Goal: Task Accomplishment & Management: Manage account settings

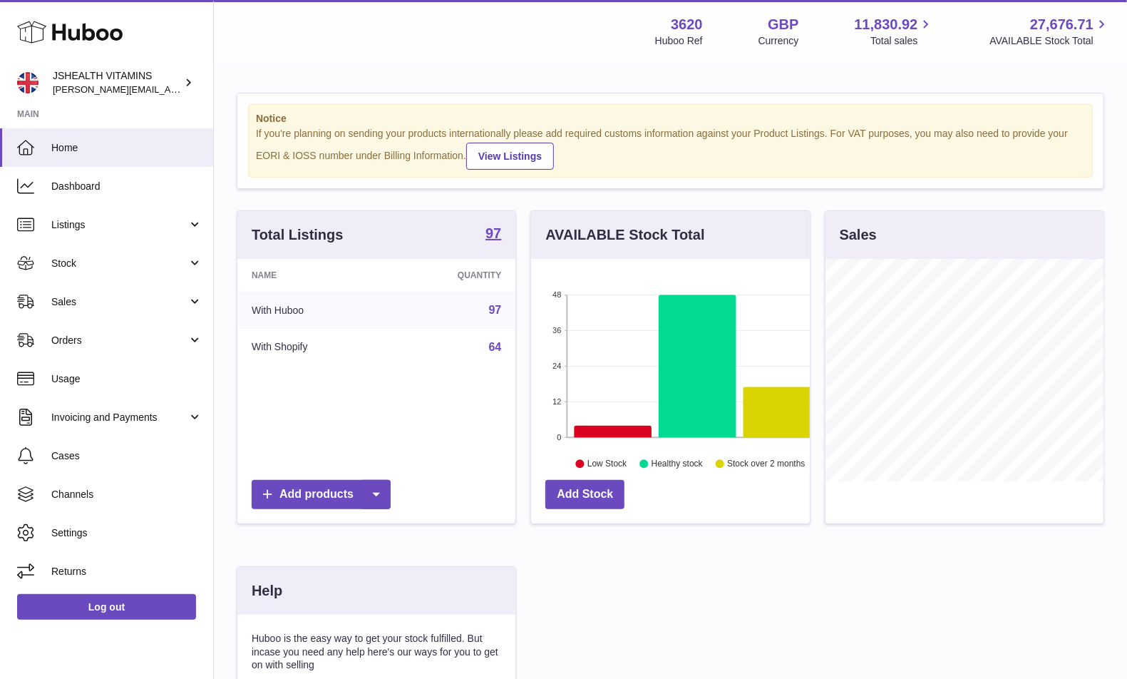
scroll to position [222, 278]
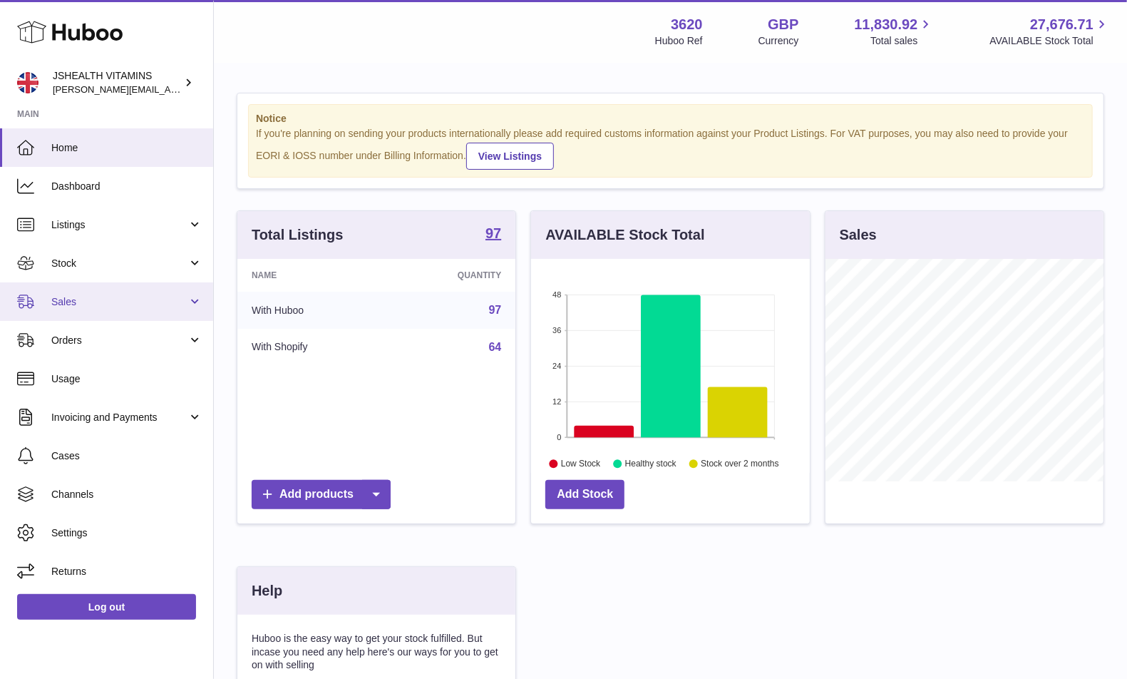
click at [103, 299] on span "Sales" at bounding box center [119, 302] width 136 height 14
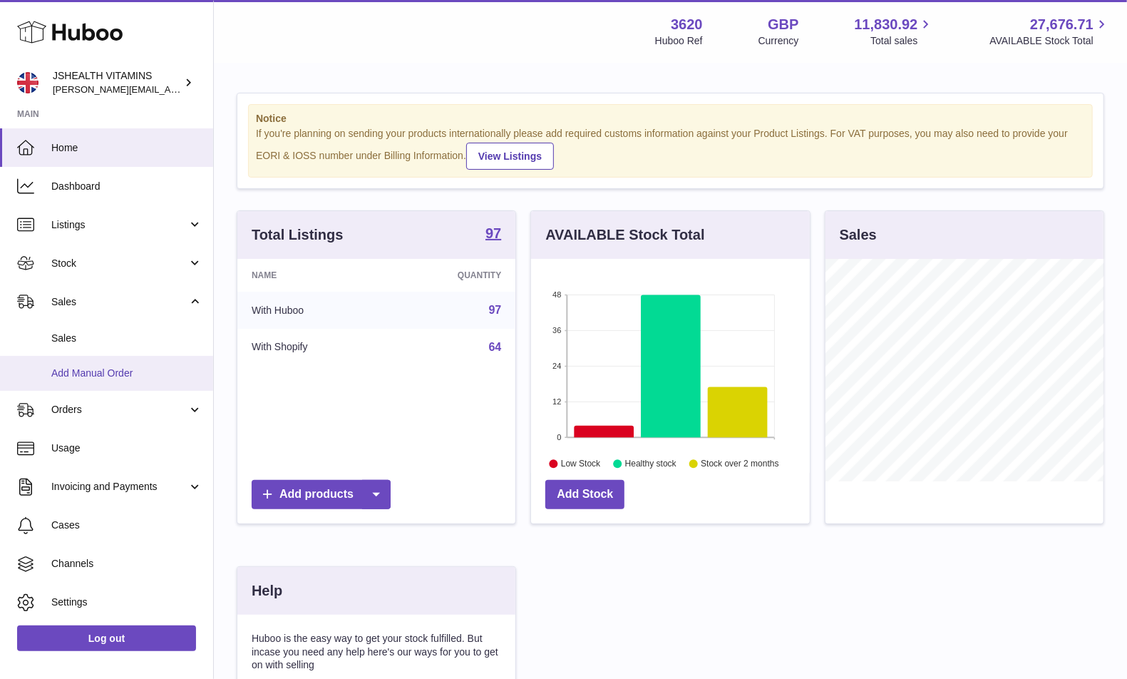
click at [81, 361] on link "Add Manual Order" at bounding box center [106, 373] width 213 height 35
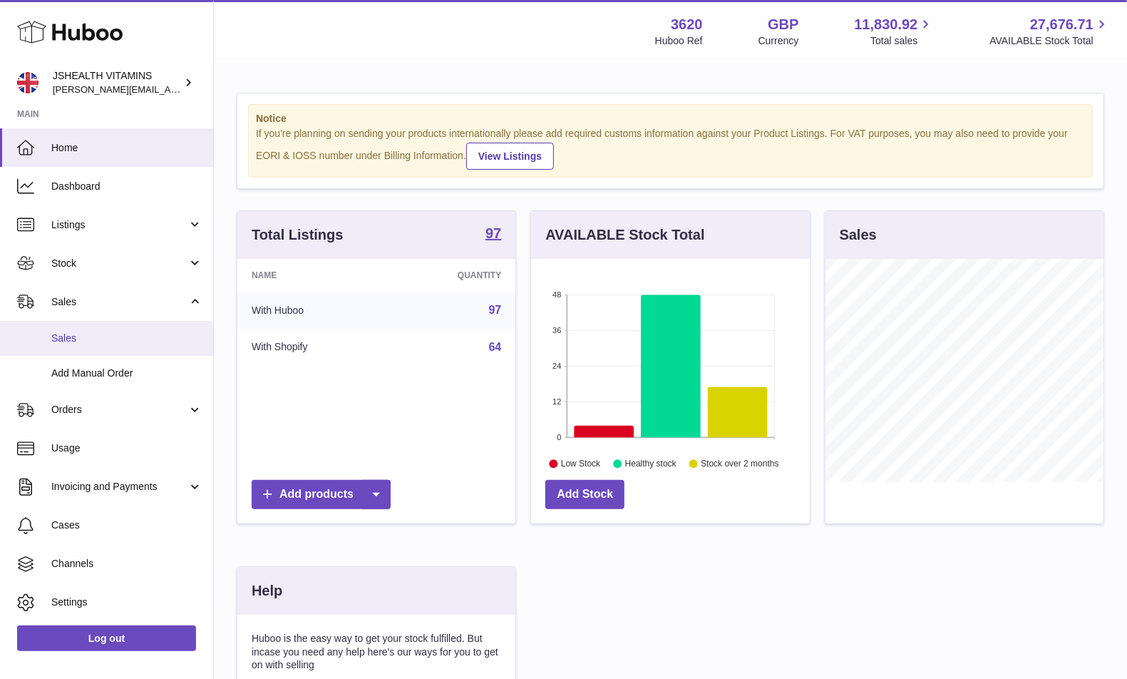
click at [88, 337] on span "Sales" at bounding box center [126, 339] width 151 height 14
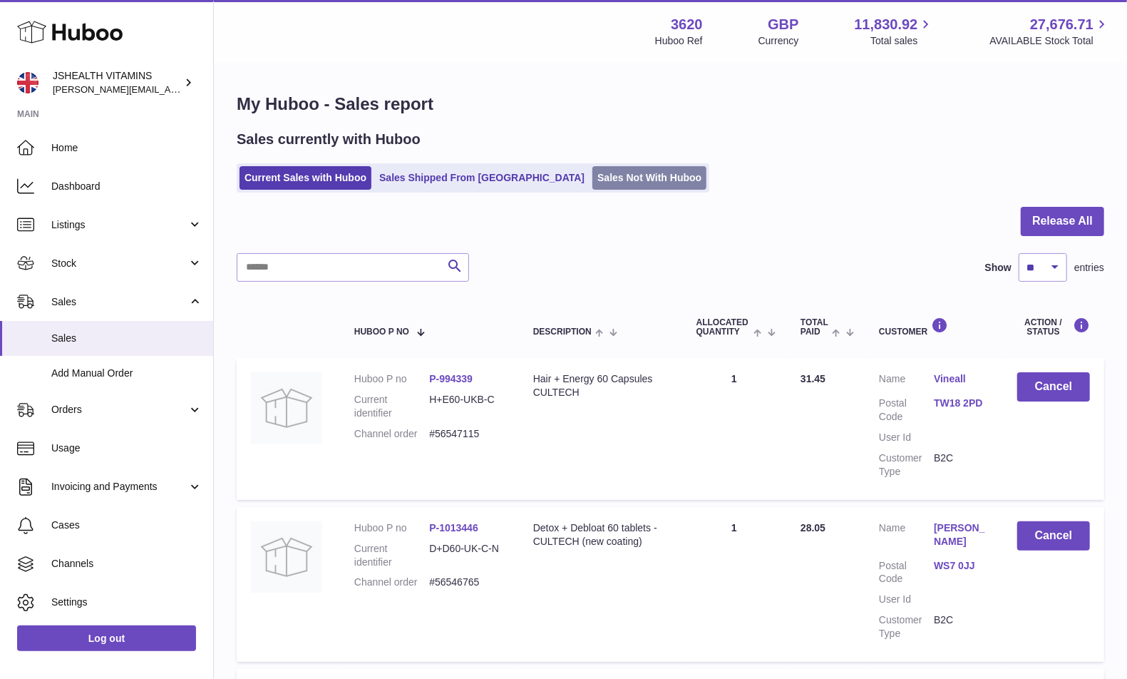
click at [592, 179] on link "Sales Not With Huboo" at bounding box center [649, 178] width 114 height 24
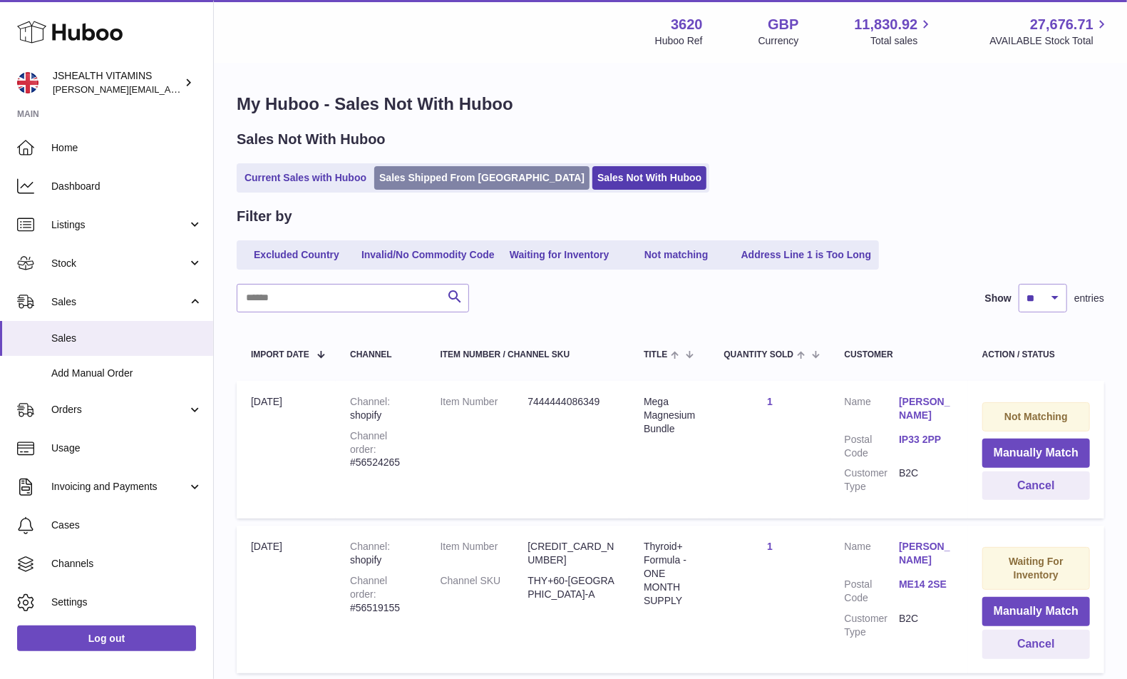
click at [442, 173] on link "Sales Shipped From Huboo" at bounding box center [481, 178] width 215 height 24
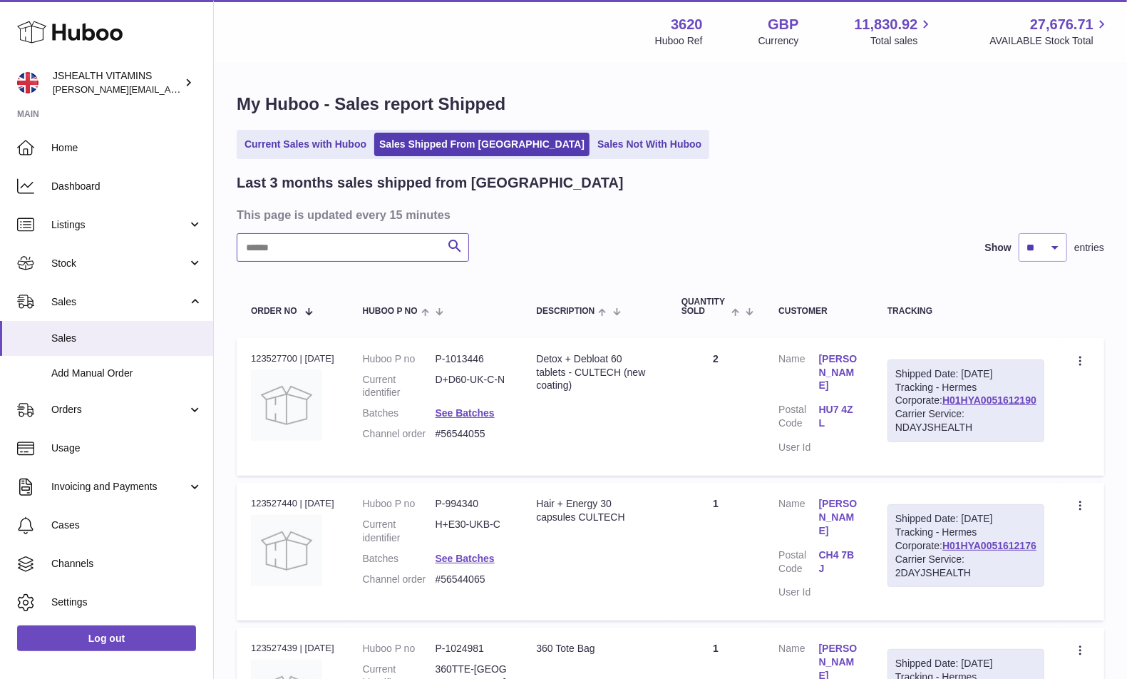
click at [325, 245] on input "text" at bounding box center [353, 247] width 232 height 29
type input "****"
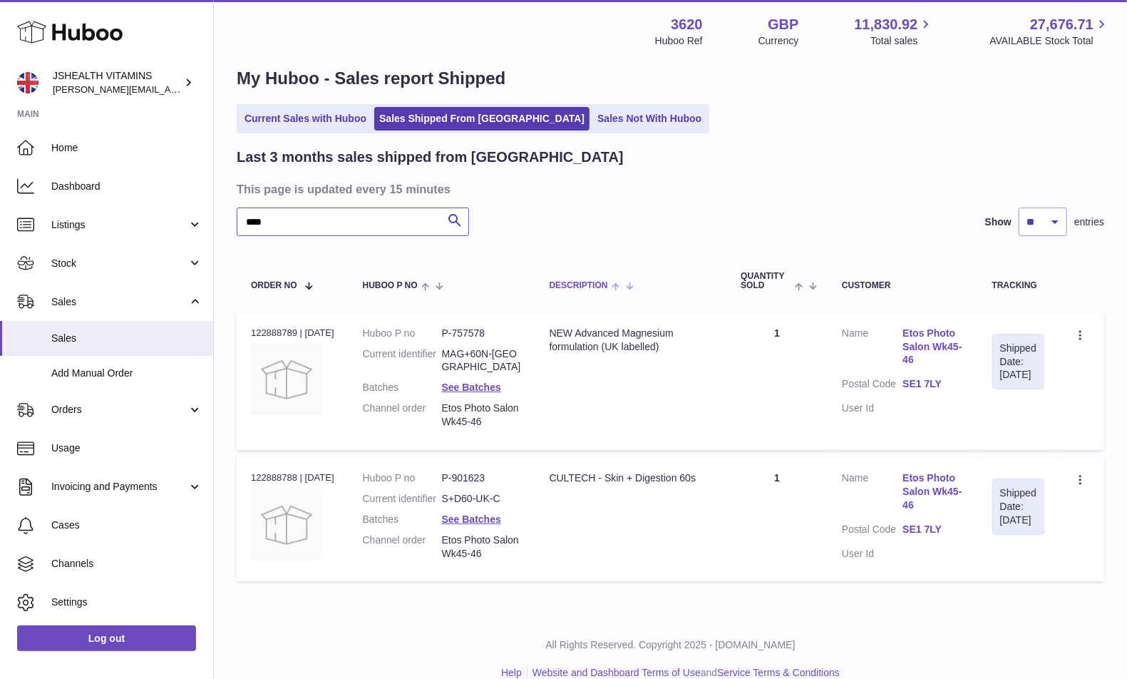
scroll to position [36, 0]
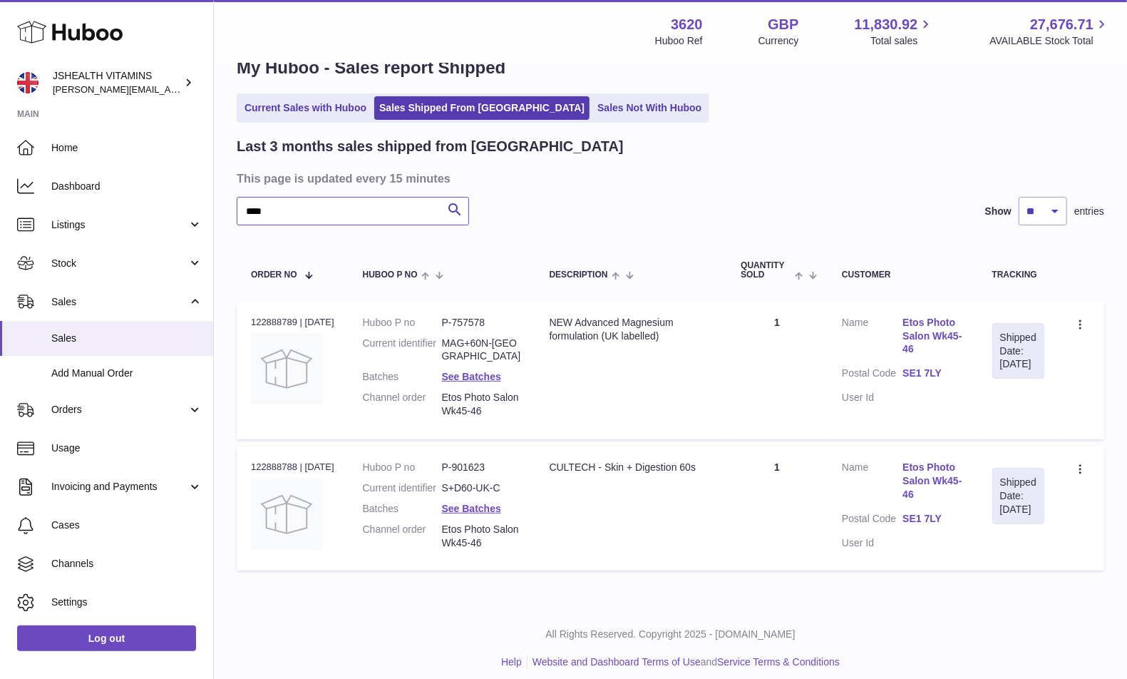
click at [386, 215] on input "****" at bounding box center [353, 211] width 232 height 29
click at [328, 106] on link "Current Sales with Huboo" at bounding box center [306, 108] width 132 height 24
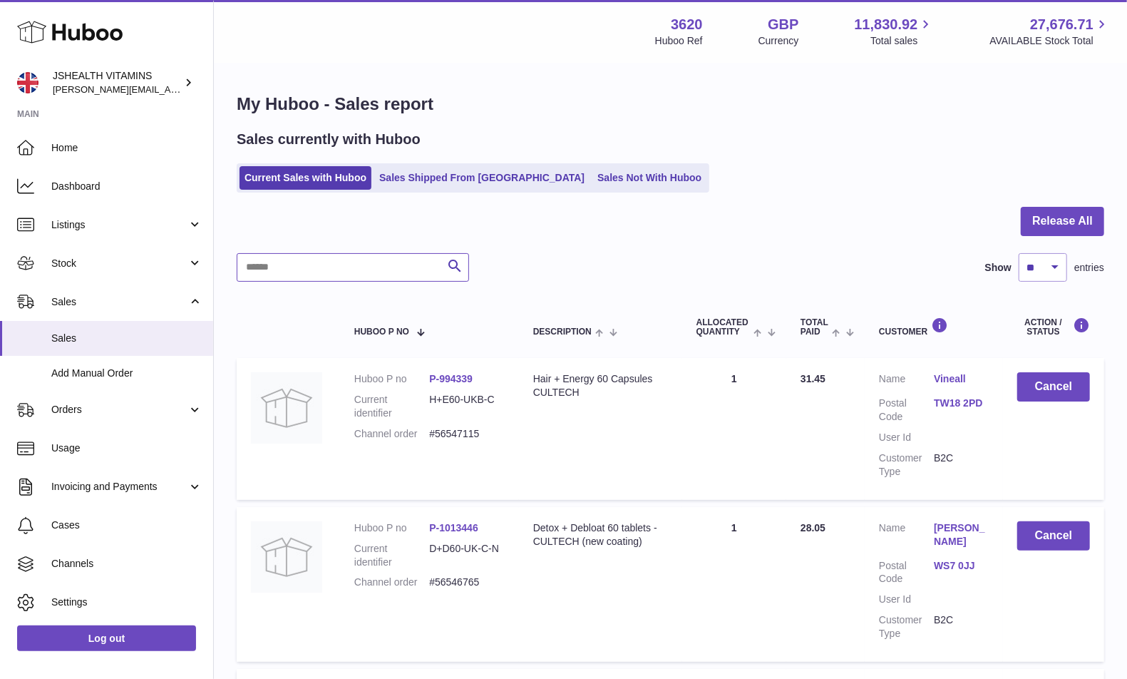
click at [349, 257] on input "text" at bounding box center [353, 267] width 232 height 29
paste input "****"
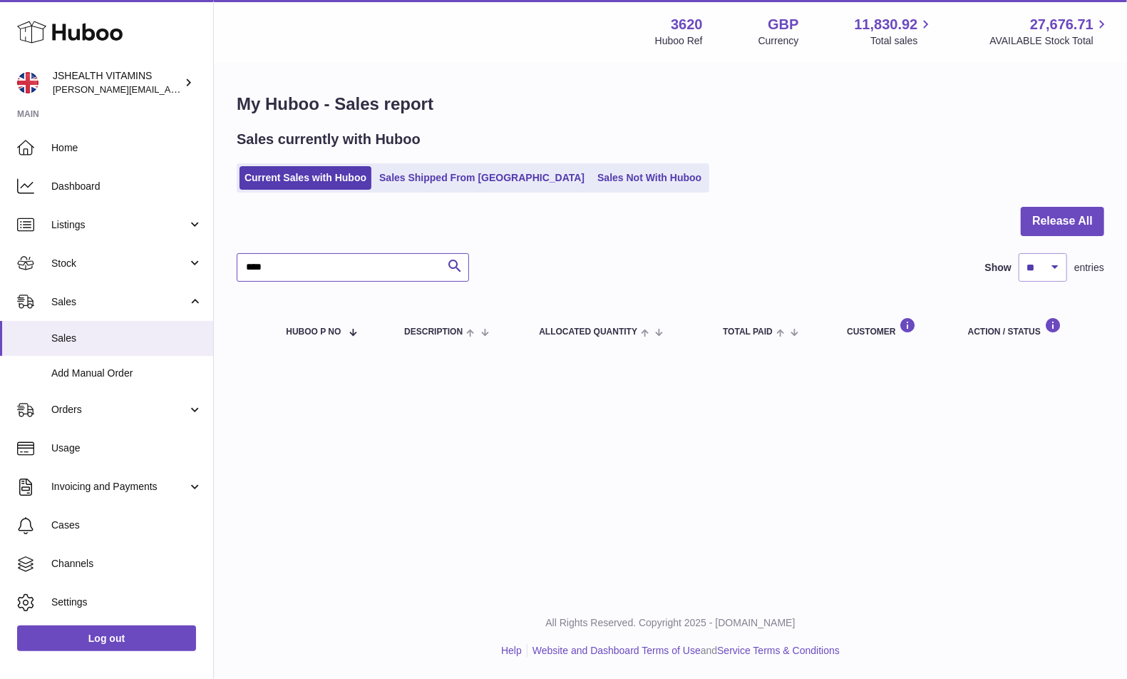
type input "****"
click at [545, 190] on ul "Current Sales with Huboo Sales Shipped From Huboo Sales Not With Huboo" at bounding box center [473, 177] width 473 height 29
click at [592, 175] on link "Sales Not With Huboo" at bounding box center [649, 178] width 114 height 24
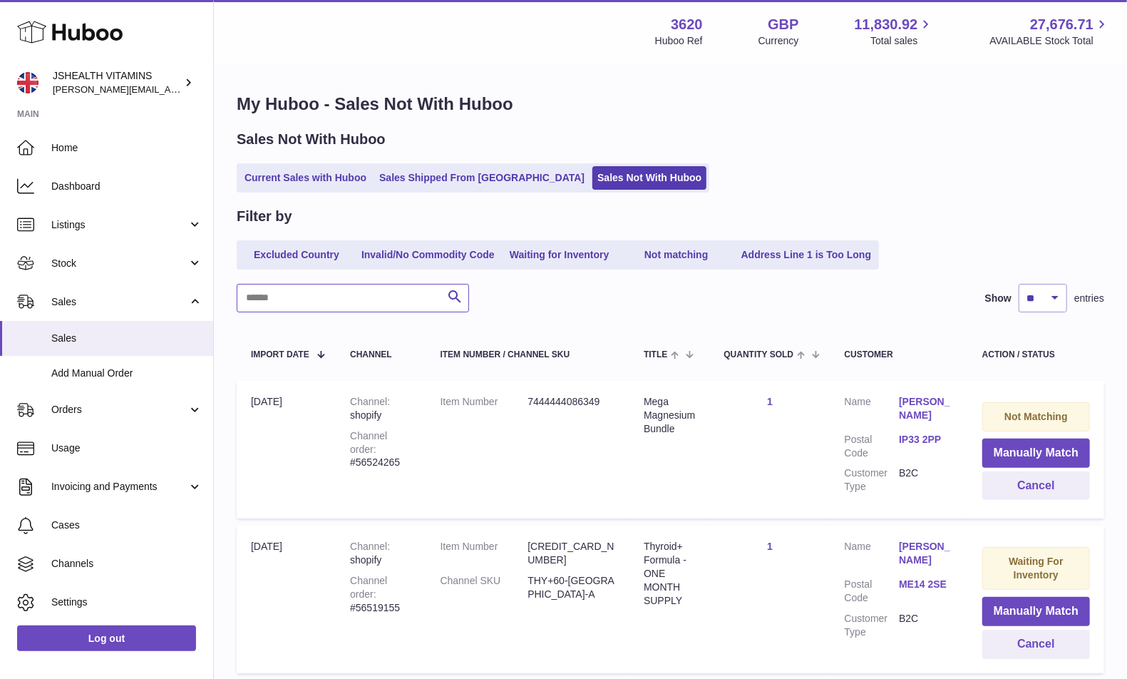
click at [314, 298] on input "text" at bounding box center [353, 298] width 232 height 29
paste input "****"
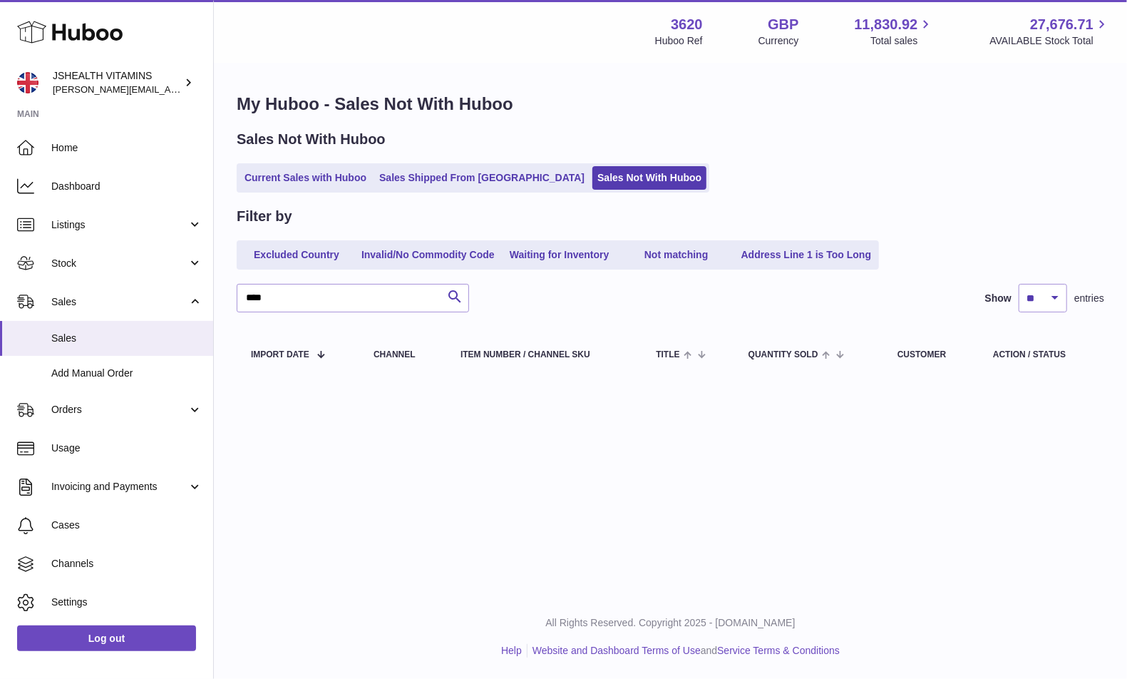
click at [297, 314] on div "Filter by Excluded Country Invalid/No Commodity Code Waiting for Inventory Not …" at bounding box center [671, 294] width 868 height 174
click at [297, 299] on input "****" at bounding box center [353, 298] width 232 height 29
paste input "***"
type input "*******"
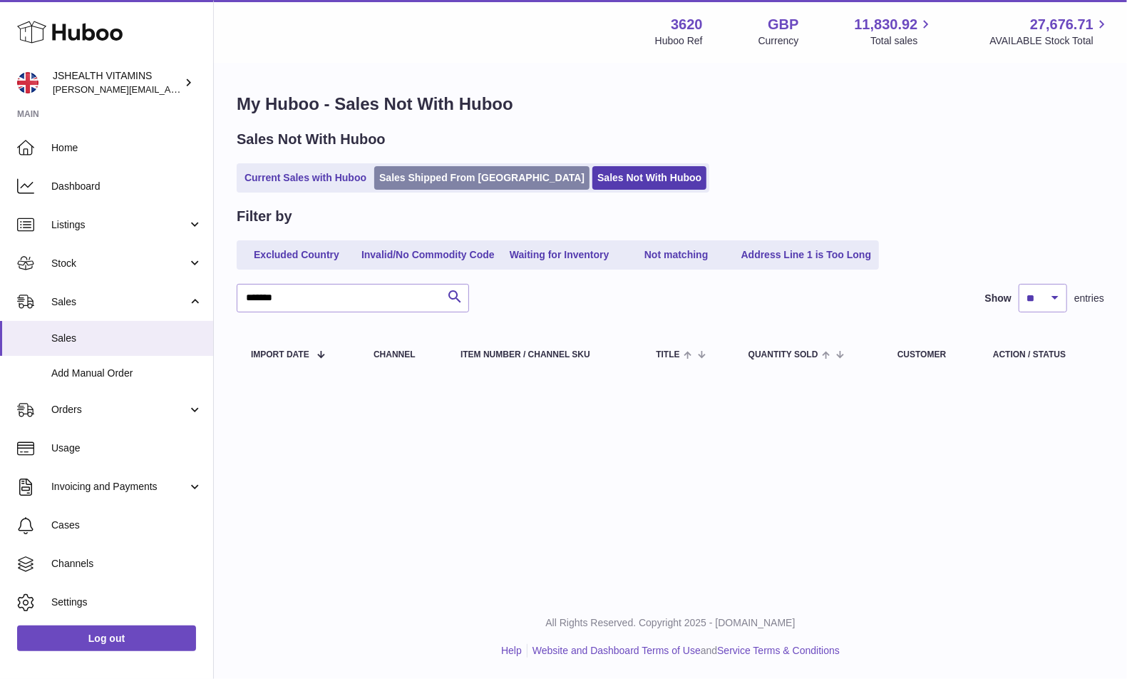
click at [435, 185] on link "Sales Shipped From Huboo" at bounding box center [481, 178] width 215 height 24
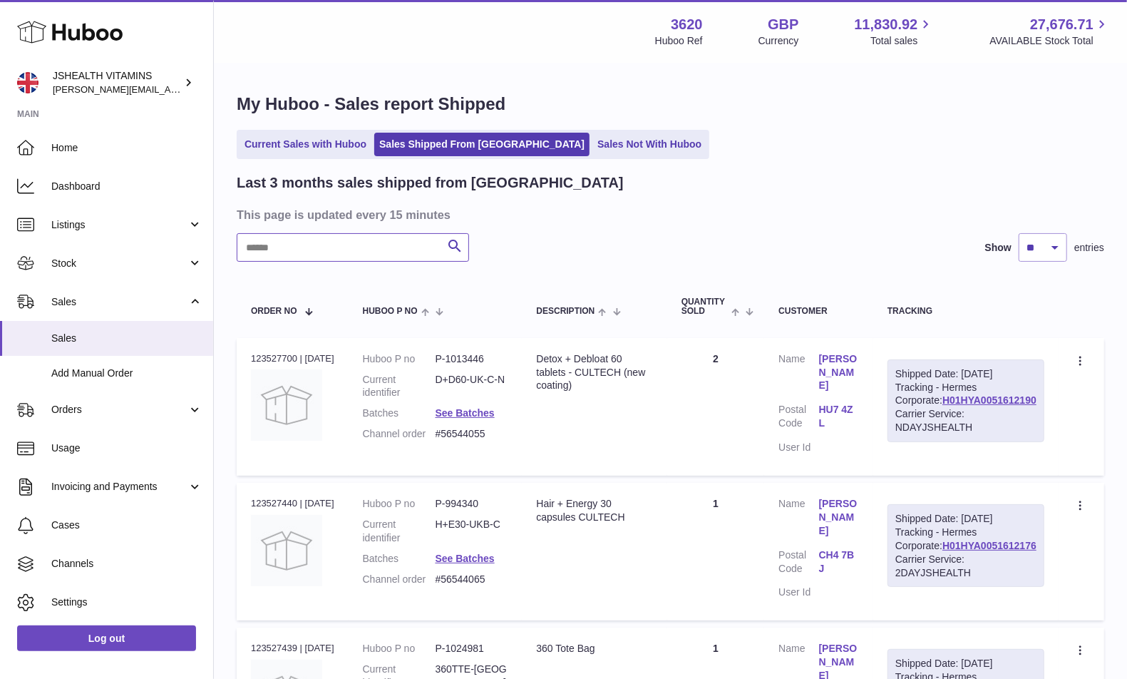
click at [354, 249] on input "text" at bounding box center [353, 247] width 232 height 29
paste input "*******"
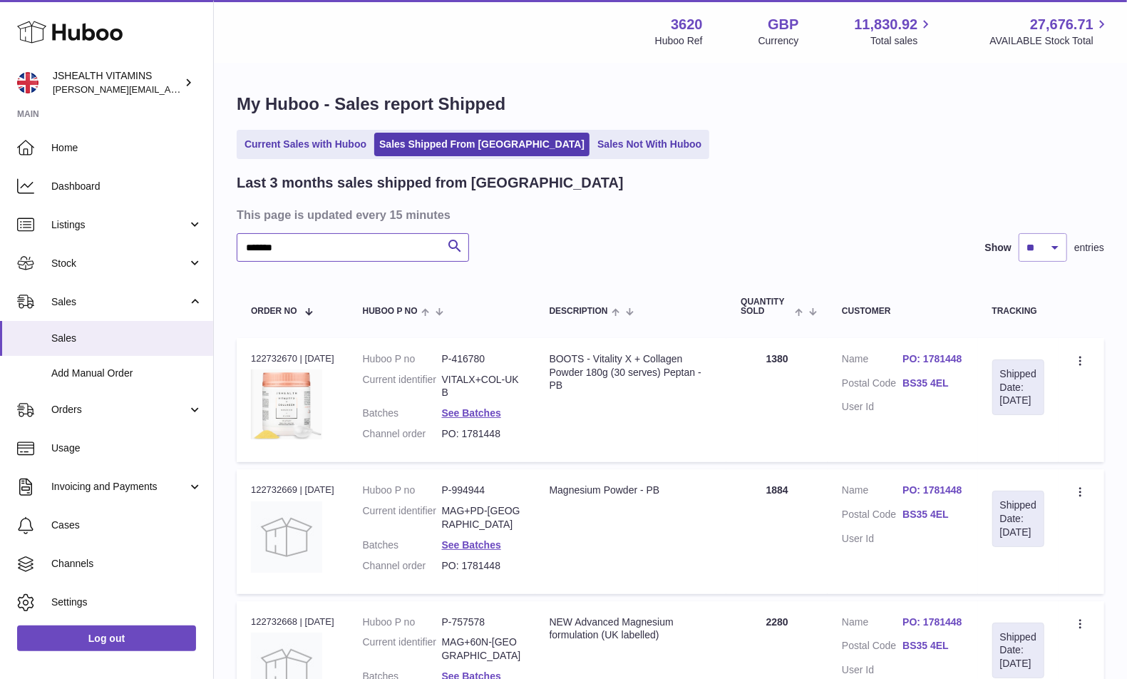
type input "*******"
click at [593, 364] on div "BOOTS - Vitality X + Collagen Powder 180g (30 serves) Peptan - PB" at bounding box center [631, 372] width 163 height 41
copy tr "BOOTS - Vitality X + Collagen Powder 180g (30 serves) Peptan - PB"
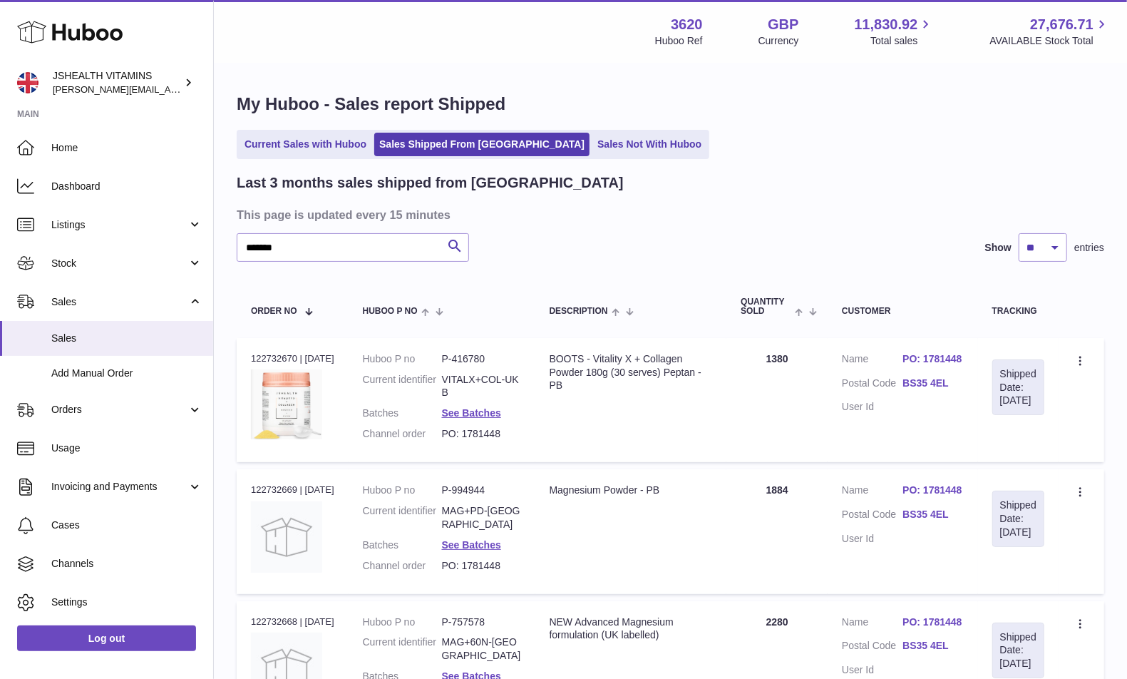
click at [478, 375] on dd "VITALX+COL-UKB" at bounding box center [481, 386] width 79 height 27
copy dl "VITALX+COL-UKB"
click at [484, 419] on link "See Batches" at bounding box center [471, 412] width 59 height 11
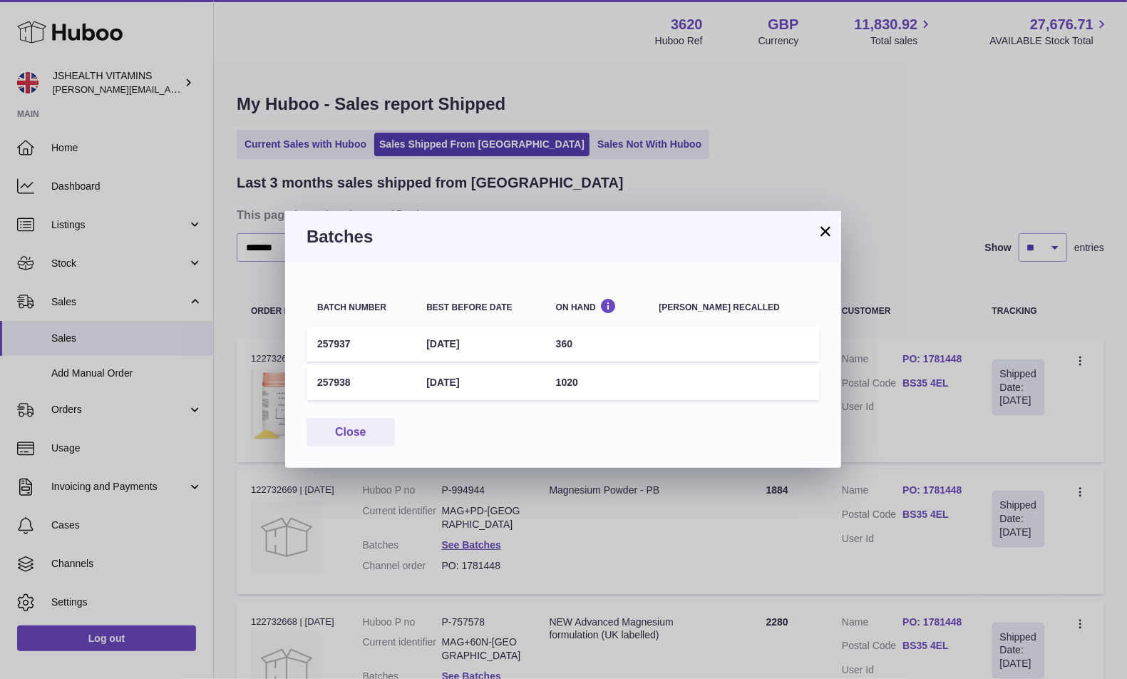
click at [339, 343] on td "257937" at bounding box center [361, 344] width 109 height 35
copy td "257937"
click at [467, 332] on td "31st Mar 2028" at bounding box center [480, 344] width 129 height 35
click at [471, 336] on td "31st Mar 2028" at bounding box center [480, 344] width 129 height 35
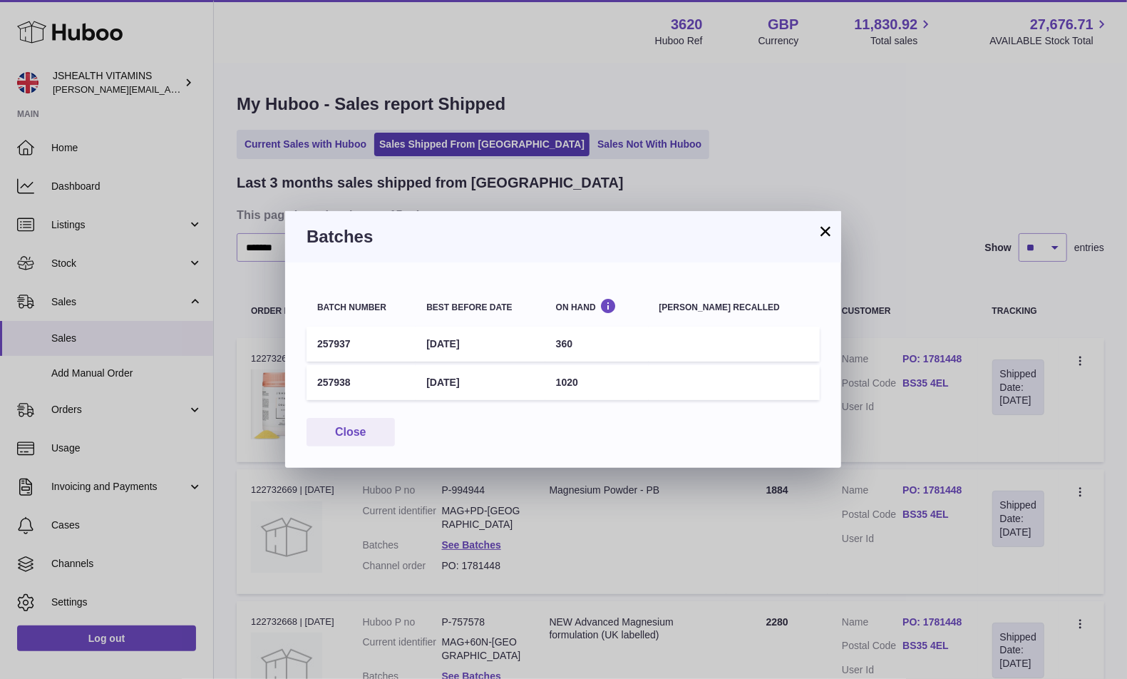
click at [471, 336] on td "31st Mar 2028" at bounding box center [480, 344] width 129 height 35
click at [590, 338] on td "360" at bounding box center [596, 344] width 103 height 35
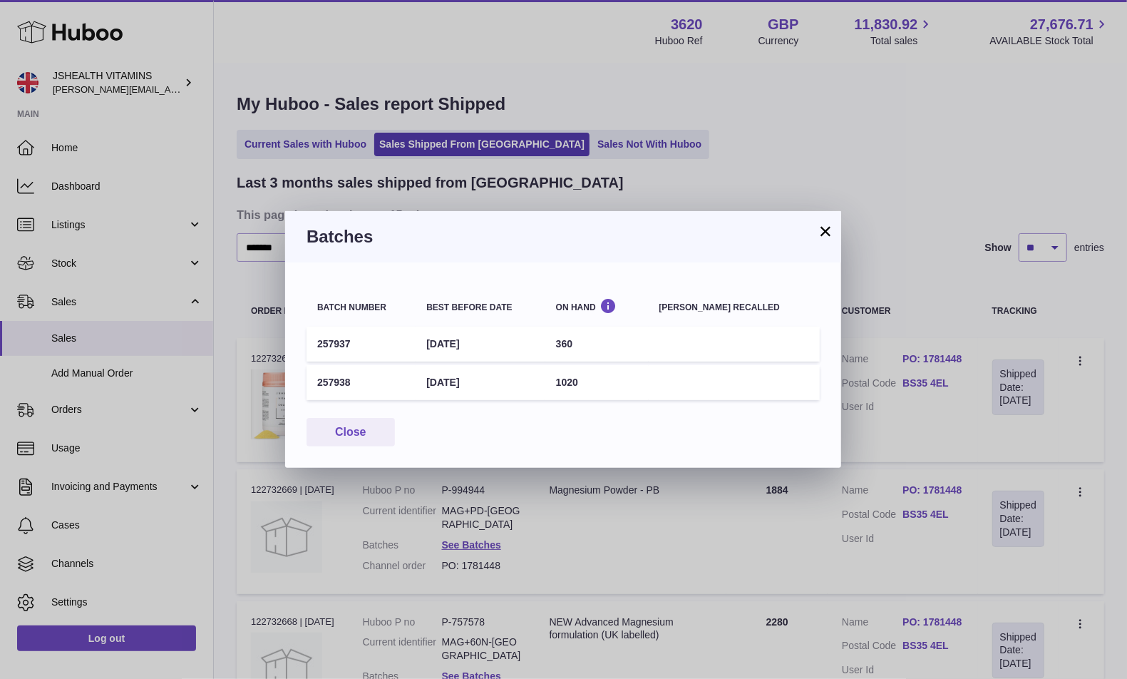
copy td "360"
click at [328, 385] on td "257938" at bounding box center [361, 382] width 109 height 35
copy td "257938"
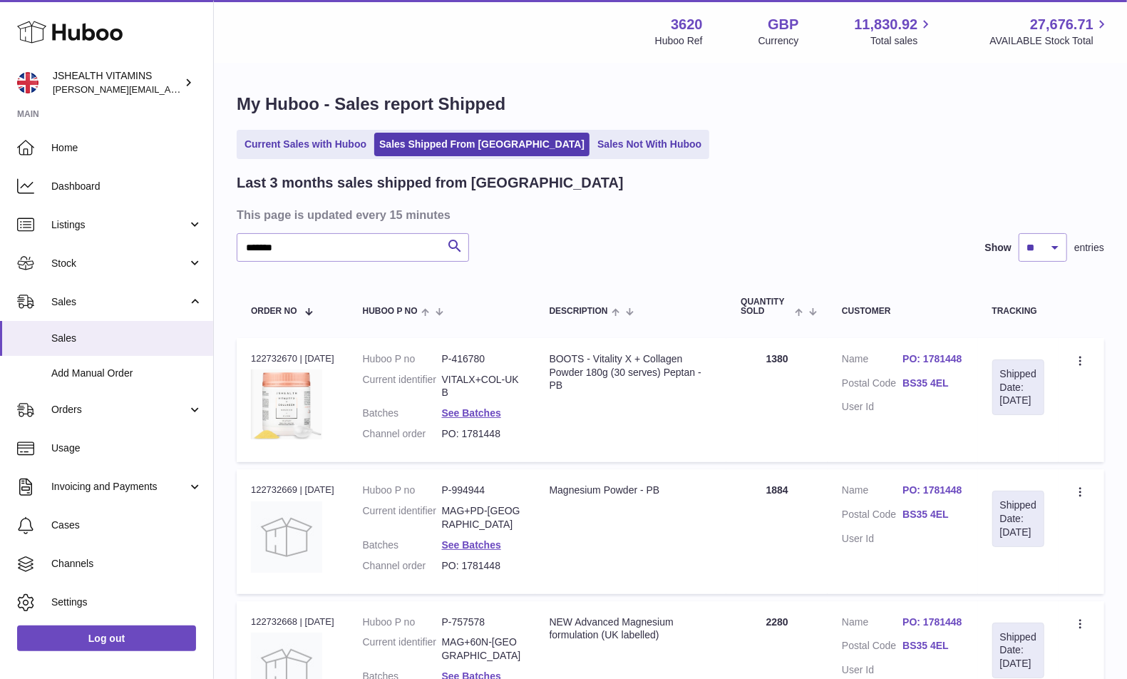
click at [661, 160] on div at bounding box center [563, 339] width 1127 height 679
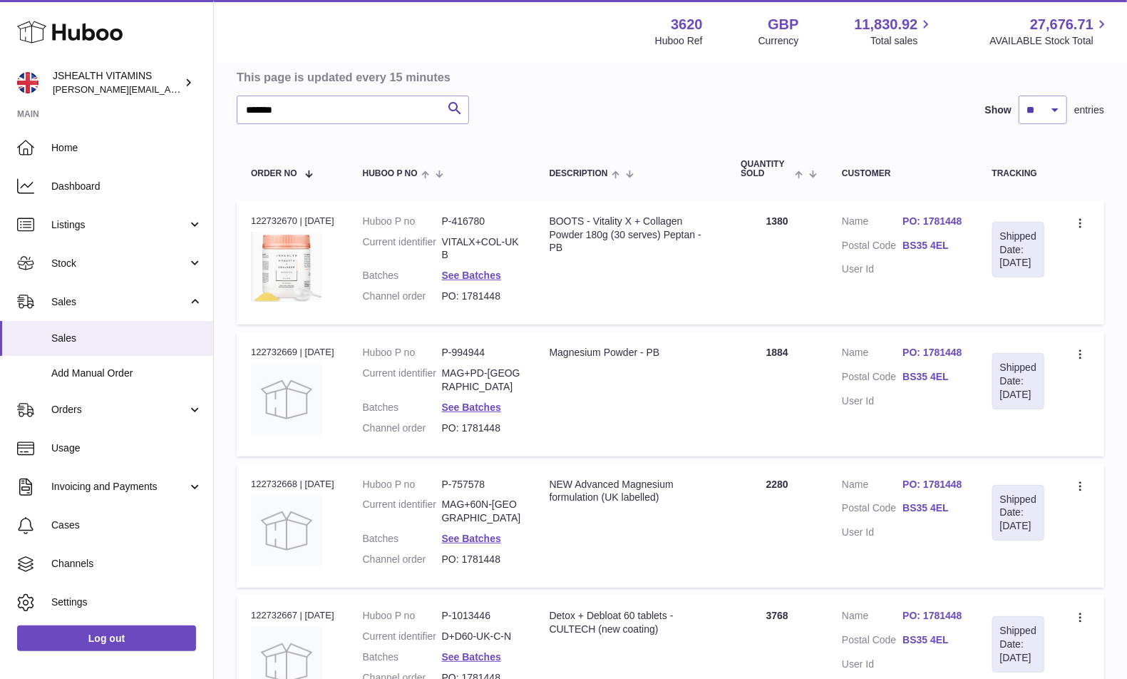
scroll to position [140, 0]
click at [486, 384] on dl "Huboo P no P-994944 Current identifier MAG+PD-UK Batches See Batches Channel or…" at bounding box center [442, 392] width 158 height 96
click at [486, 399] on link "See Batches" at bounding box center [471, 404] width 59 height 11
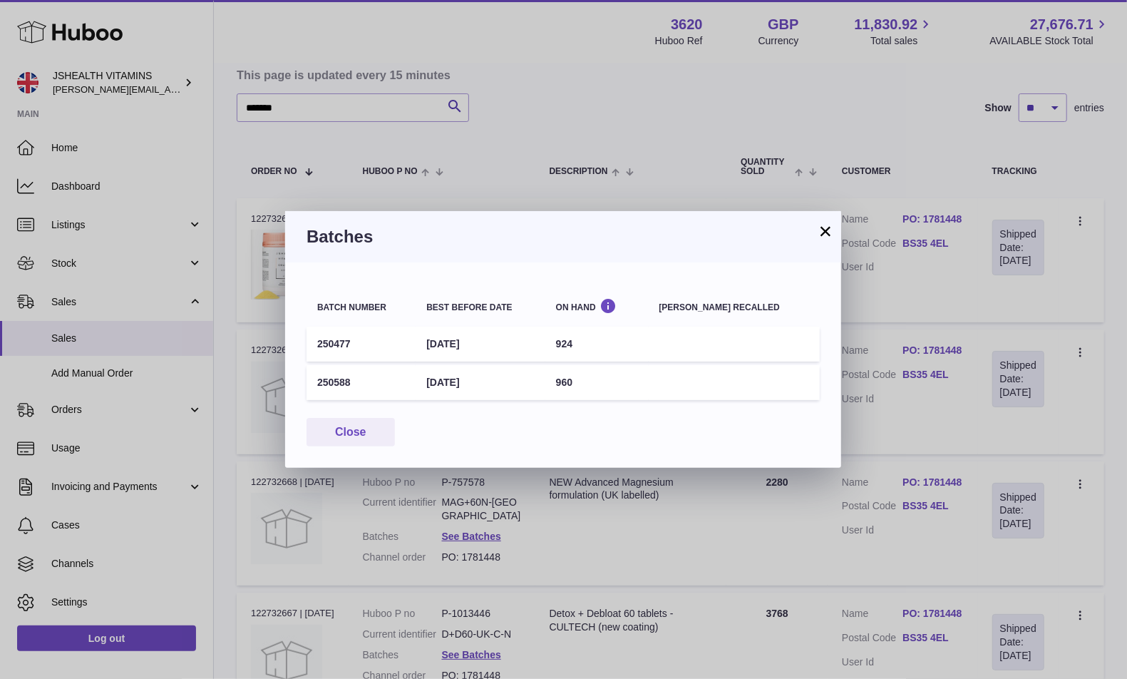
click at [337, 344] on td "250477" at bounding box center [361, 344] width 109 height 35
copy td "250477"
click at [333, 379] on td "250588" at bounding box center [361, 382] width 109 height 35
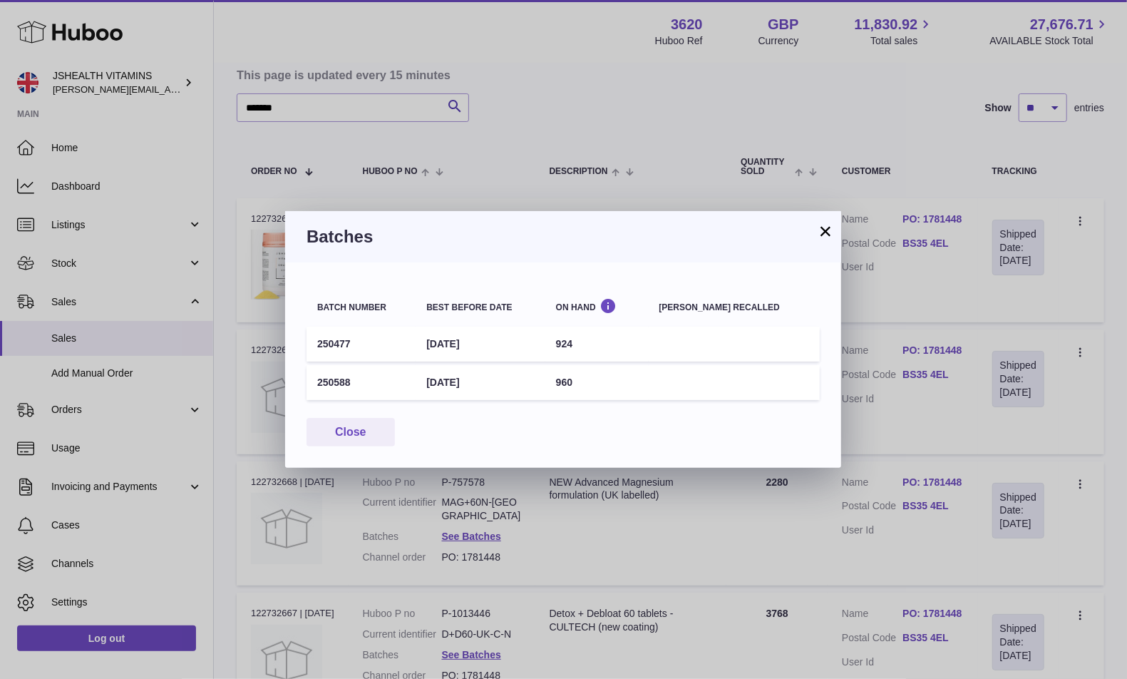
copy td "250588"
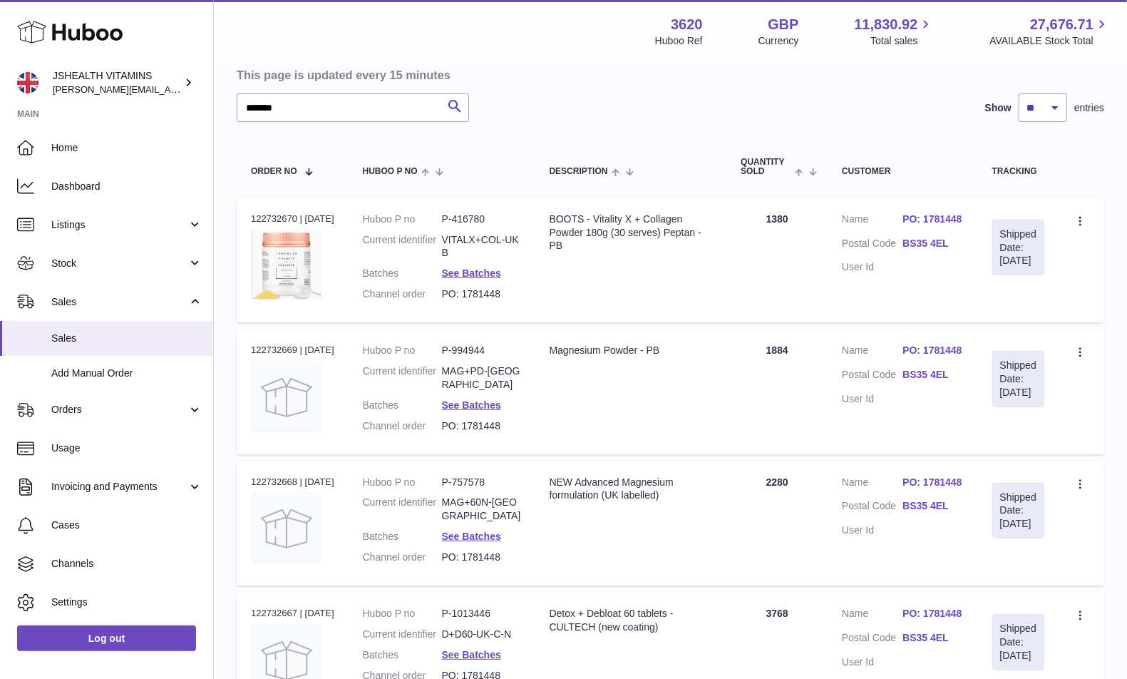
click at [503, 98] on div at bounding box center [563, 339] width 1127 height 679
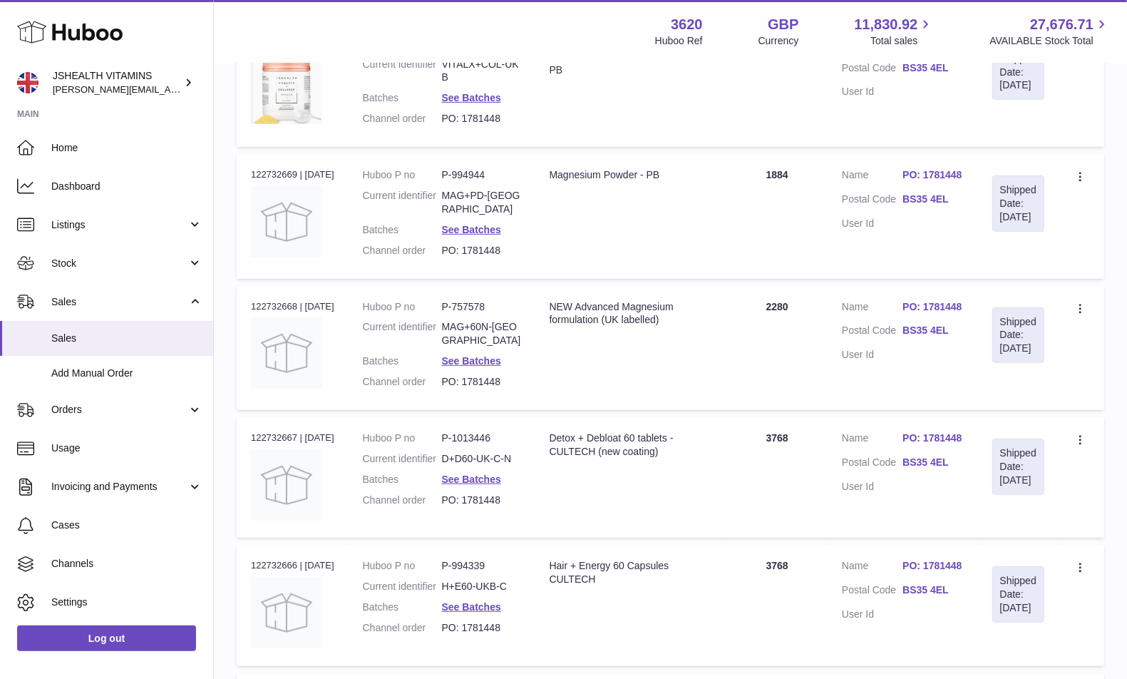
scroll to position [322, 0]
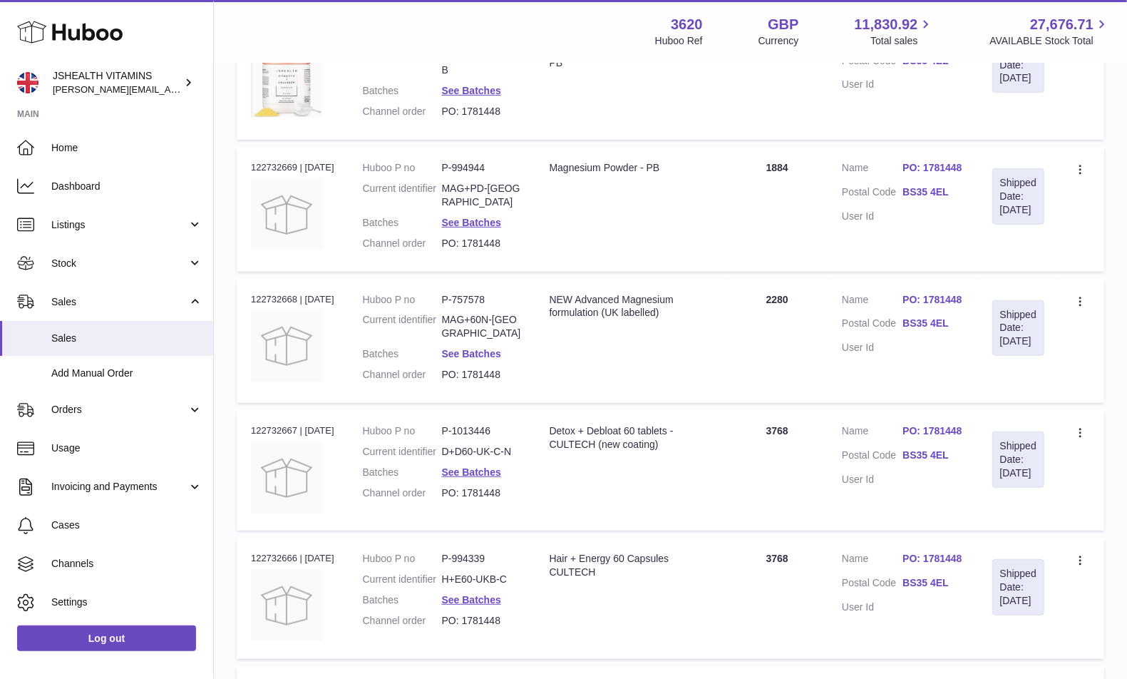
click at [478, 348] on link "See Batches" at bounding box center [471, 353] width 59 height 11
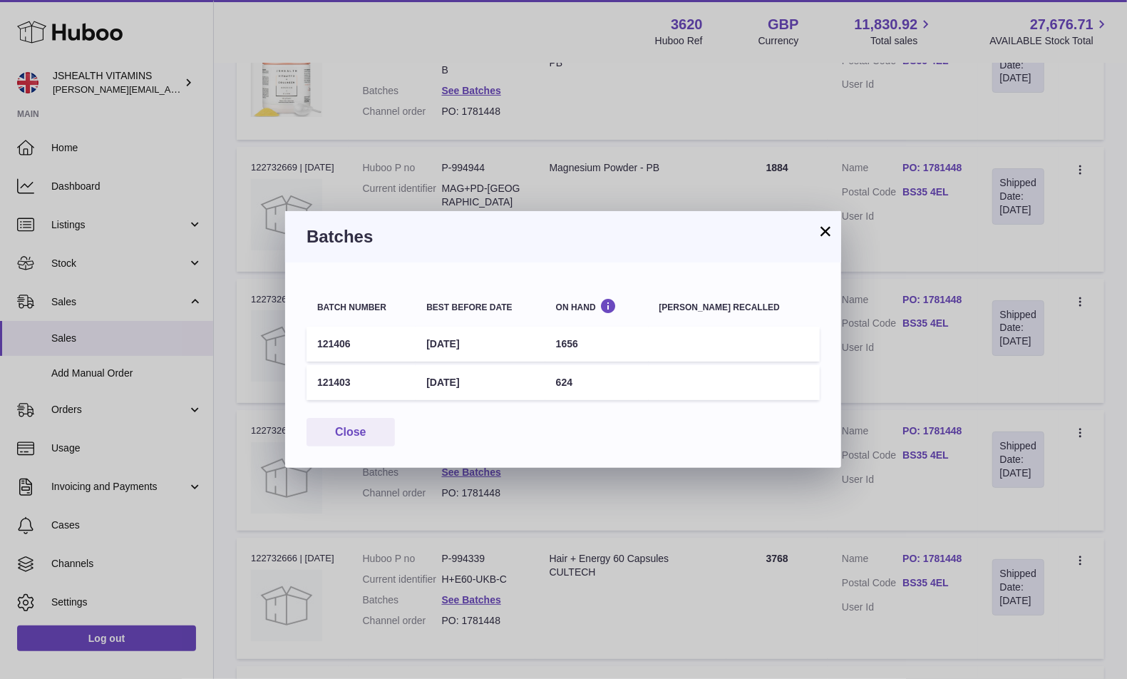
click at [338, 339] on td "121406" at bounding box center [361, 344] width 109 height 35
copy td "121406"
click at [588, 344] on td "1656" at bounding box center [596, 344] width 103 height 35
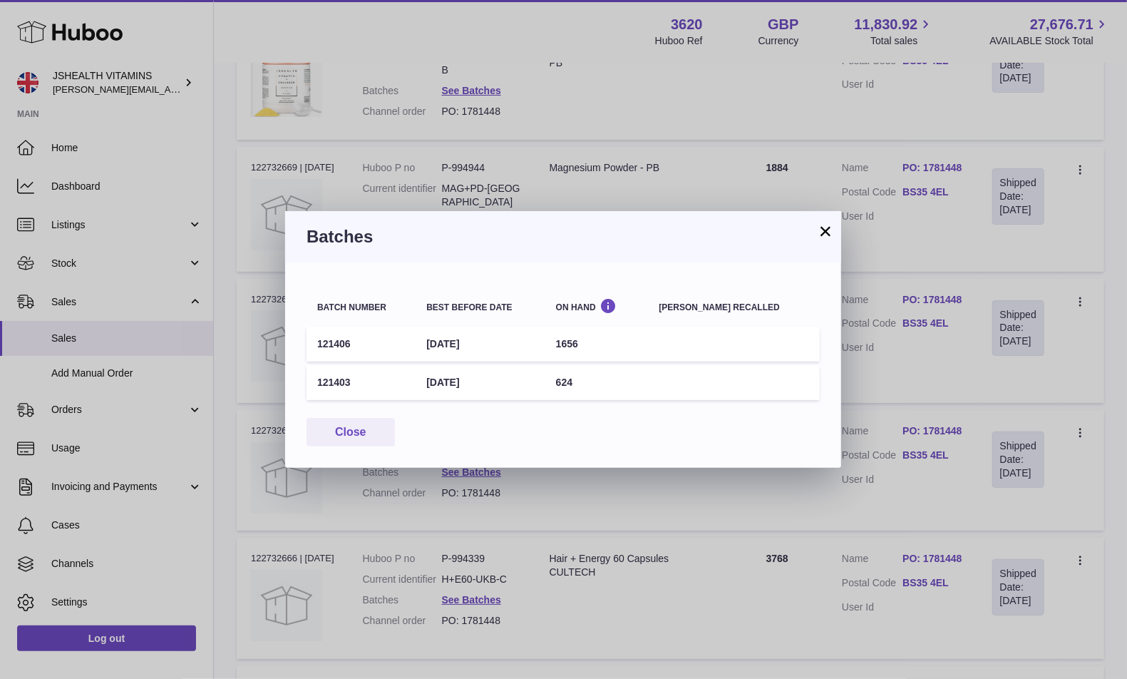
copy td "1656"
click at [337, 375] on td "121403" at bounding box center [361, 382] width 109 height 35
copy td "121403"
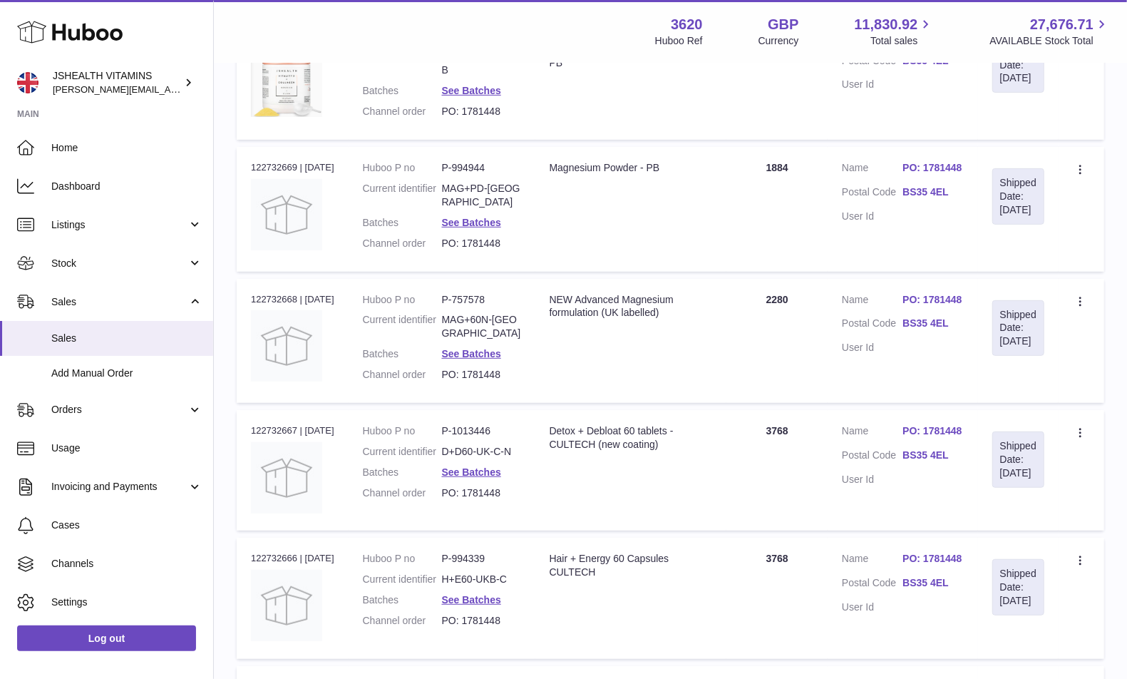
click at [945, 347] on div at bounding box center [563, 339] width 1127 height 679
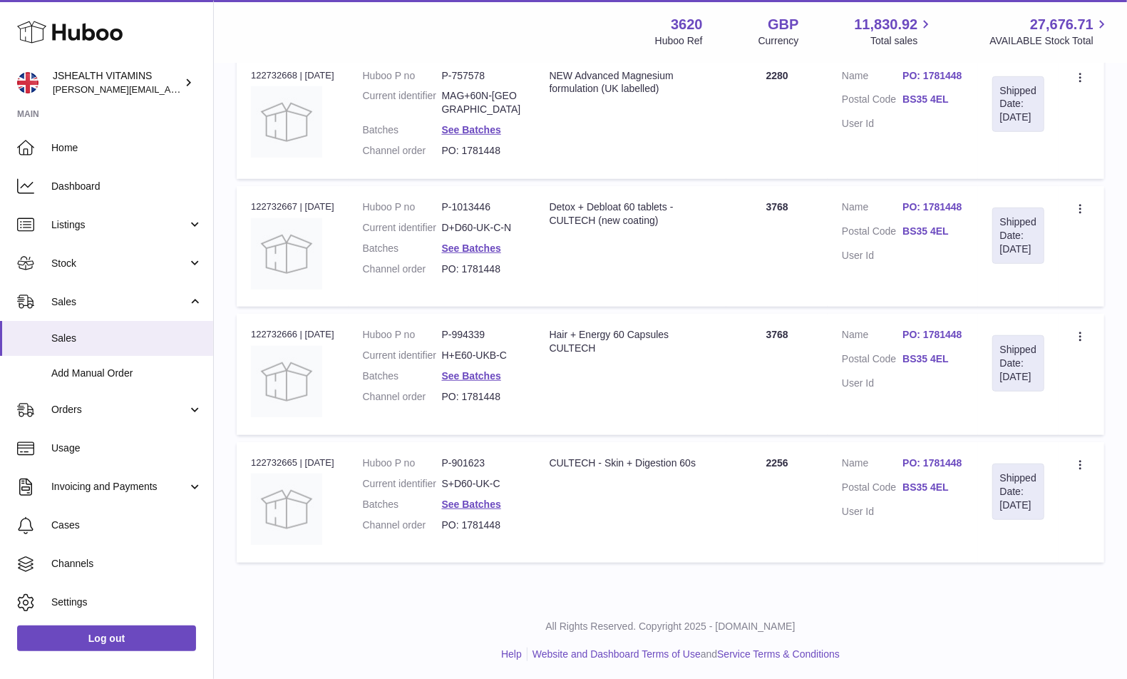
scroll to position [548, 0]
click at [485, 252] on link "See Batches" at bounding box center [471, 246] width 59 height 11
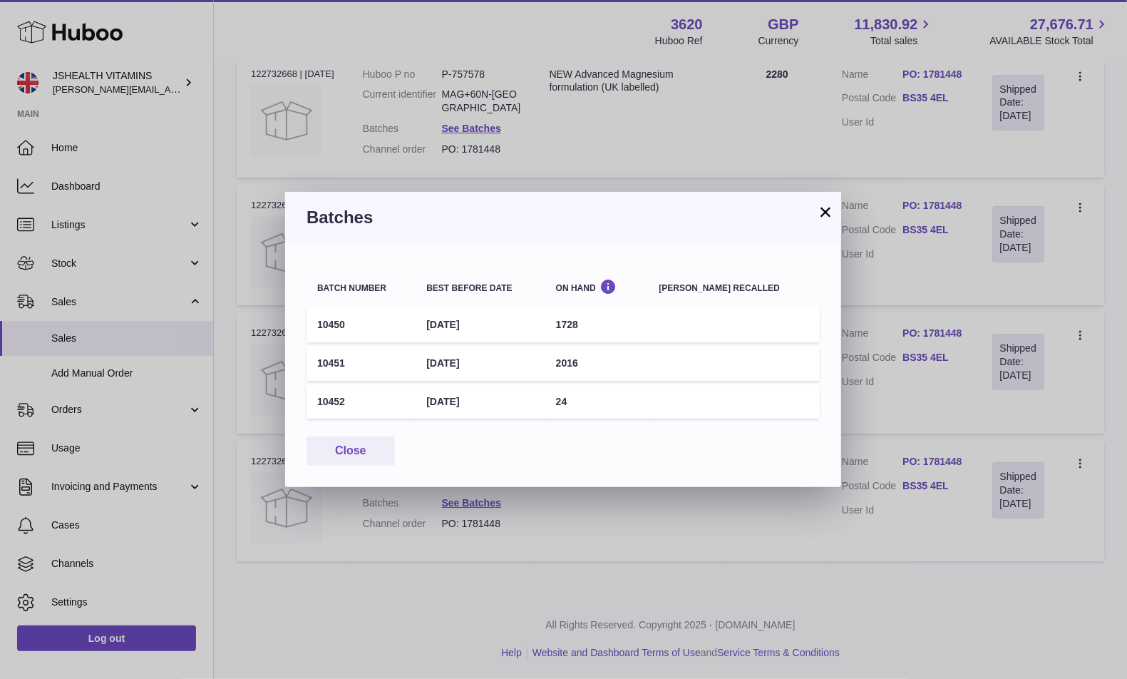
click at [329, 319] on td "10450" at bounding box center [361, 324] width 109 height 35
click at [332, 361] on td "10451" at bounding box center [361, 363] width 109 height 35
click at [327, 401] on td "10452" at bounding box center [361, 401] width 109 height 35
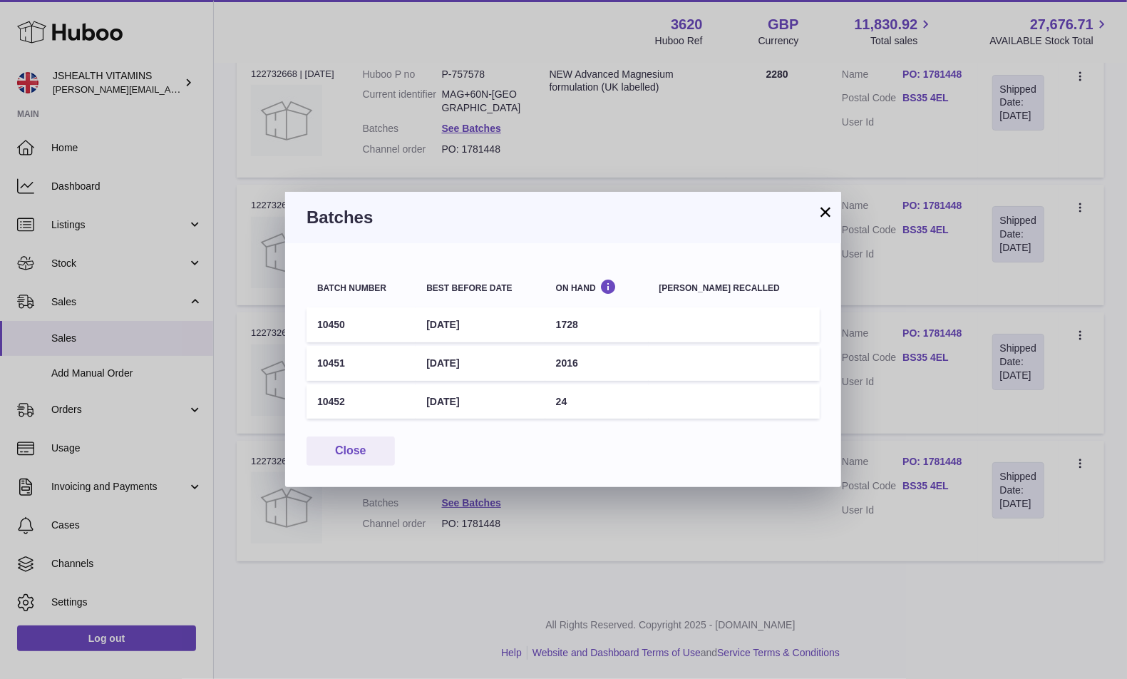
click at [327, 401] on td "10452" at bounding box center [361, 401] width 109 height 35
click at [416, 115] on div "× Batches Batch number Best before date On Hand Batch recalled 10450 30th Jun 2…" at bounding box center [563, 339] width 1127 height 679
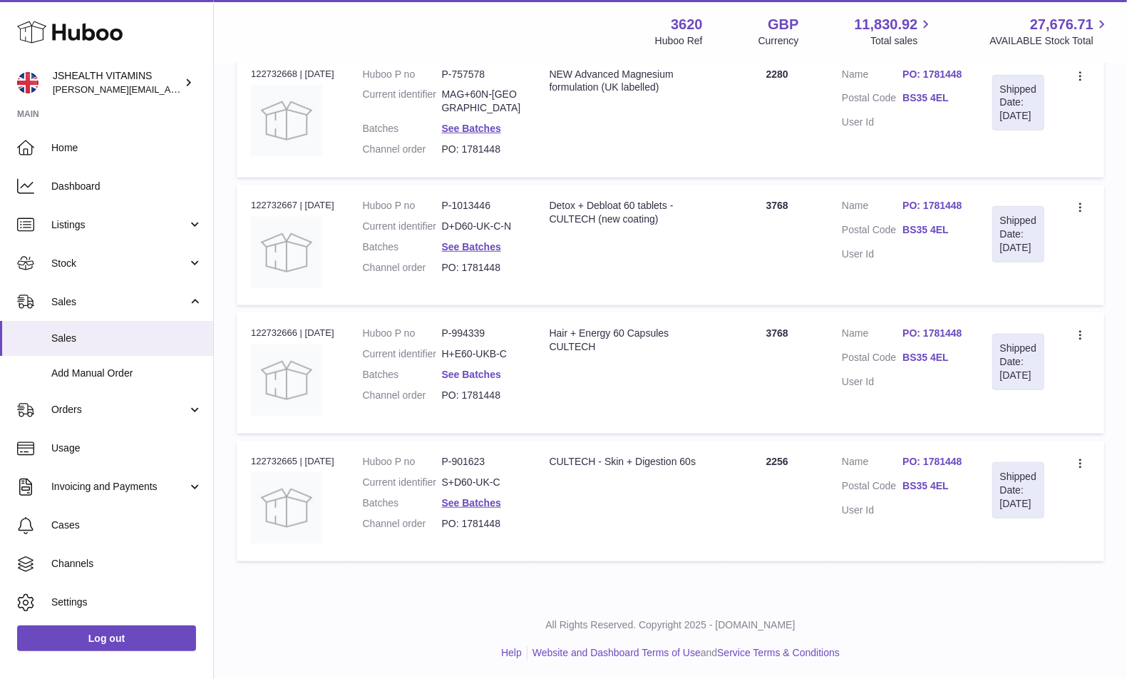
click at [480, 380] on link "See Batches" at bounding box center [471, 374] width 59 height 11
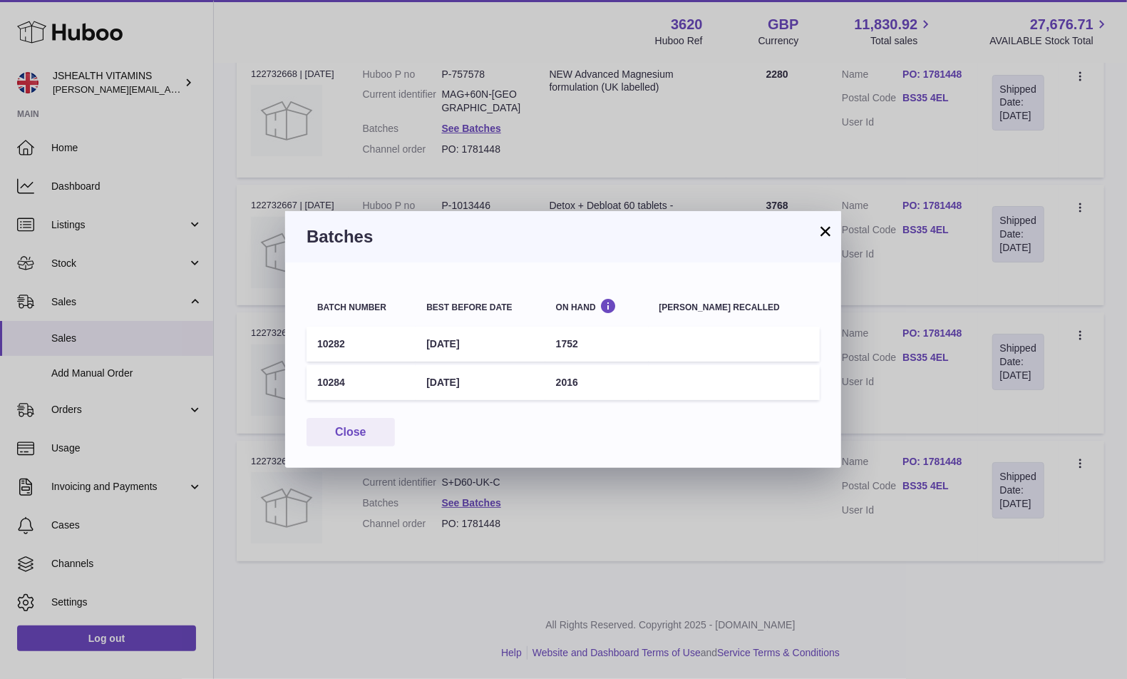
click at [324, 342] on td "10282" at bounding box center [361, 344] width 109 height 35
click at [326, 375] on td "10284" at bounding box center [361, 382] width 109 height 35
click at [472, 199] on div "× Batches Batch number Best before date On Hand Batch recalled 10282 30th Apr 2…" at bounding box center [563, 339] width 1127 height 679
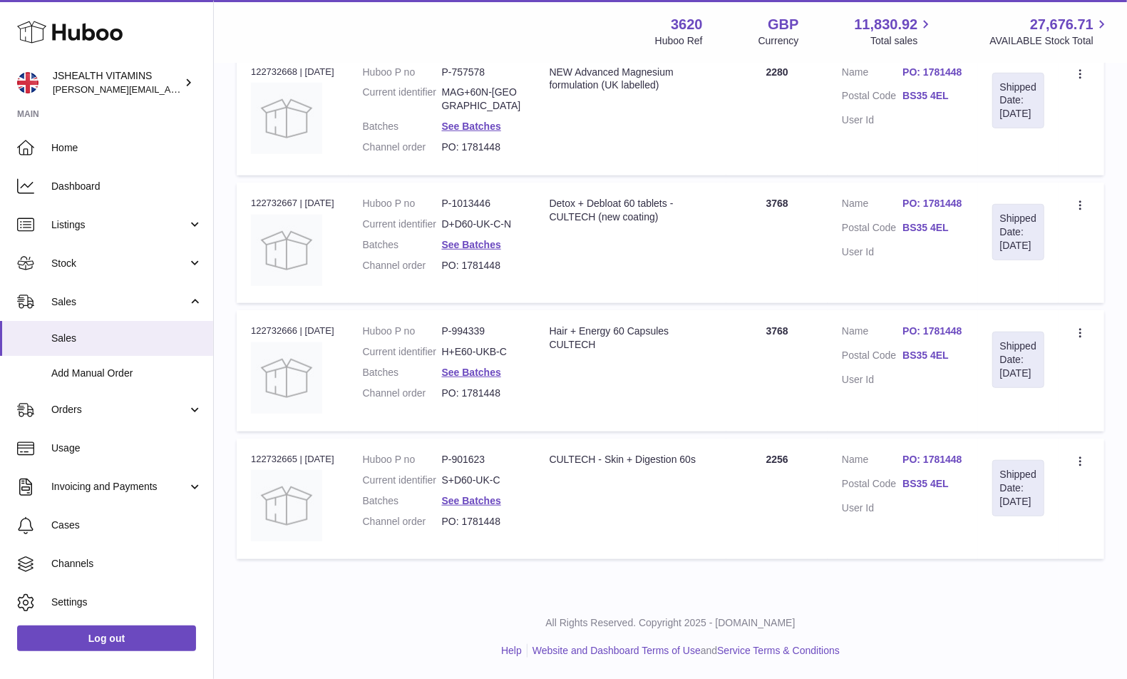
scroll to position [566, 0]
click at [496, 495] on link "See Batches" at bounding box center [471, 500] width 59 height 11
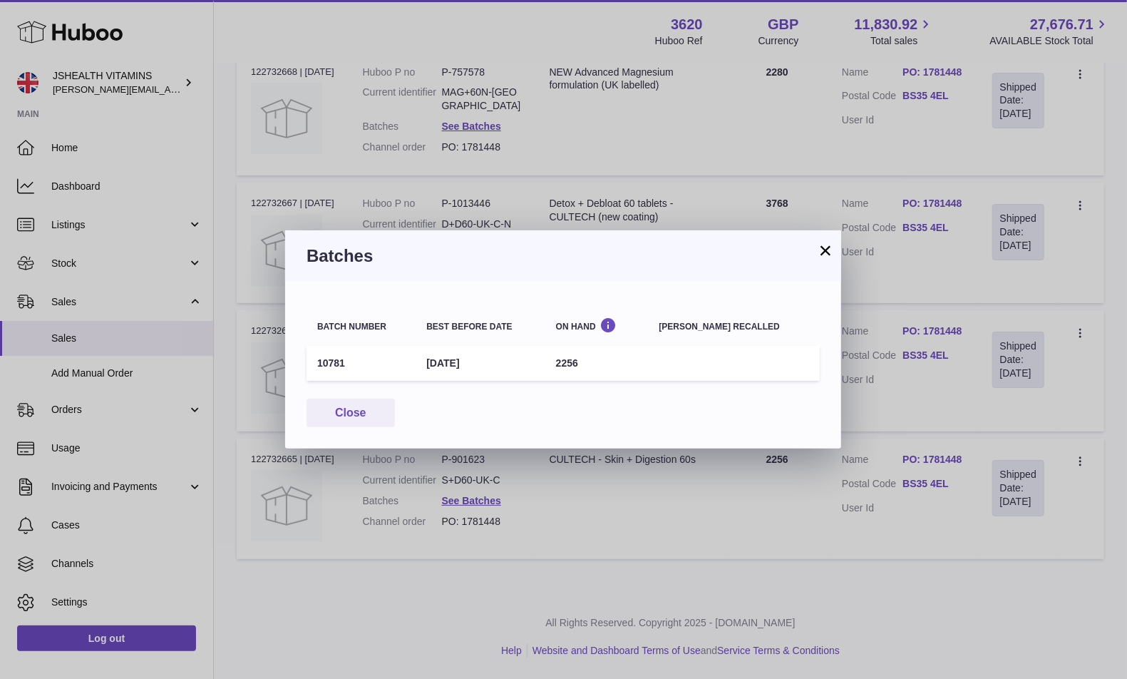
click at [324, 361] on td "10781" at bounding box center [361, 363] width 109 height 35
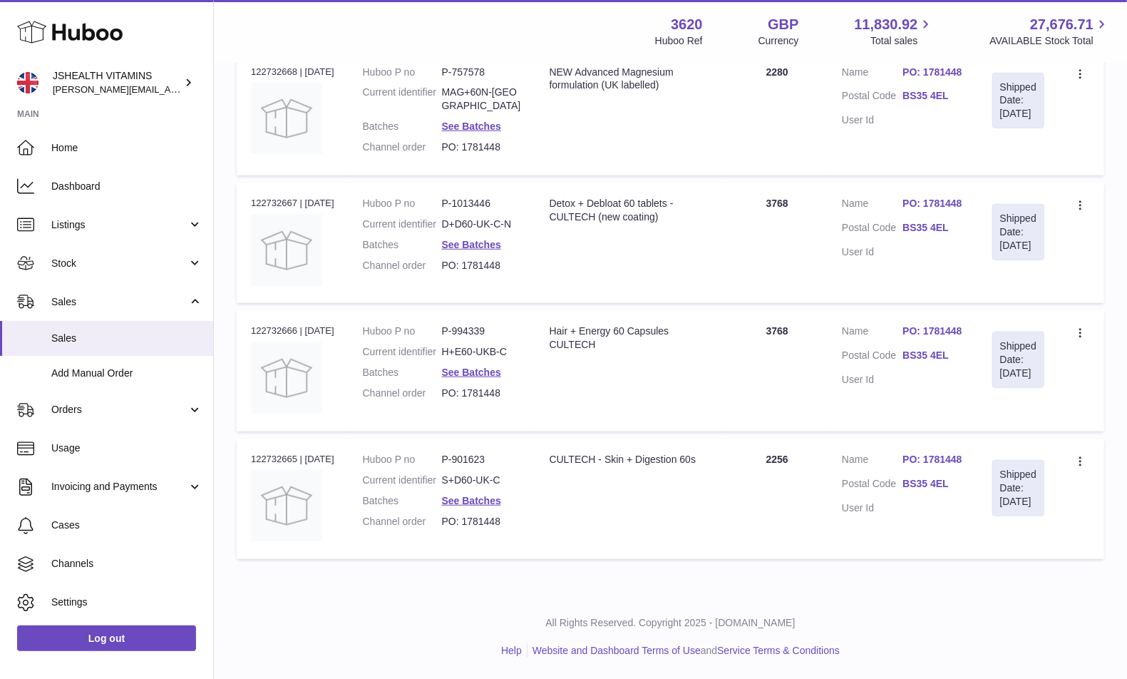
click at [486, 538] on div "× Batches Batch number Best before date On Hand Batch recalled 10781 31st Jul 2…" at bounding box center [563, 339] width 1127 height 679
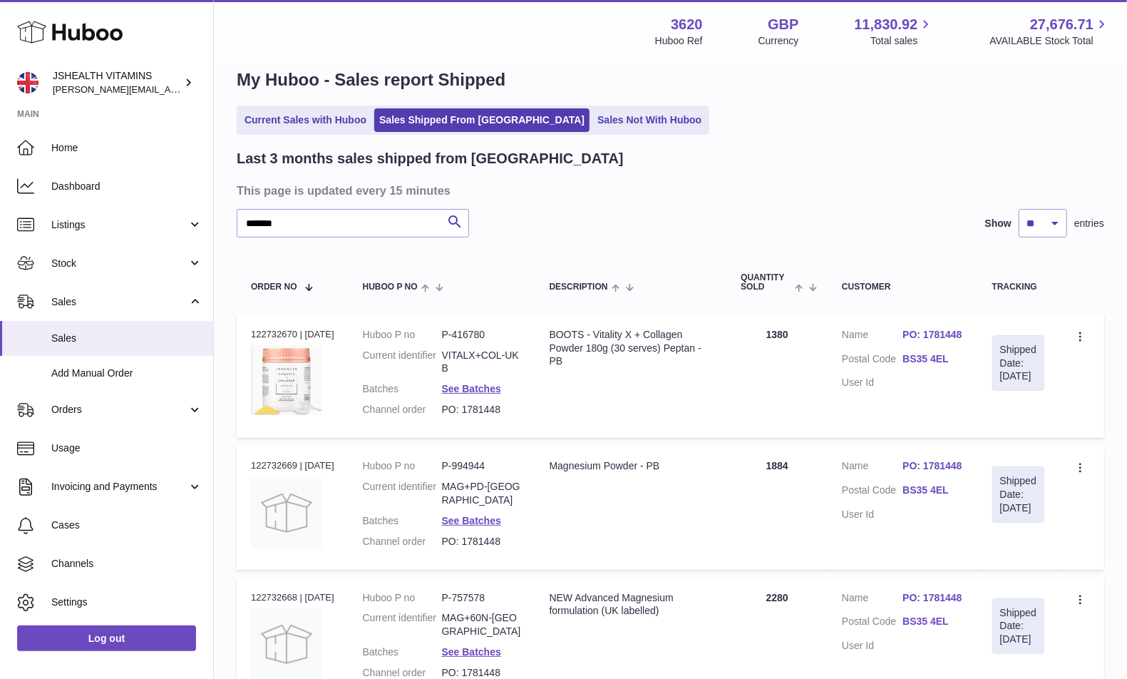
scroll to position [0, 0]
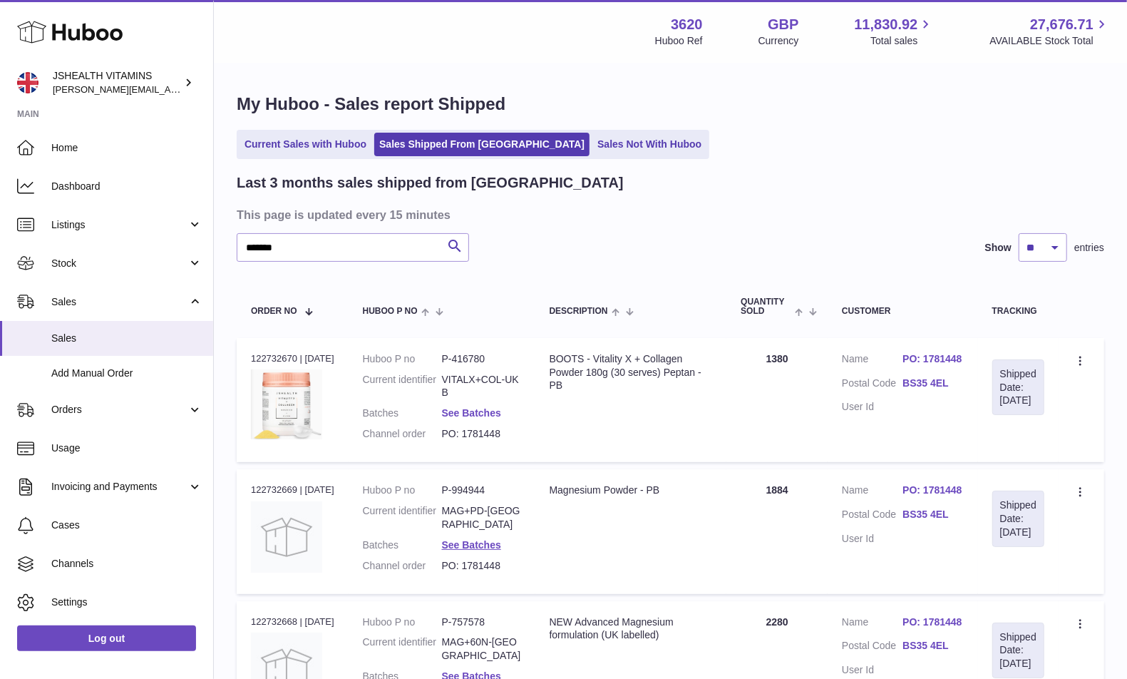
click at [481, 411] on link "See Batches" at bounding box center [471, 412] width 59 height 11
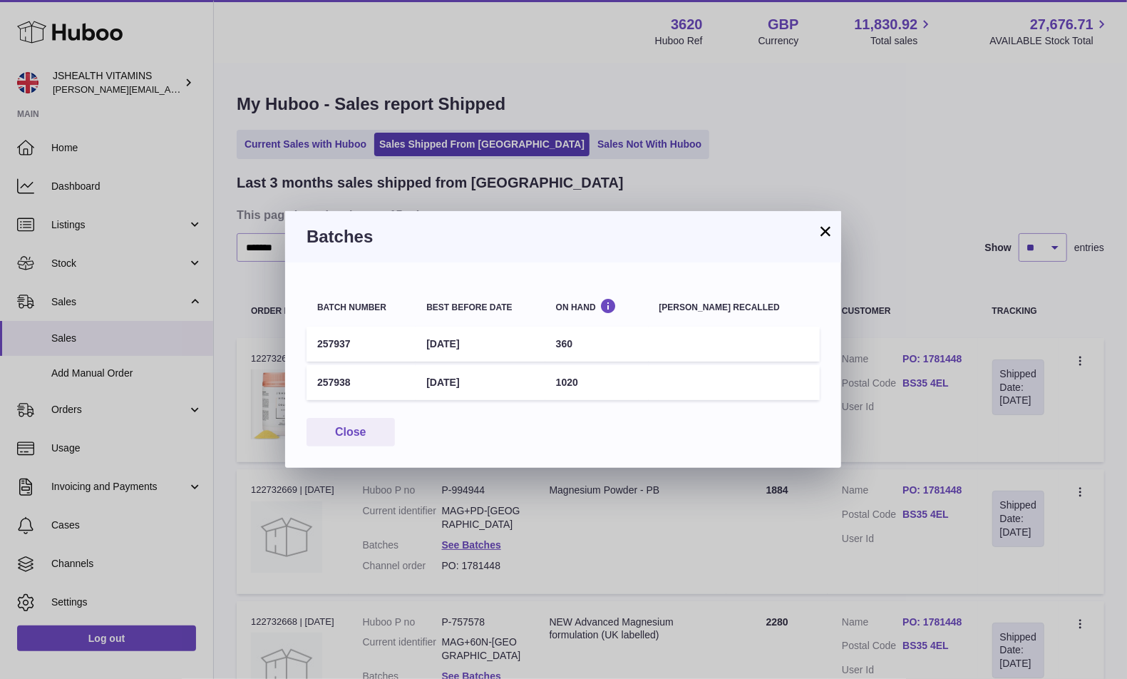
click at [339, 344] on td "257937" at bounding box center [361, 344] width 109 height 35
click at [327, 371] on td "257938" at bounding box center [361, 382] width 109 height 35
click at [876, 302] on div "× Batches Batch number Best before date On Hand Batch recalled 257937 31st Mar …" at bounding box center [563, 339] width 1127 height 679
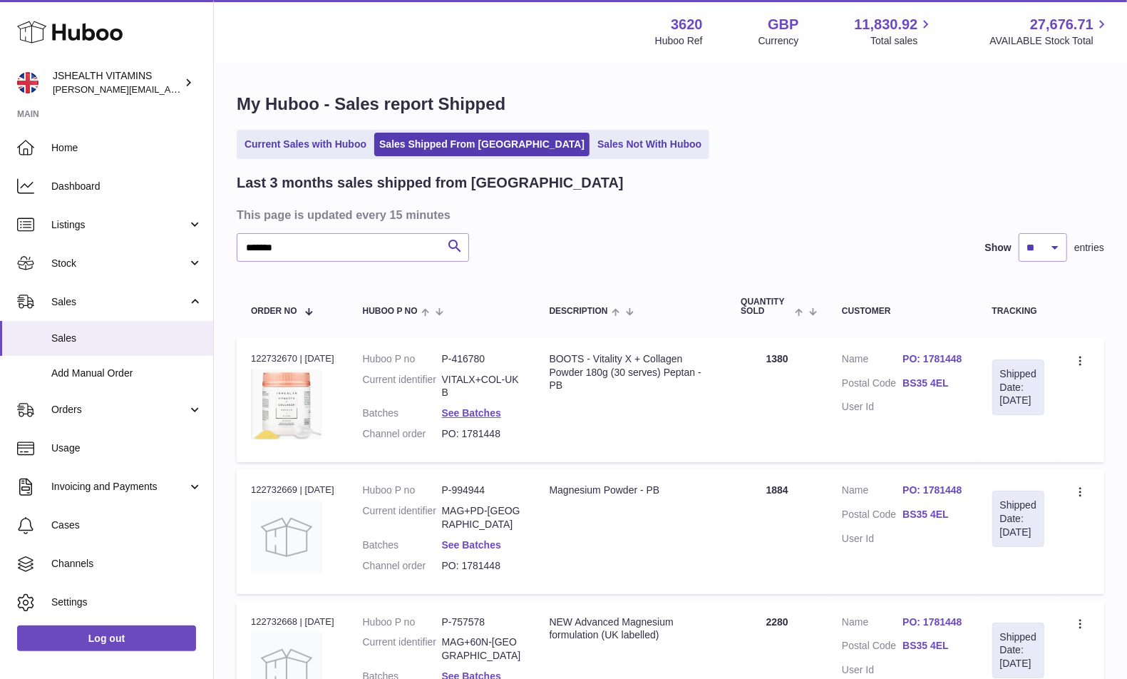
click at [480, 539] on link "See Batches" at bounding box center [471, 544] width 59 height 11
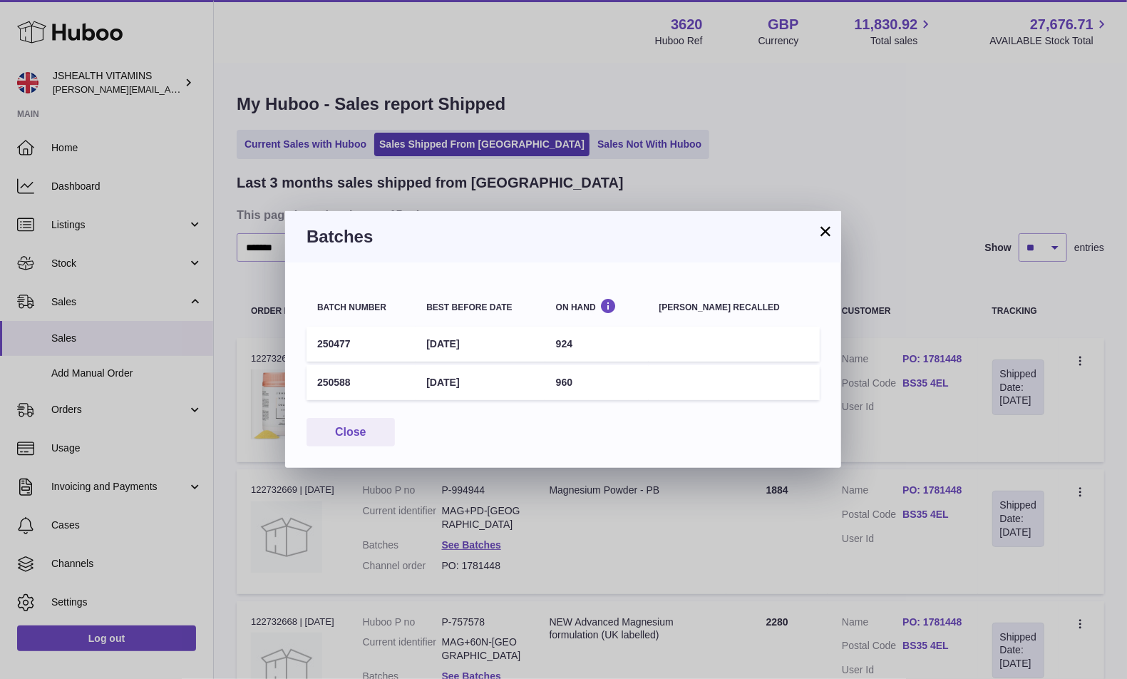
click at [331, 347] on td "250477" at bounding box center [361, 344] width 109 height 35
click at [349, 378] on td "250588" at bounding box center [361, 382] width 109 height 35
click at [322, 389] on td "250588" at bounding box center [361, 382] width 109 height 35
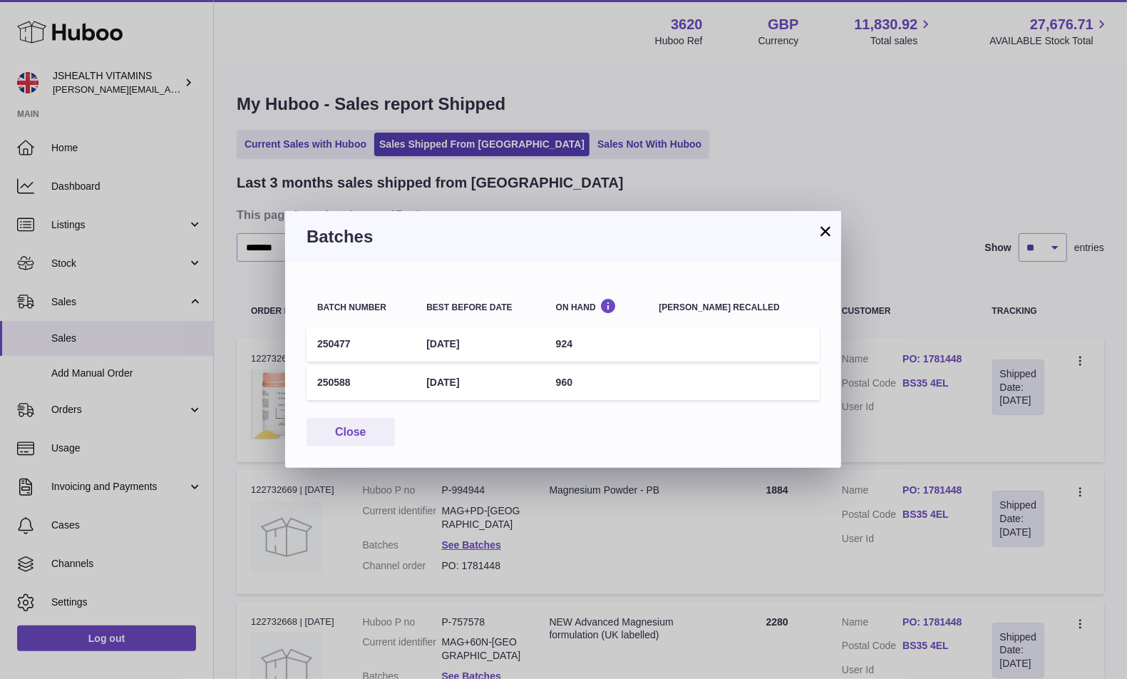
click at [322, 389] on td "250588" at bounding box center [361, 382] width 109 height 35
click at [324, 384] on td "250588" at bounding box center [361, 382] width 109 height 35
click at [854, 237] on div "× Batches Batch number Best before date On Hand Batch recalled 250477 30th Apr …" at bounding box center [563, 339] width 1127 height 679
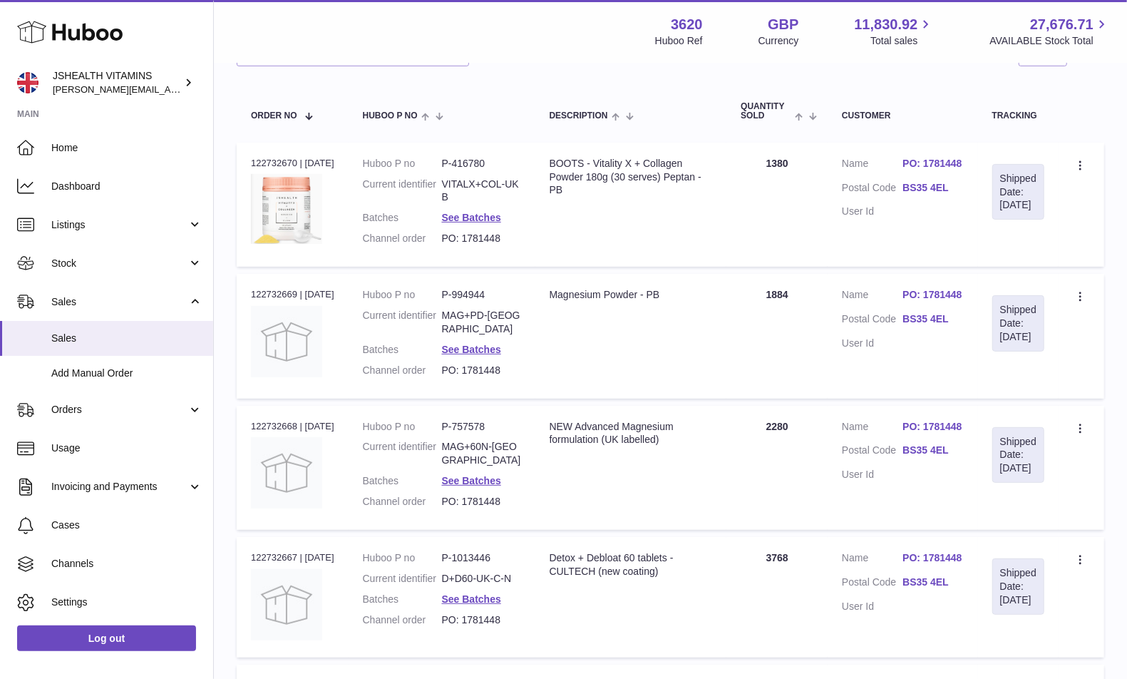
scroll to position [215, 0]
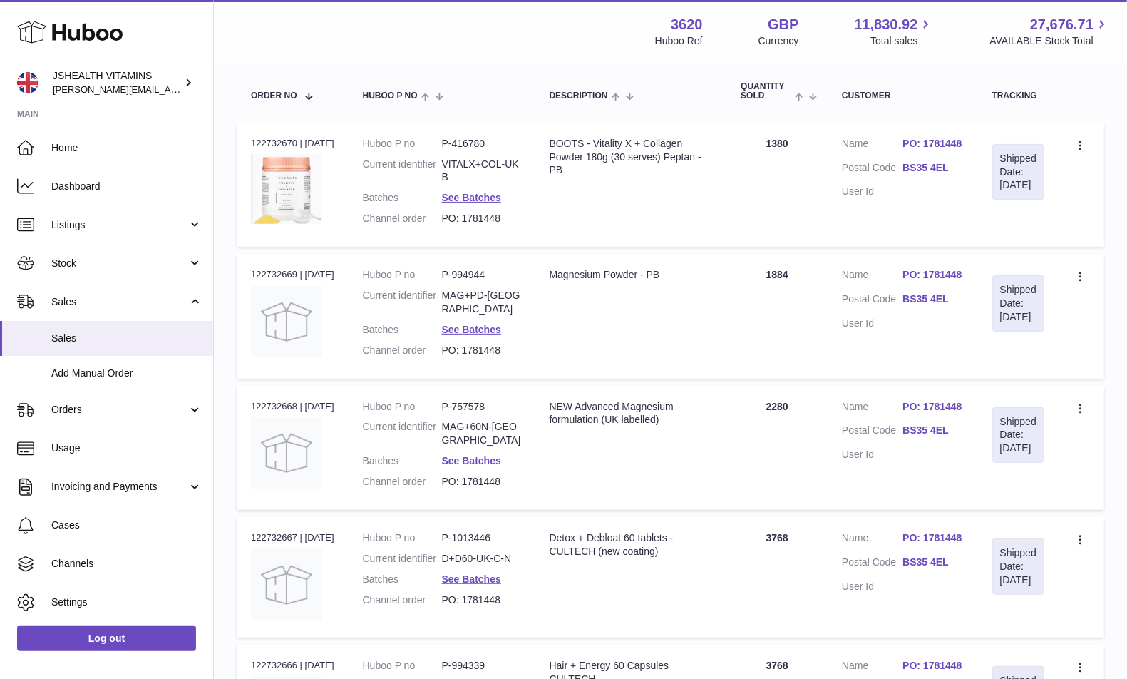
click at [493, 455] on link "See Batches" at bounding box center [471, 460] width 59 height 11
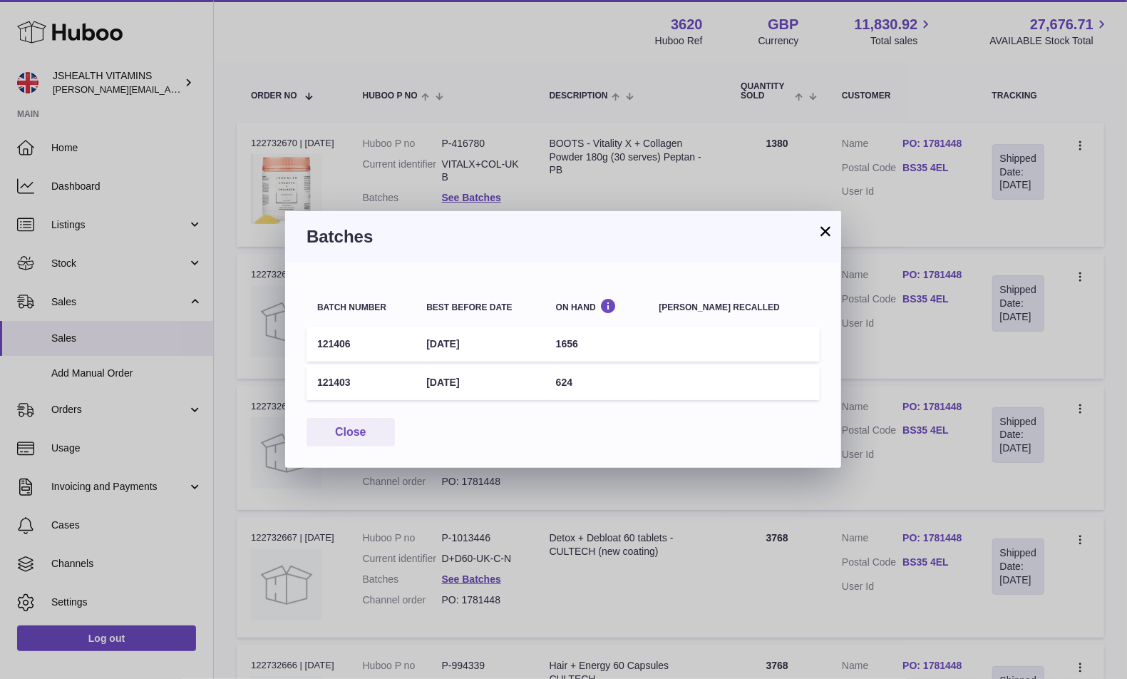
click at [335, 340] on td "121406" at bounding box center [361, 344] width 109 height 35
click at [339, 375] on td "121403" at bounding box center [361, 382] width 109 height 35
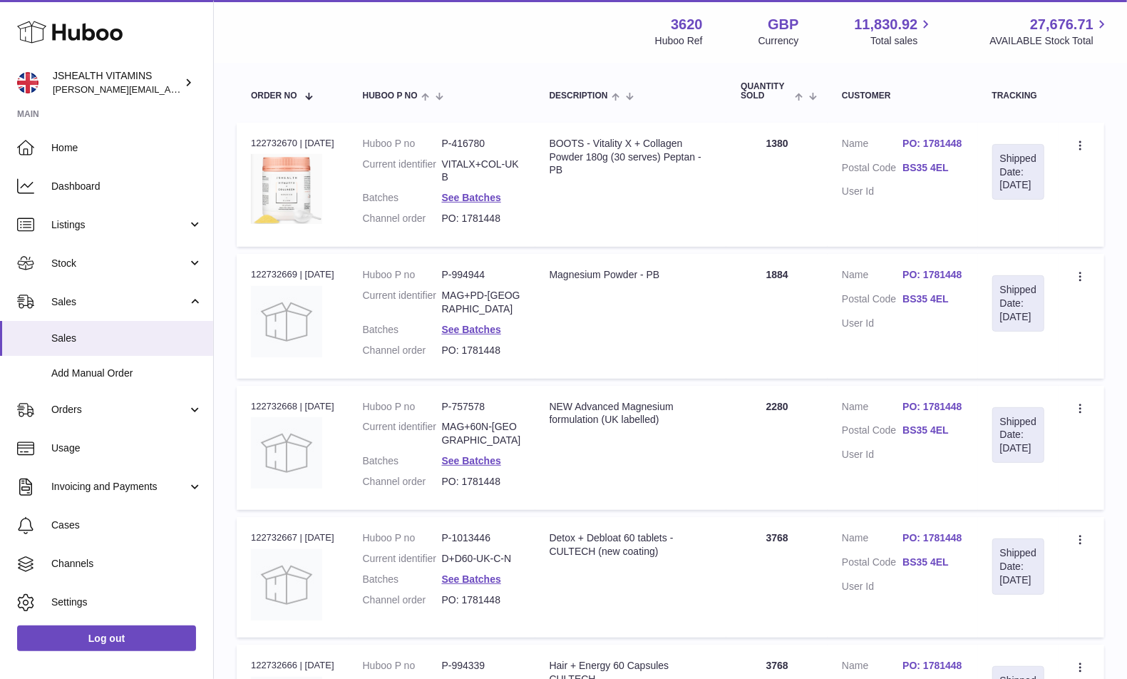
click at [853, 170] on div "× Batches Batch number Best before date On Hand Batch recalled 121406 31st May …" at bounding box center [563, 339] width 1127 height 679
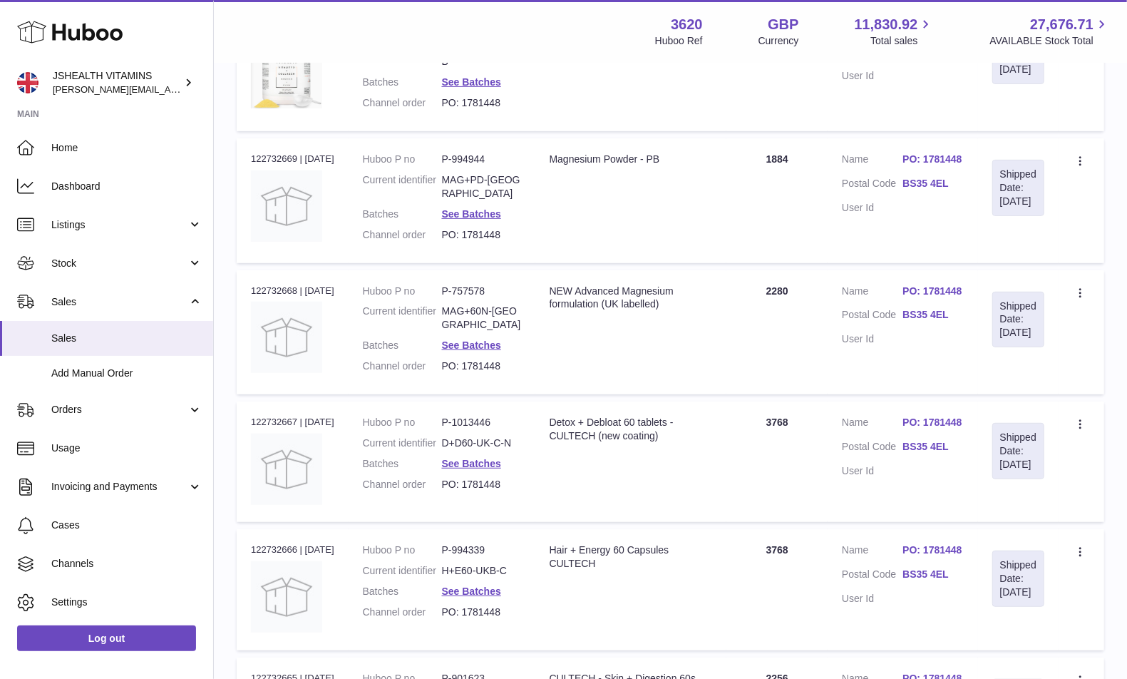
scroll to position [332, 0]
click at [496, 458] on dd "See Batches" at bounding box center [481, 463] width 79 height 14
click at [483, 468] on link "See Batches" at bounding box center [471, 461] width 59 height 11
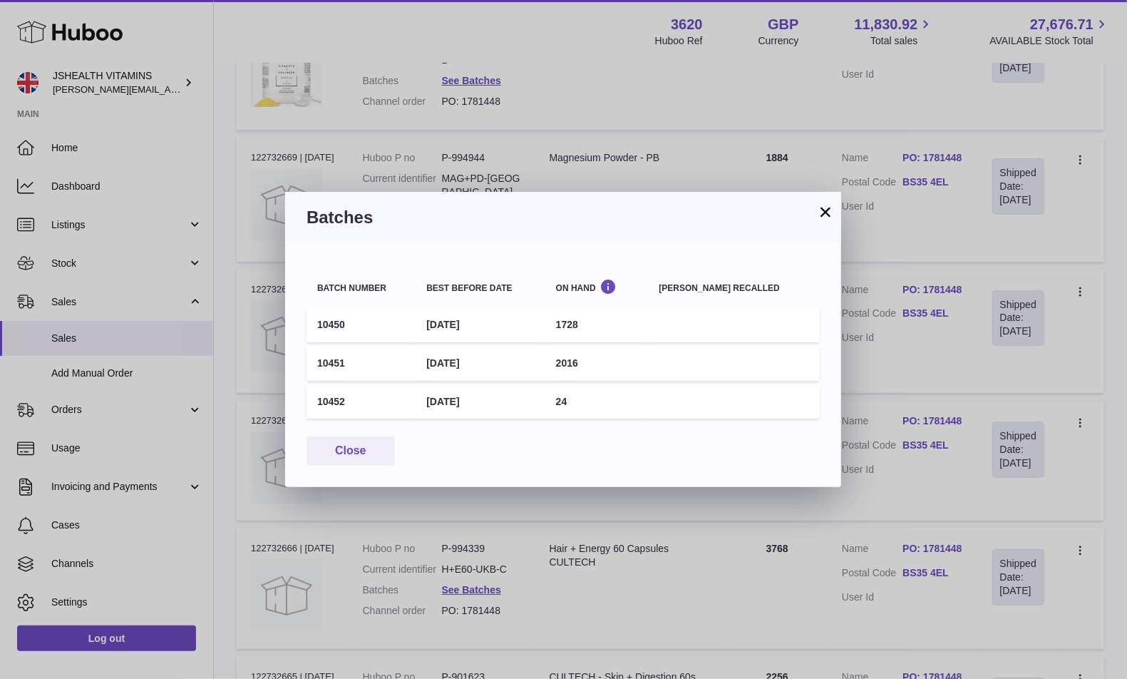
click at [330, 329] on td "10450" at bounding box center [361, 324] width 109 height 35
click at [333, 364] on td "10451" at bounding box center [361, 363] width 109 height 35
click at [329, 397] on td "10452" at bounding box center [361, 401] width 109 height 35
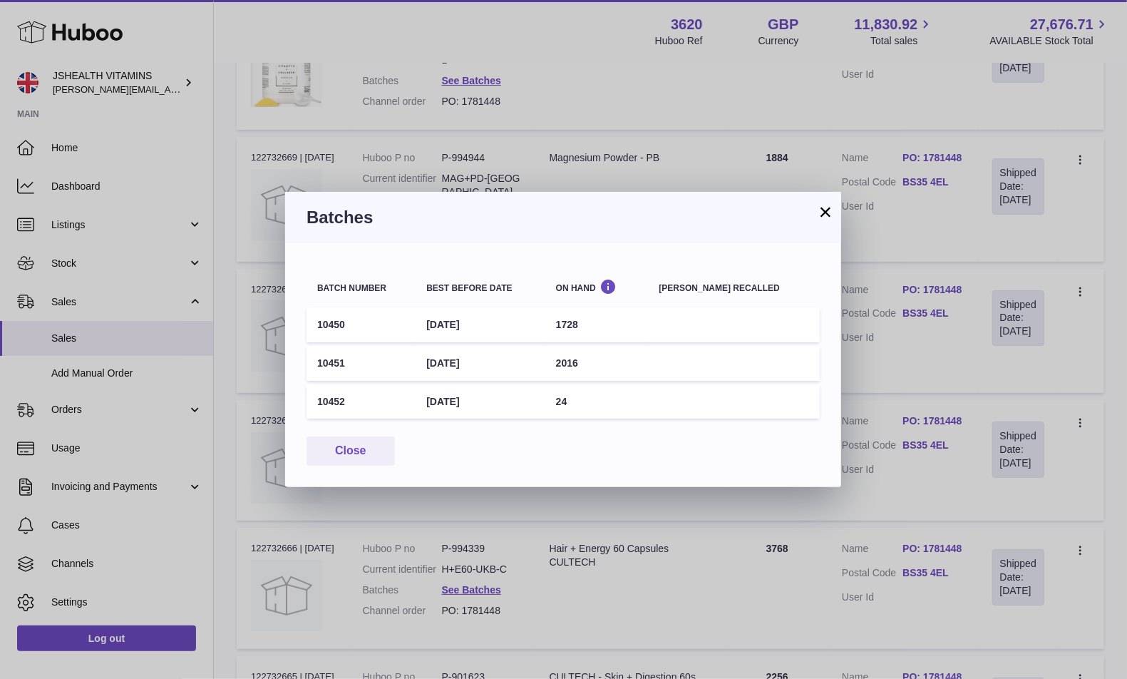
click at [329, 397] on td "10452" at bounding box center [361, 401] width 109 height 35
click at [944, 448] on div "× Batches Batch number Best before date On Hand Batch recalled 10450 30th Jun 2…" at bounding box center [563, 339] width 1127 height 679
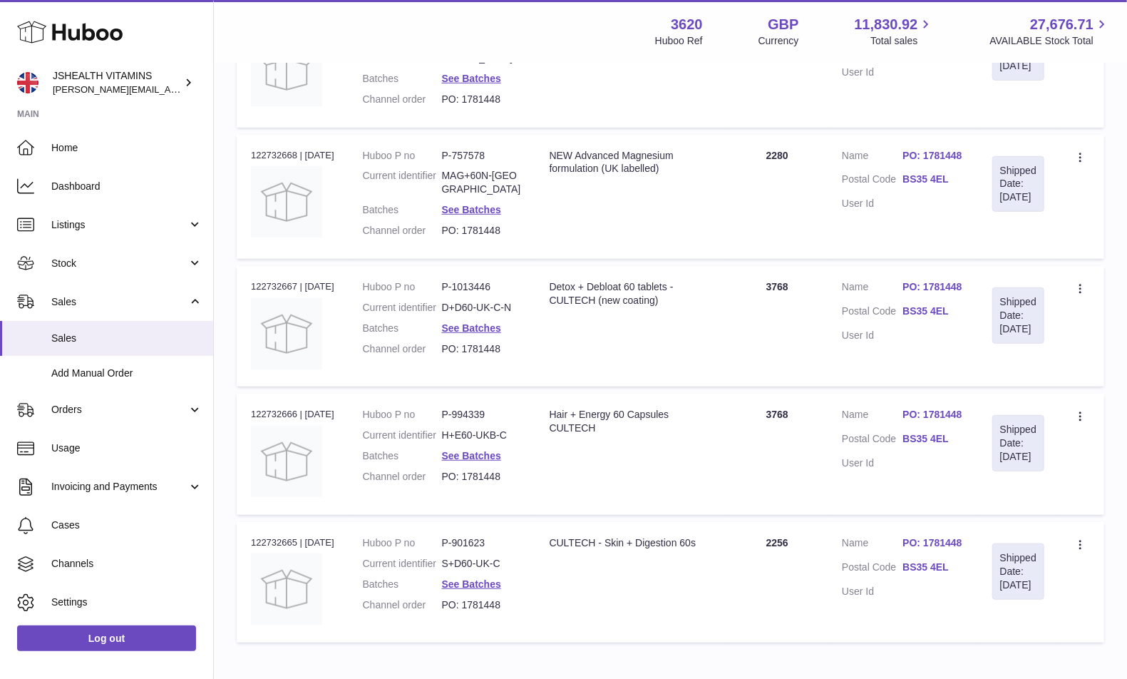
scroll to position [492, 0]
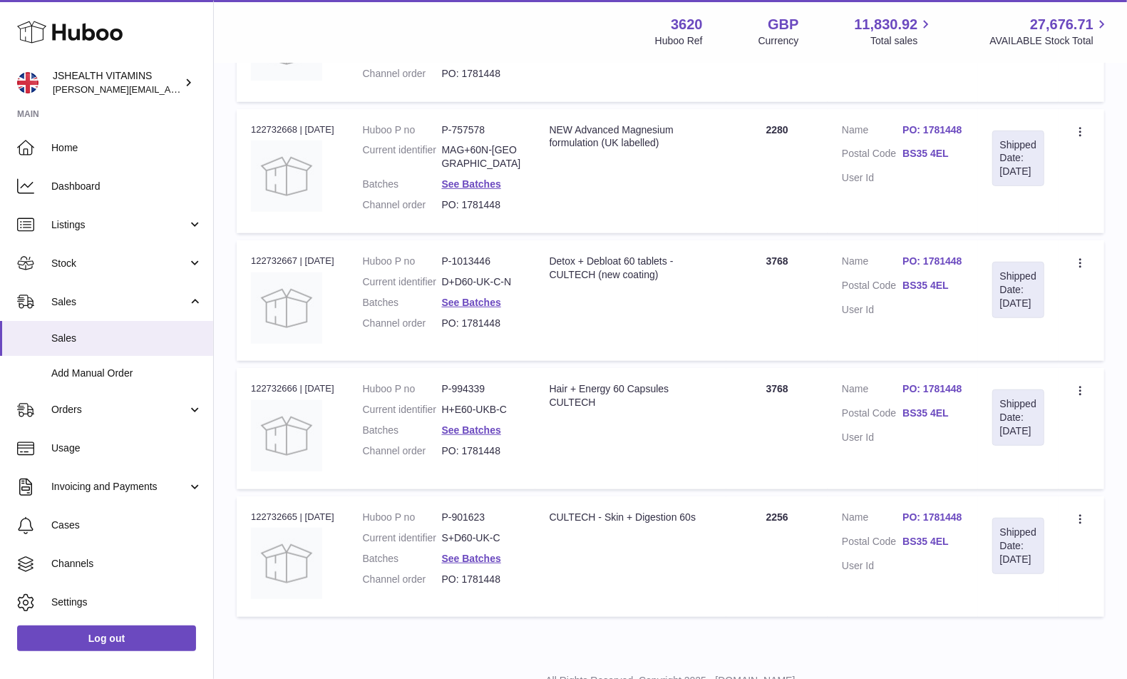
click at [476, 426] on dl "Huboo P no P-994339 Current identifier H+E60-UKB-C Batches See Batches Channel …" at bounding box center [442, 423] width 158 height 83
click at [475, 433] on link "See Batches" at bounding box center [471, 429] width 59 height 11
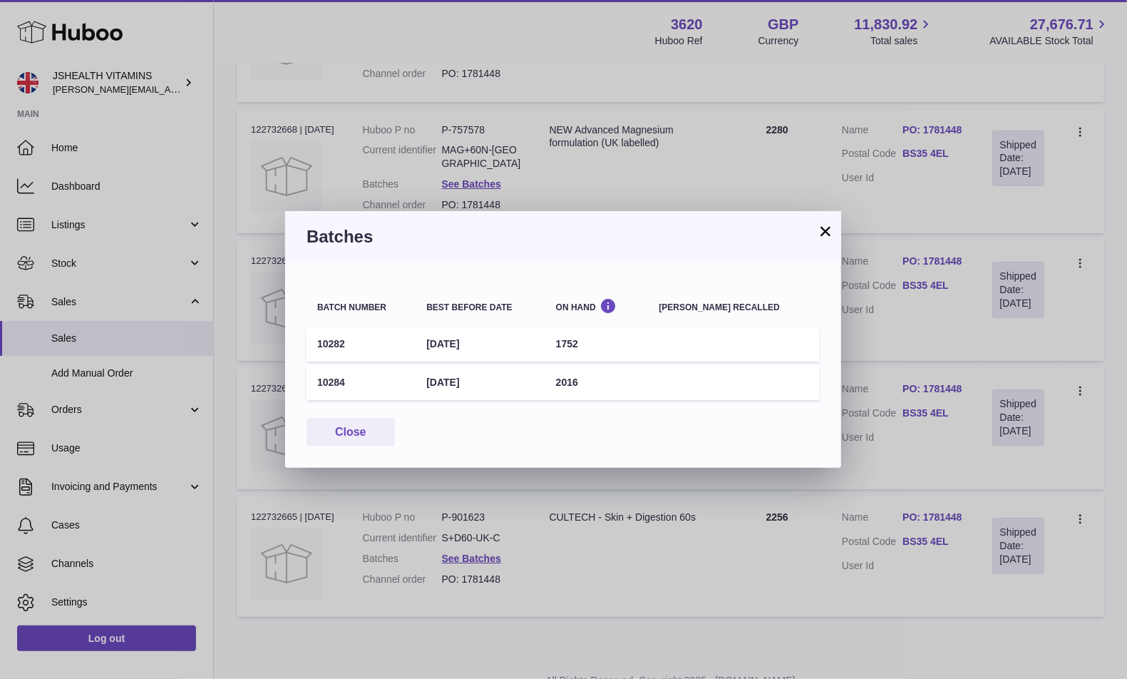
click at [332, 349] on td "10282" at bounding box center [361, 344] width 109 height 35
click at [331, 382] on td "10284" at bounding box center [361, 382] width 109 height 35
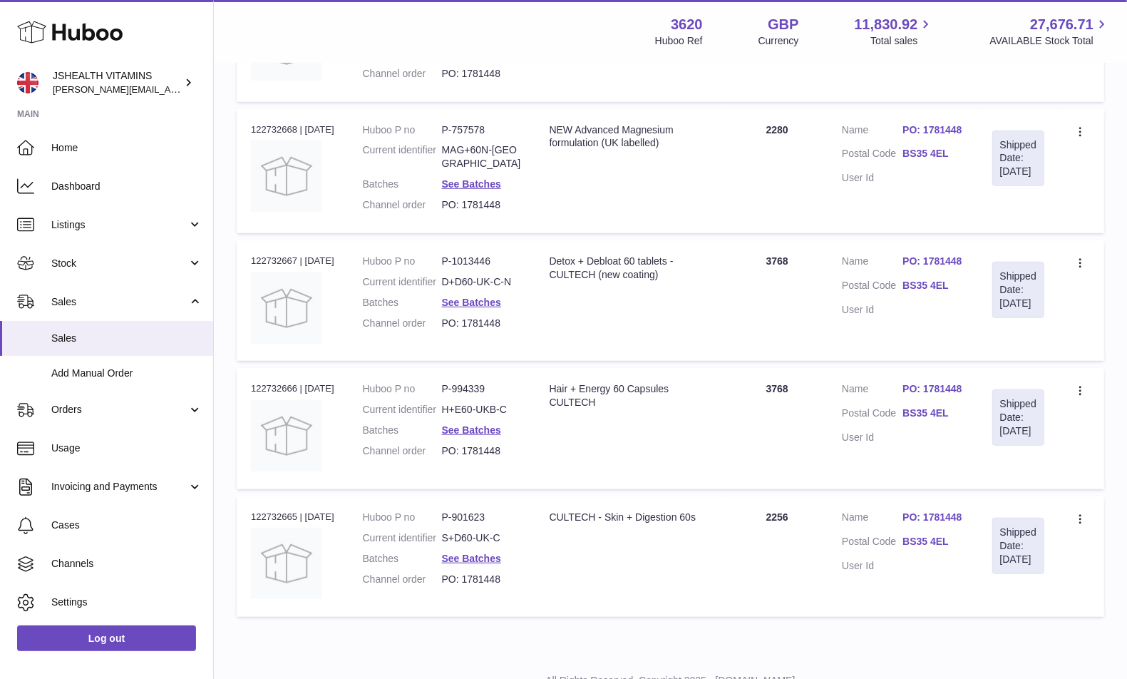
click at [501, 595] on div at bounding box center [563, 339] width 1127 height 679
click at [497, 564] on link "See Batches" at bounding box center [471, 558] width 59 height 11
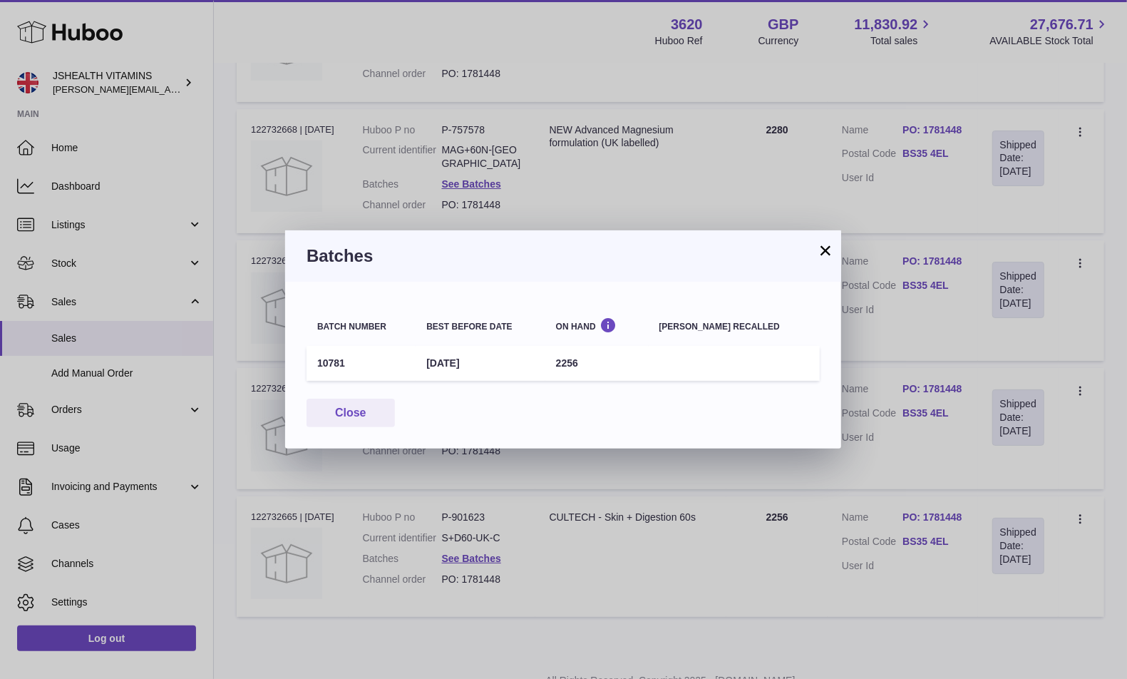
click at [322, 366] on td "10781" at bounding box center [361, 363] width 109 height 35
click at [481, 227] on div "× Batches Batch number Best before date On Hand Batch recalled 10781 31st Jul 2…" at bounding box center [563, 339] width 1127 height 679
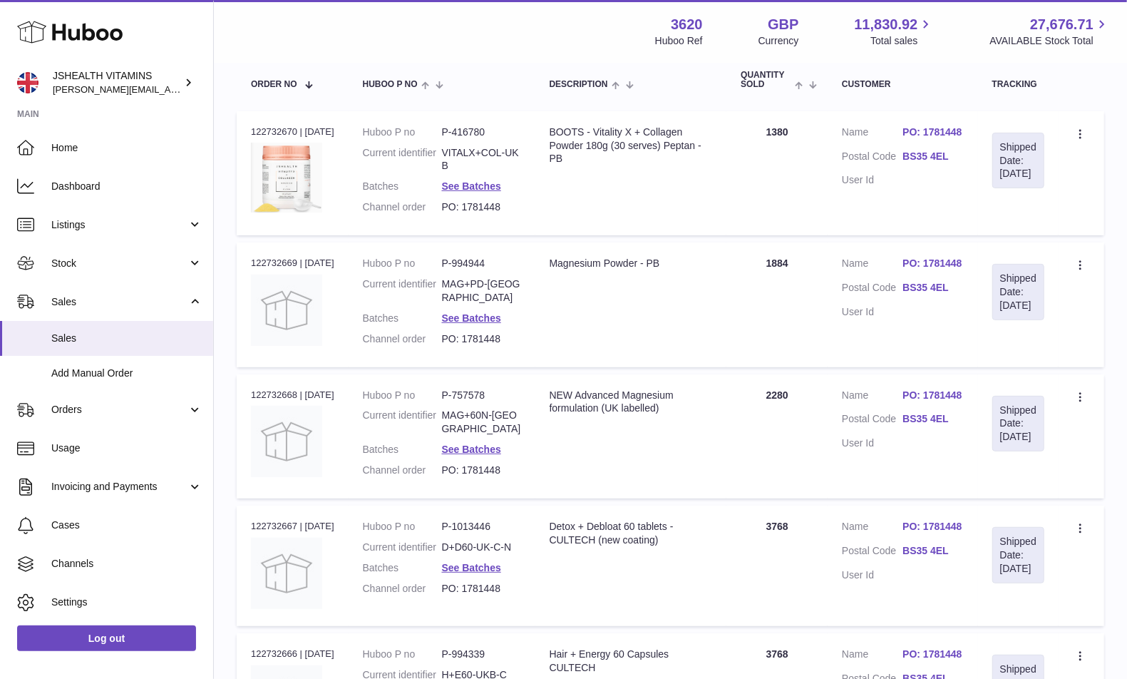
scroll to position [0, 0]
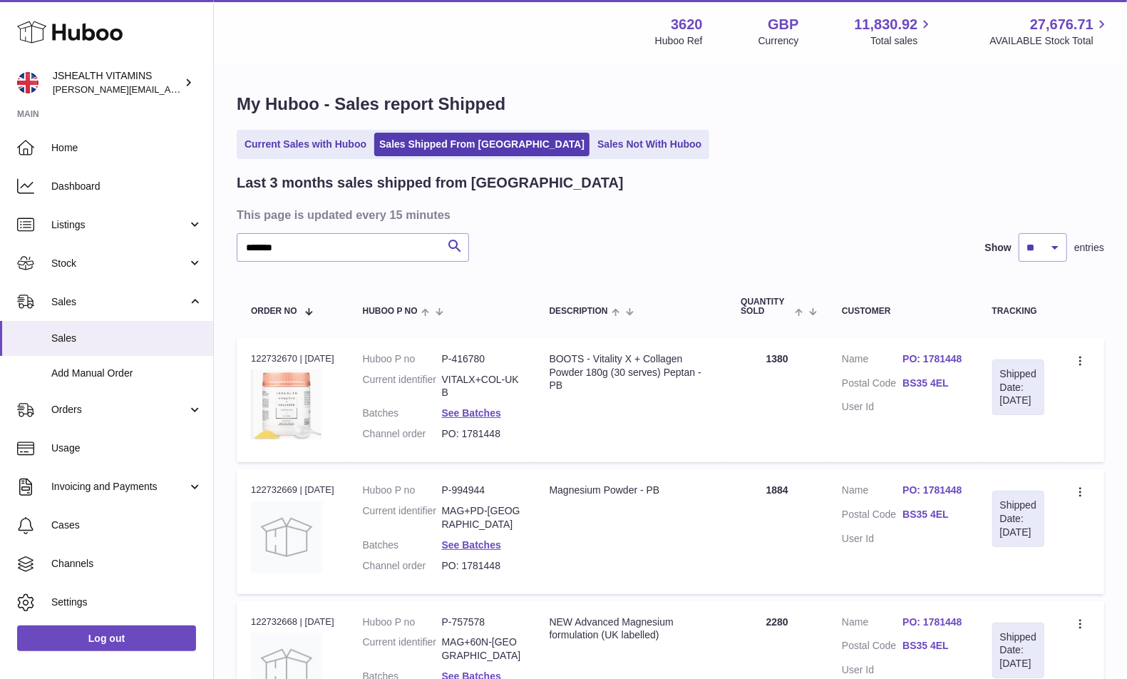
click at [499, 383] on dd "VITALX+COL-UKB" at bounding box center [481, 386] width 79 height 27
click at [480, 513] on dd "MAG+PD-UK" at bounding box center [481, 517] width 79 height 27
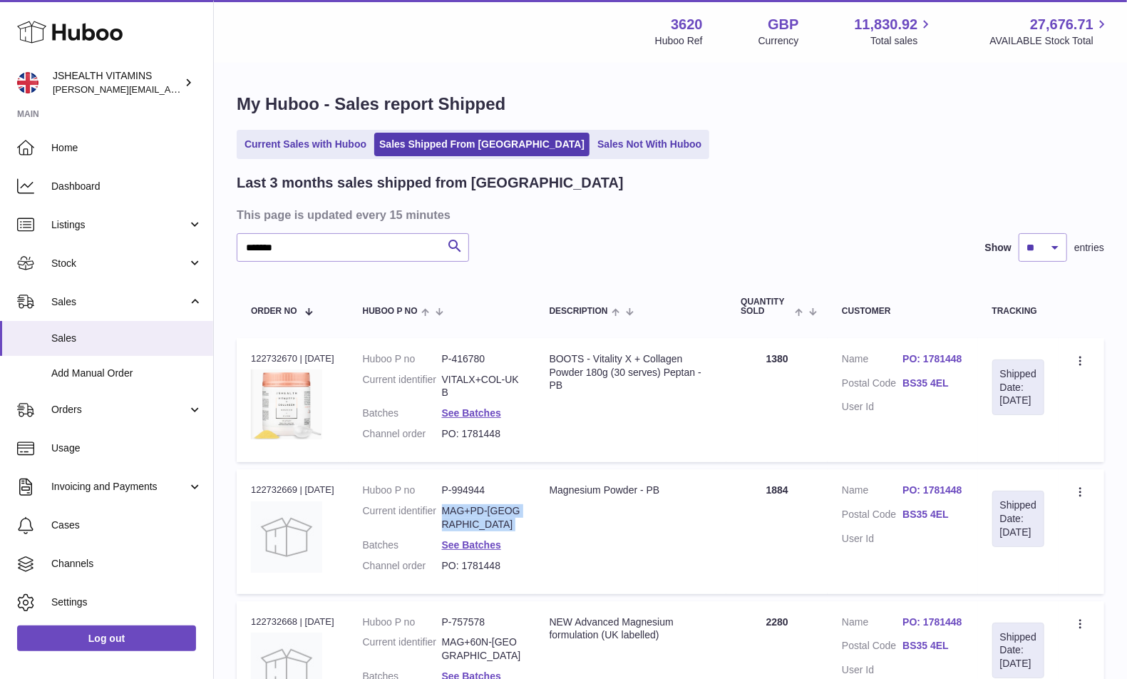
click at [480, 513] on dd "MAG+PD-UK" at bounding box center [481, 517] width 79 height 27
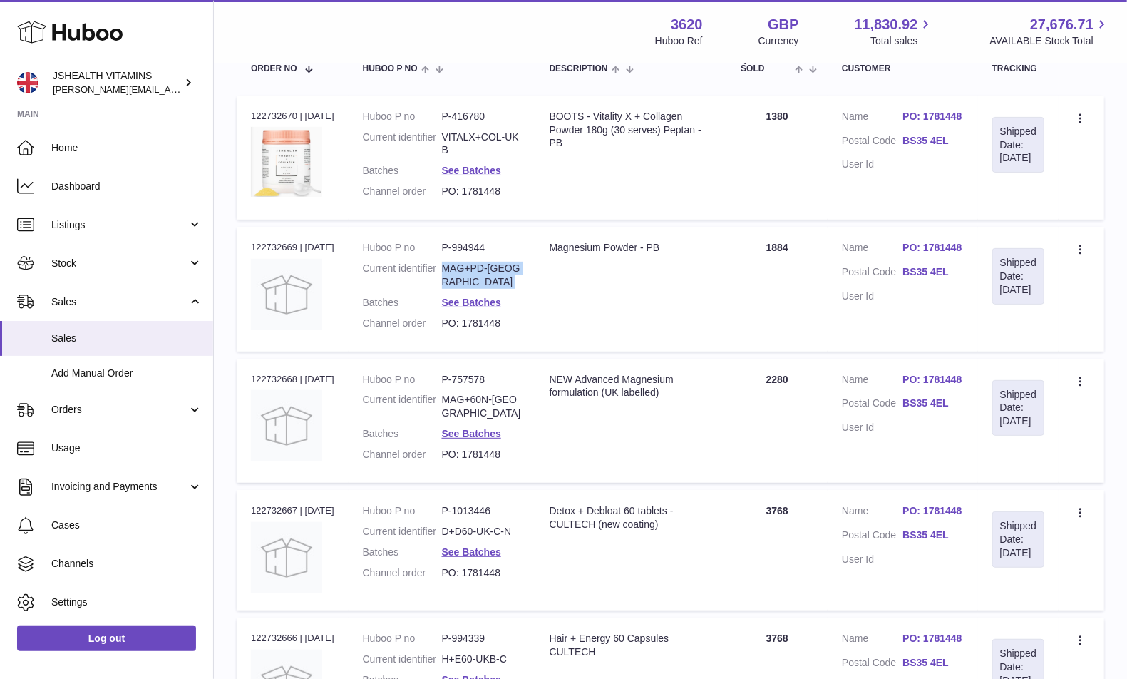
scroll to position [252, 0]
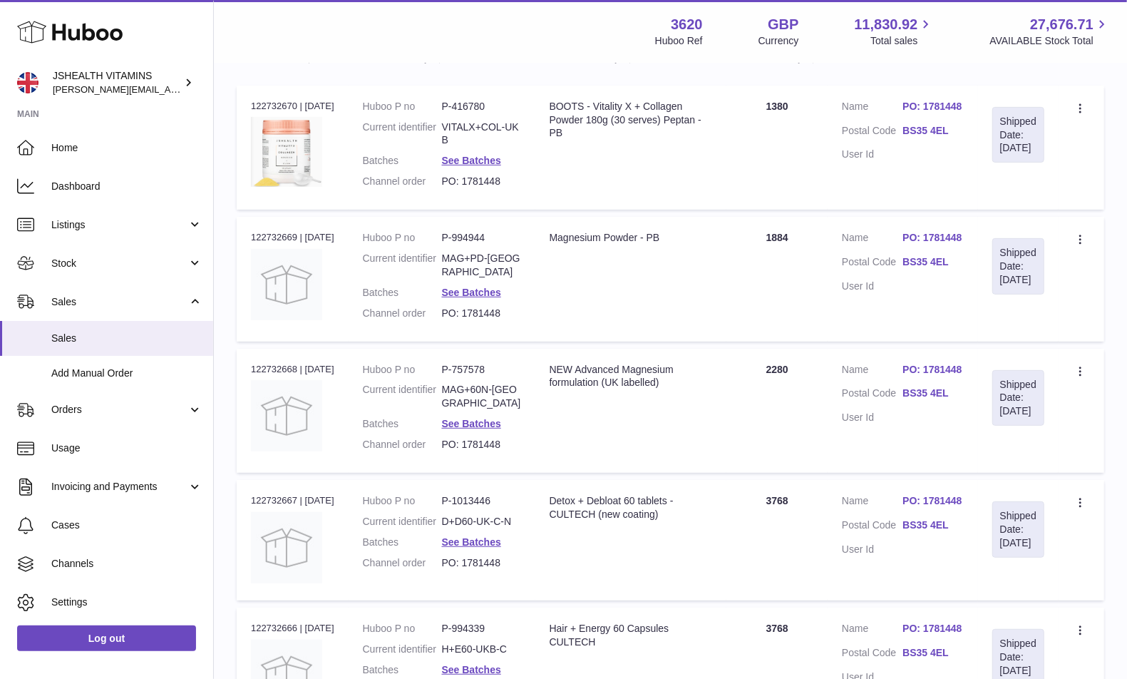
click at [494, 391] on dd "MAG+60N-UK" at bounding box center [481, 396] width 79 height 27
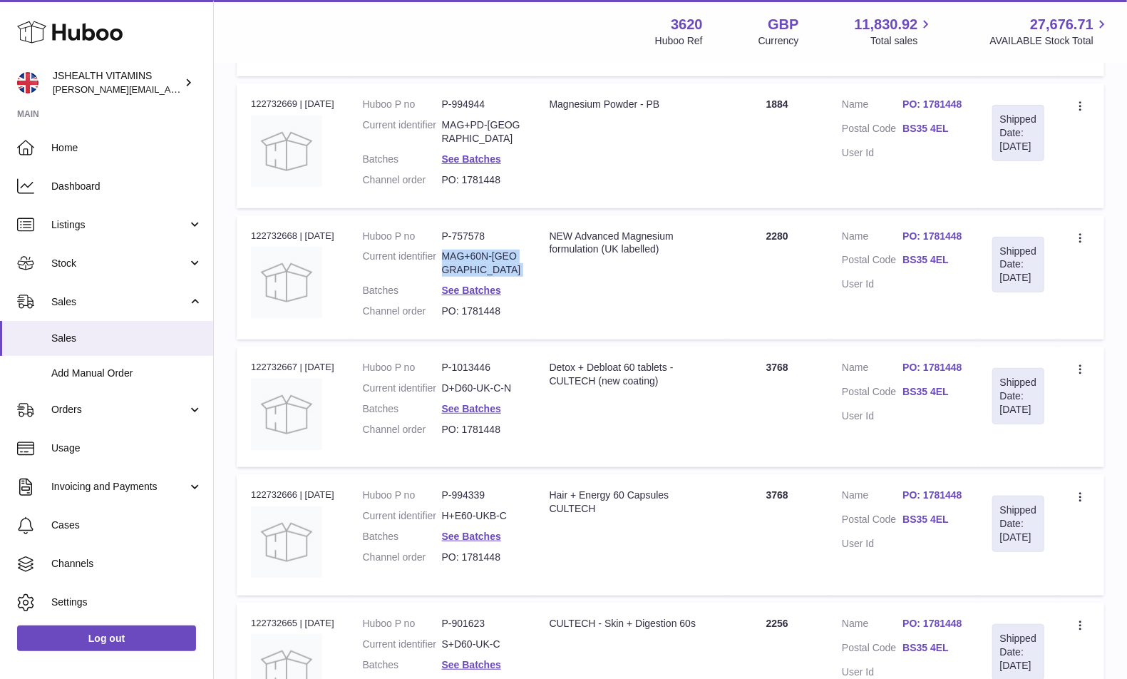
scroll to position [386, 0]
click at [481, 376] on dl "Huboo P no P-1013446 Current identifier D+D60-UK-C-N Batches See Batches Channe…" at bounding box center [442, 401] width 158 height 83
click at [481, 388] on dd "D+D60-UK-C-N" at bounding box center [481, 388] width 79 height 14
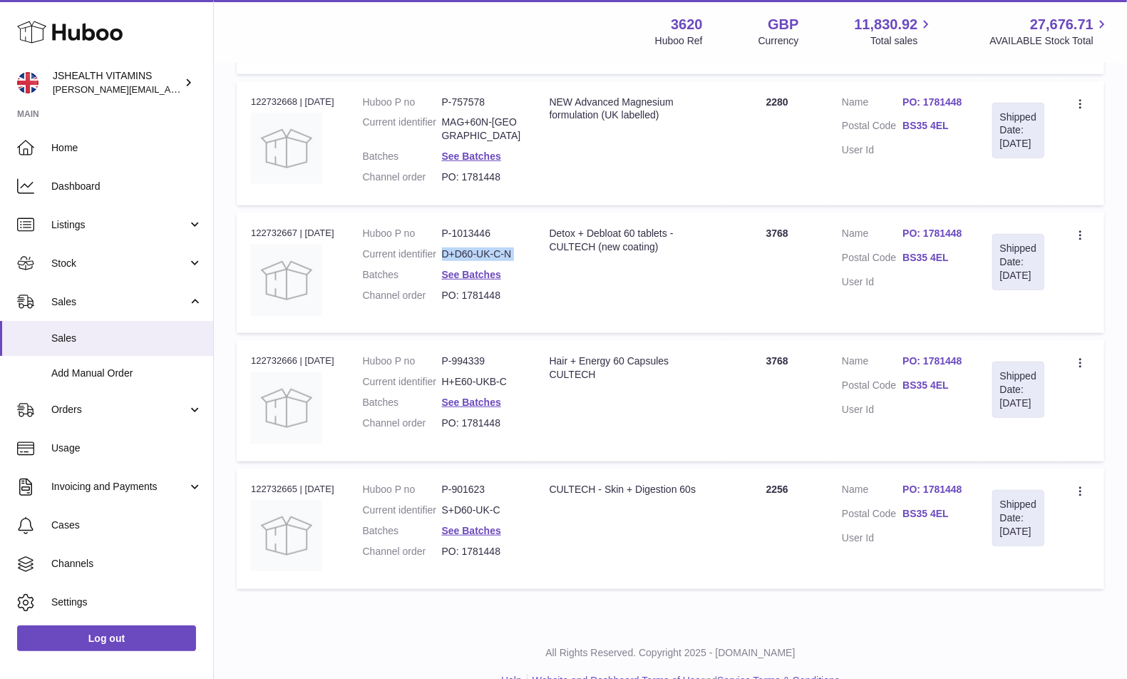
scroll to position [537, 0]
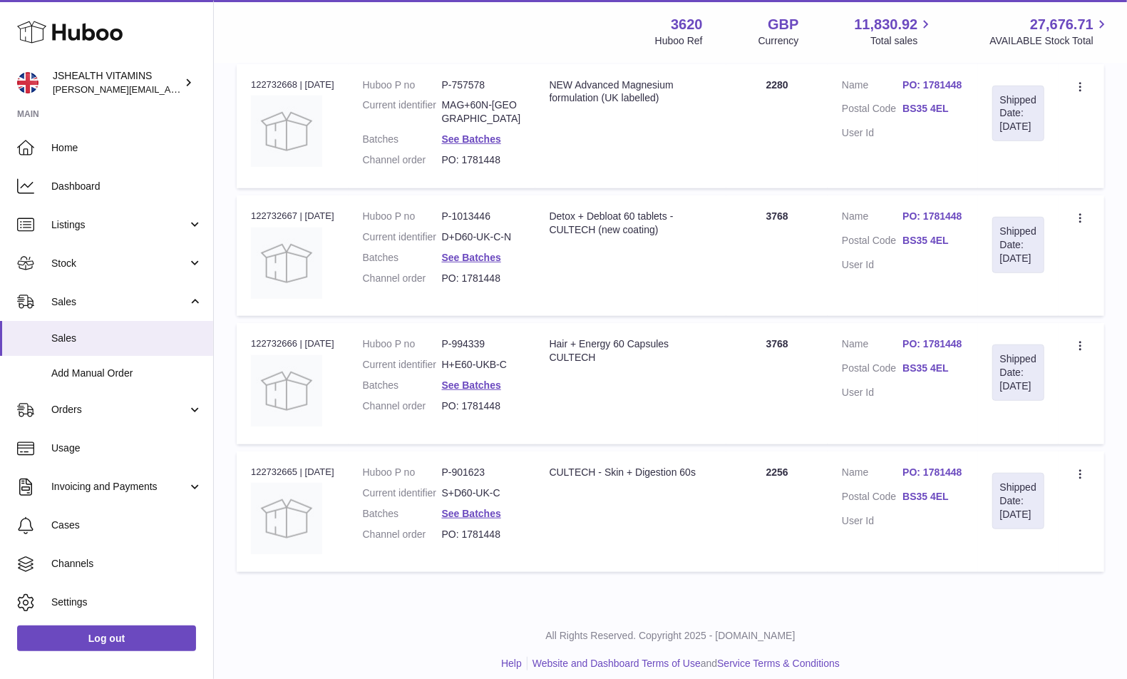
click at [498, 366] on dd "H+E60-UKB-C" at bounding box center [481, 365] width 79 height 14
click at [486, 500] on dd "S+D60-UK-C" at bounding box center [481, 493] width 79 height 14
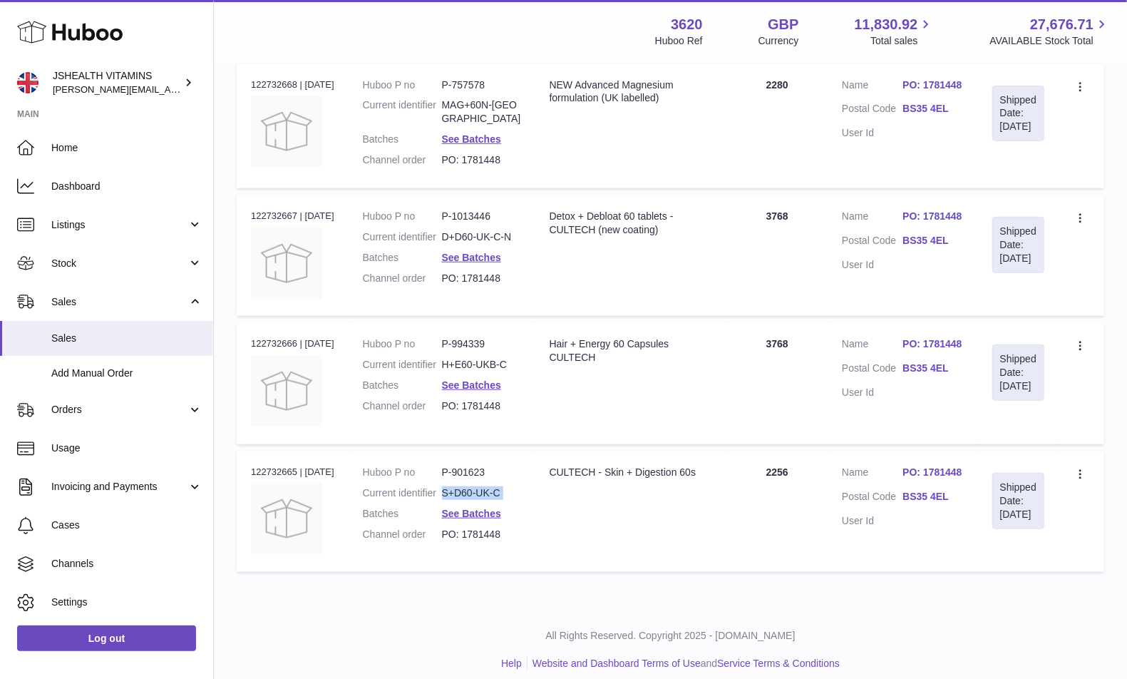
click at [486, 500] on dd "S+D60-UK-C" at bounding box center [481, 493] width 79 height 14
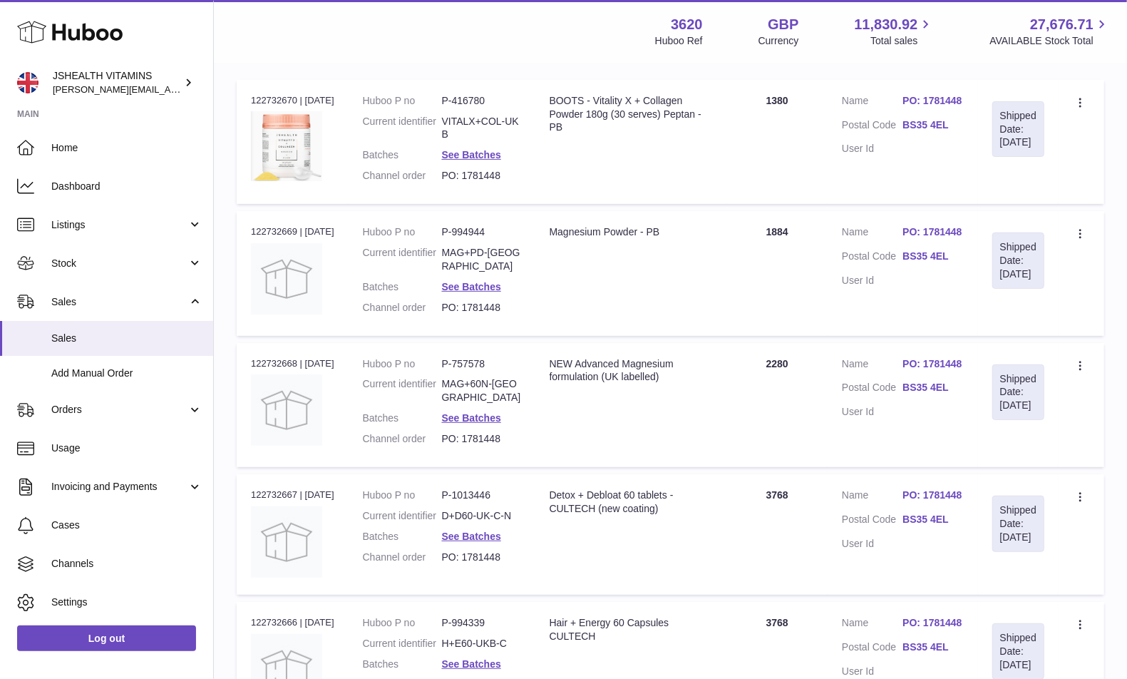
scroll to position [0, 0]
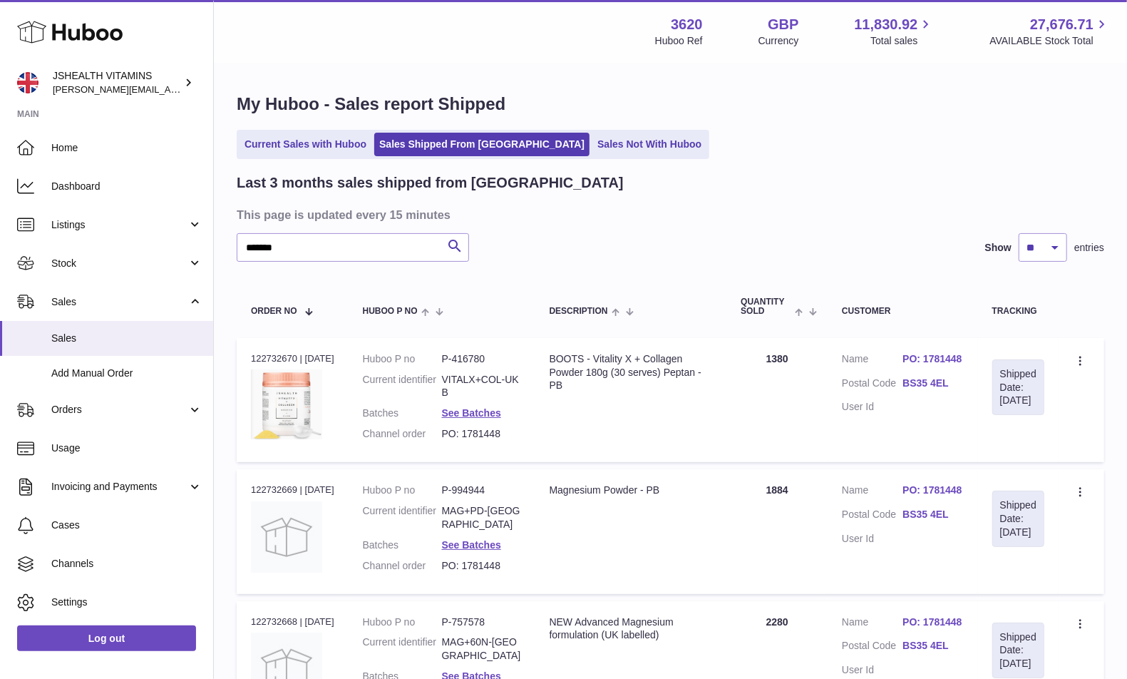
drag, startPoint x: 804, startPoint y: 359, endPoint x: 771, endPoint y: 359, distance: 32.8
click at [771, 359] on td "Quantity 1380" at bounding box center [777, 400] width 101 height 124
drag, startPoint x: 802, startPoint y: 494, endPoint x: 769, endPoint y: 493, distance: 32.8
click at [769, 493] on td "Quantity 1884" at bounding box center [777, 531] width 101 height 124
drag, startPoint x: 797, startPoint y: 624, endPoint x: 764, endPoint y: 624, distance: 33.5
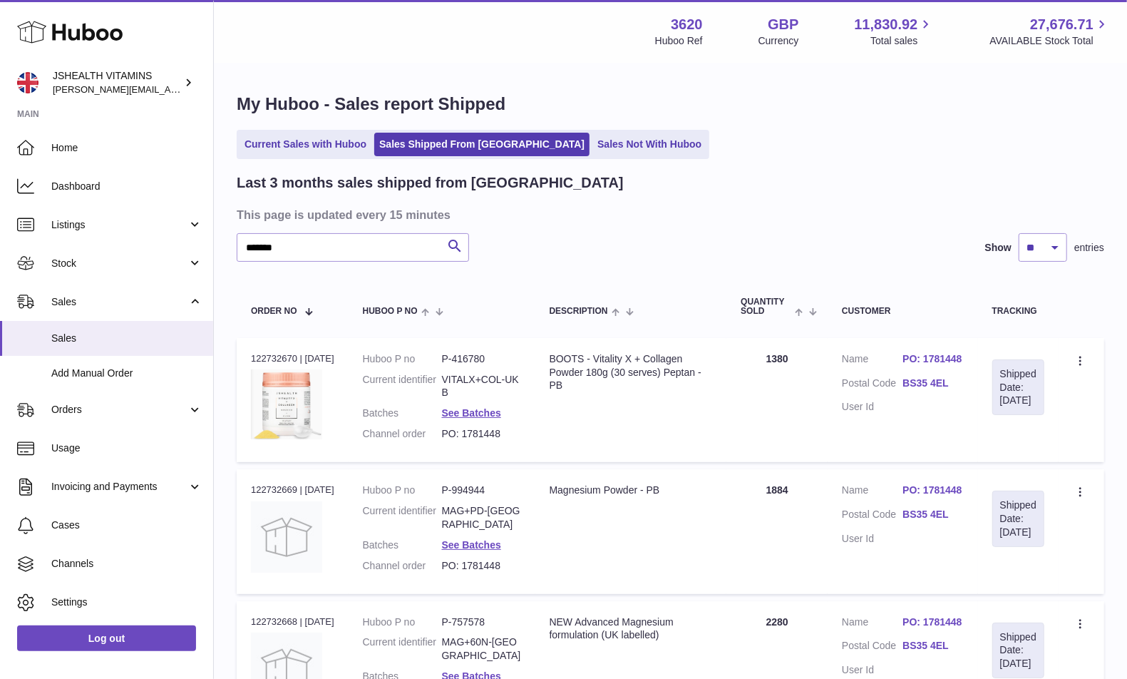
click at [764, 624] on td "Quantity 2280" at bounding box center [777, 663] width 101 height 124
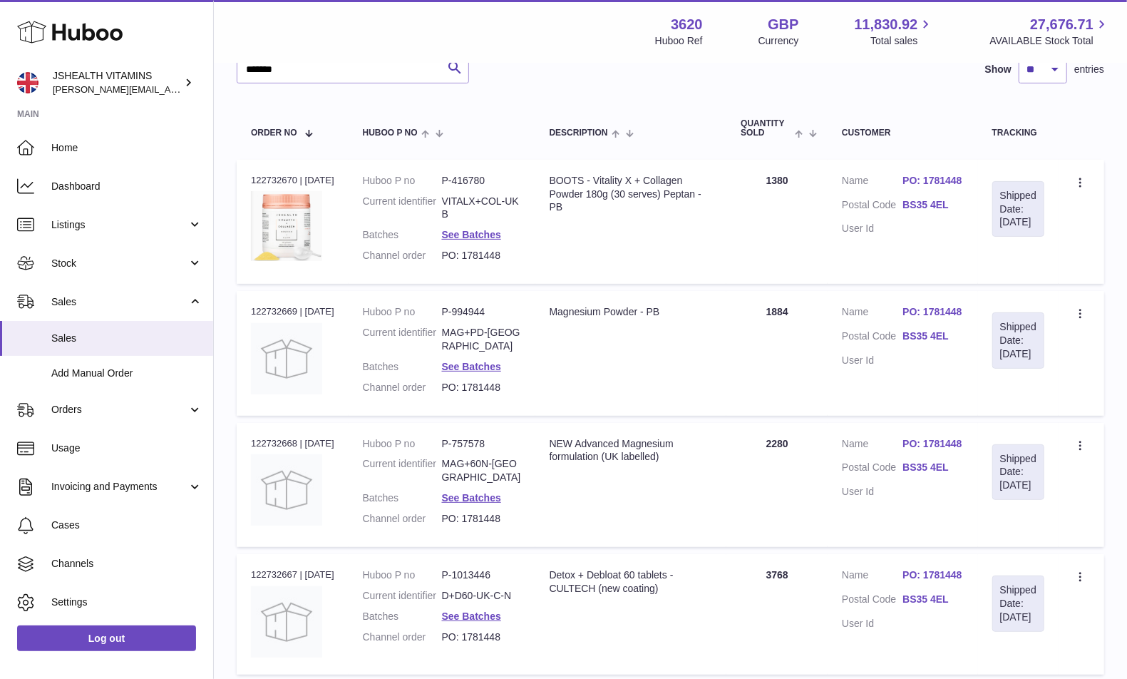
scroll to position [210, 0]
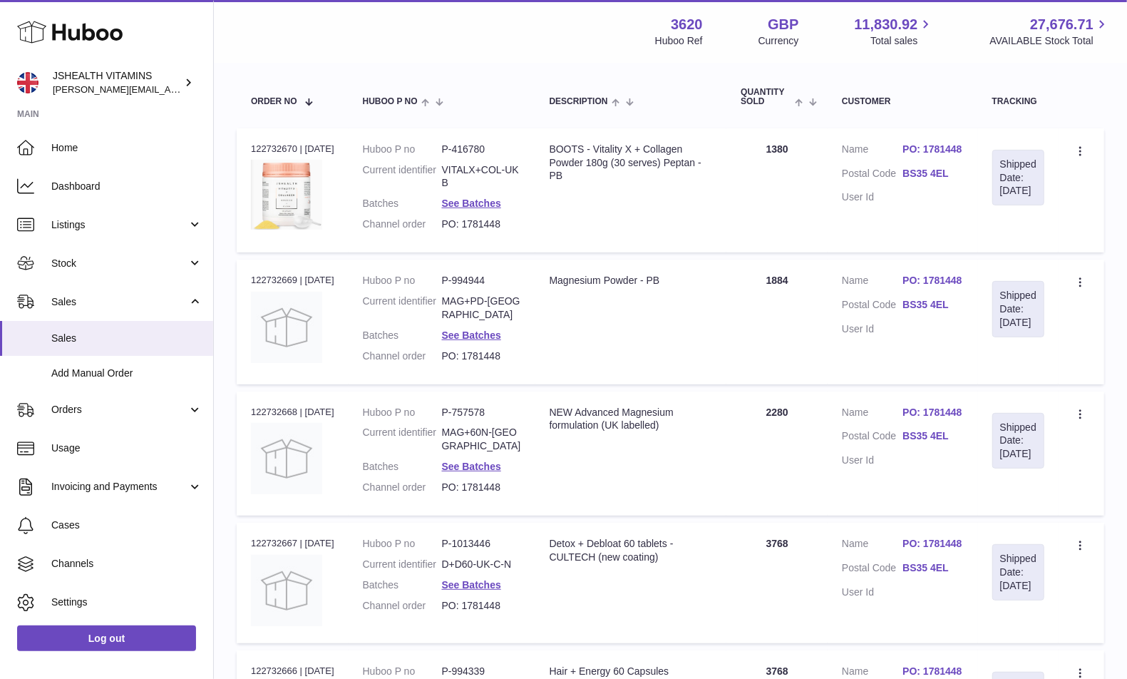
drag, startPoint x: 804, startPoint y: 546, endPoint x: 764, endPoint y: 546, distance: 40.6
click at [764, 546] on td "Quantity 3768" at bounding box center [777, 583] width 101 height 120
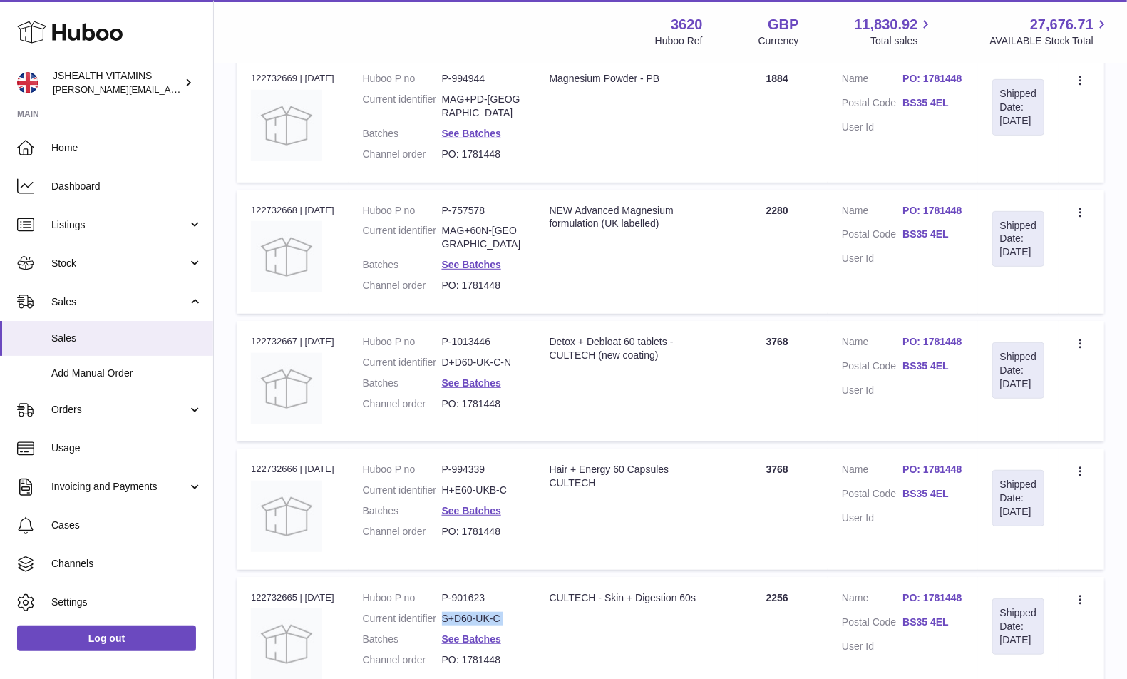
scroll to position [434, 0]
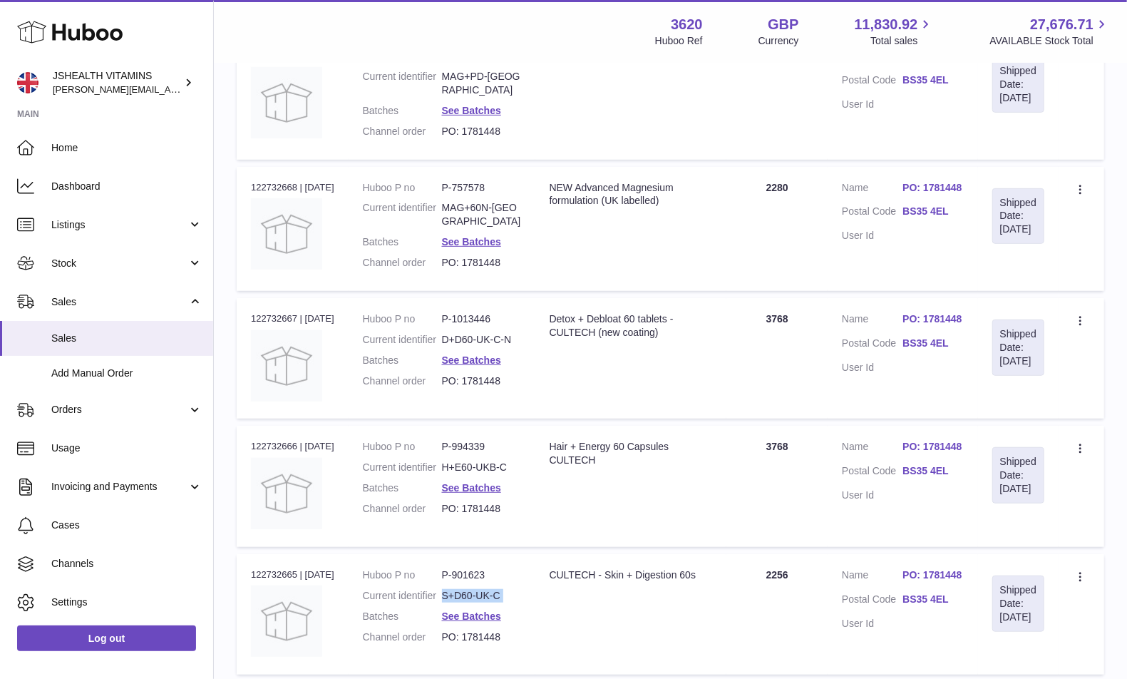
drag, startPoint x: 815, startPoint y: 453, endPoint x: 749, endPoint y: 453, distance: 66.3
click at [749, 453] on td "Quantity 3768" at bounding box center [777, 486] width 101 height 120
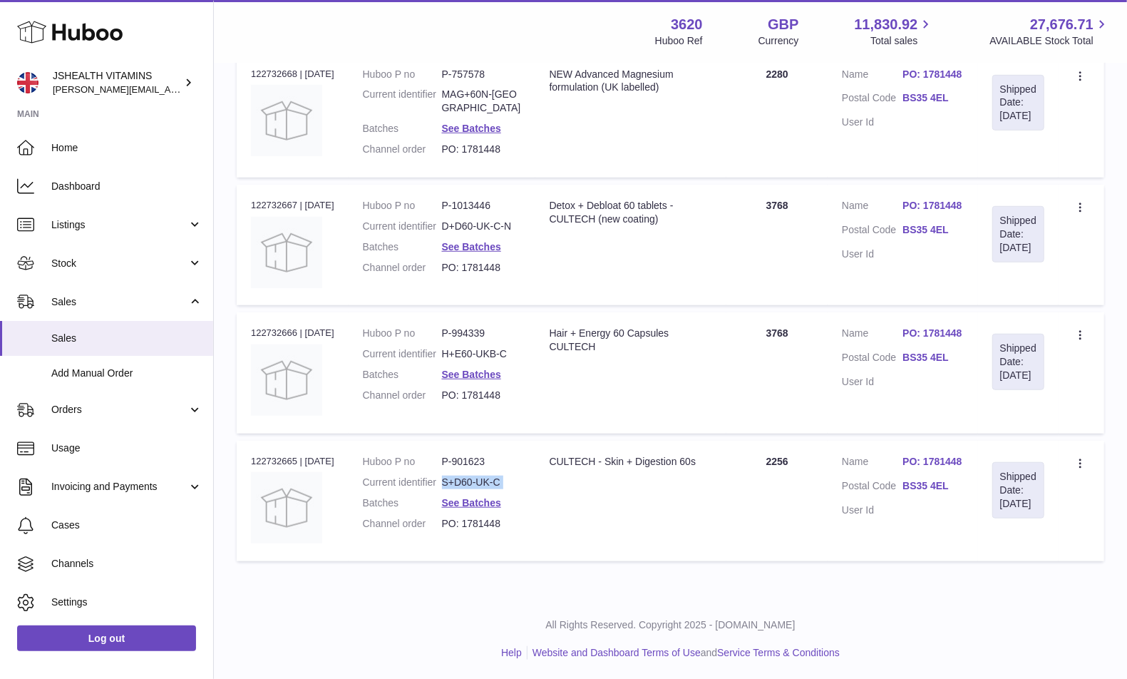
scroll to position [566, 0]
drag, startPoint x: 796, startPoint y: 451, endPoint x: 766, endPoint y: 451, distance: 29.2
click at [766, 451] on td "Quantity 2256" at bounding box center [777, 498] width 101 height 120
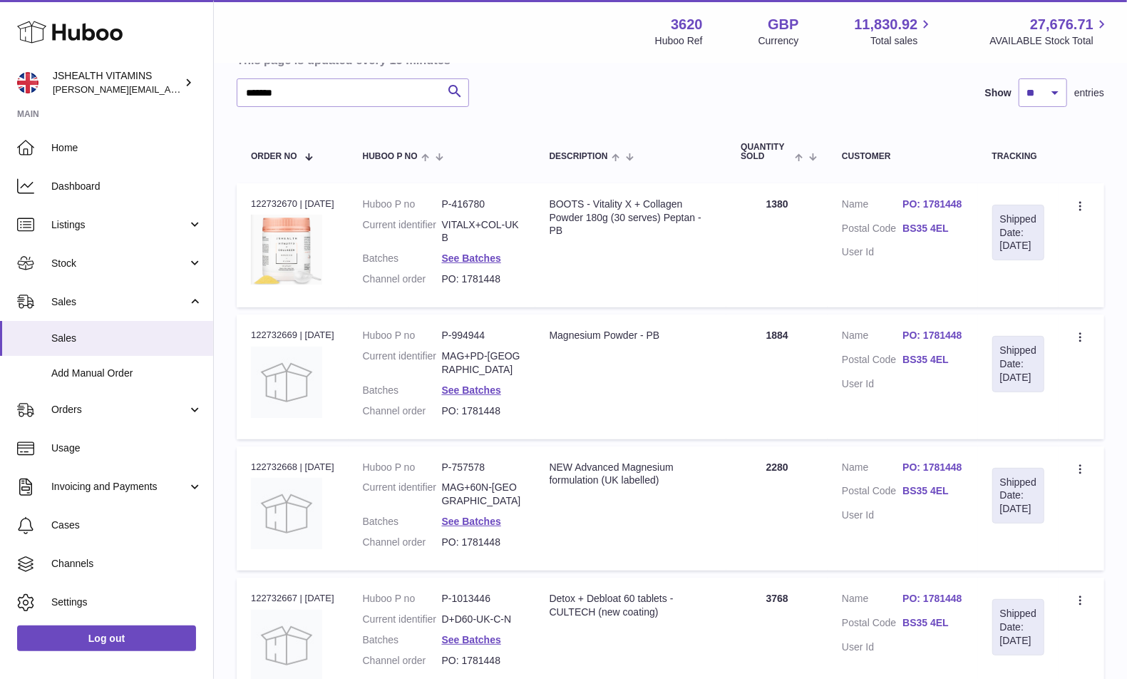
scroll to position [137, 0]
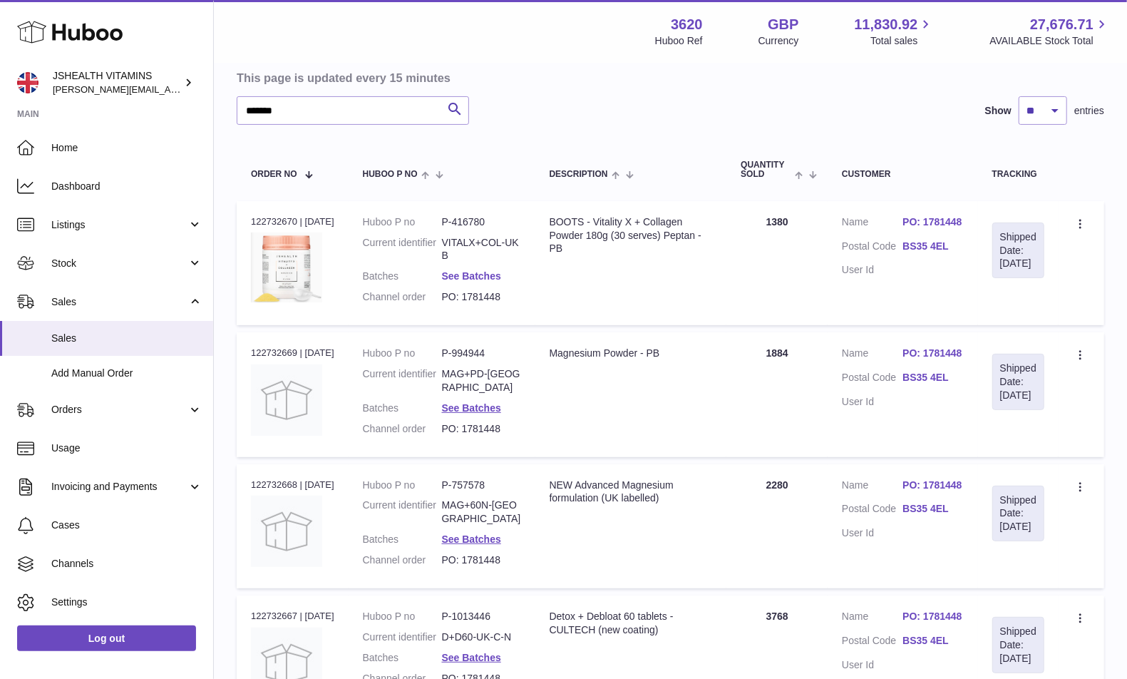
click at [479, 277] on link "See Batches" at bounding box center [471, 275] width 59 height 11
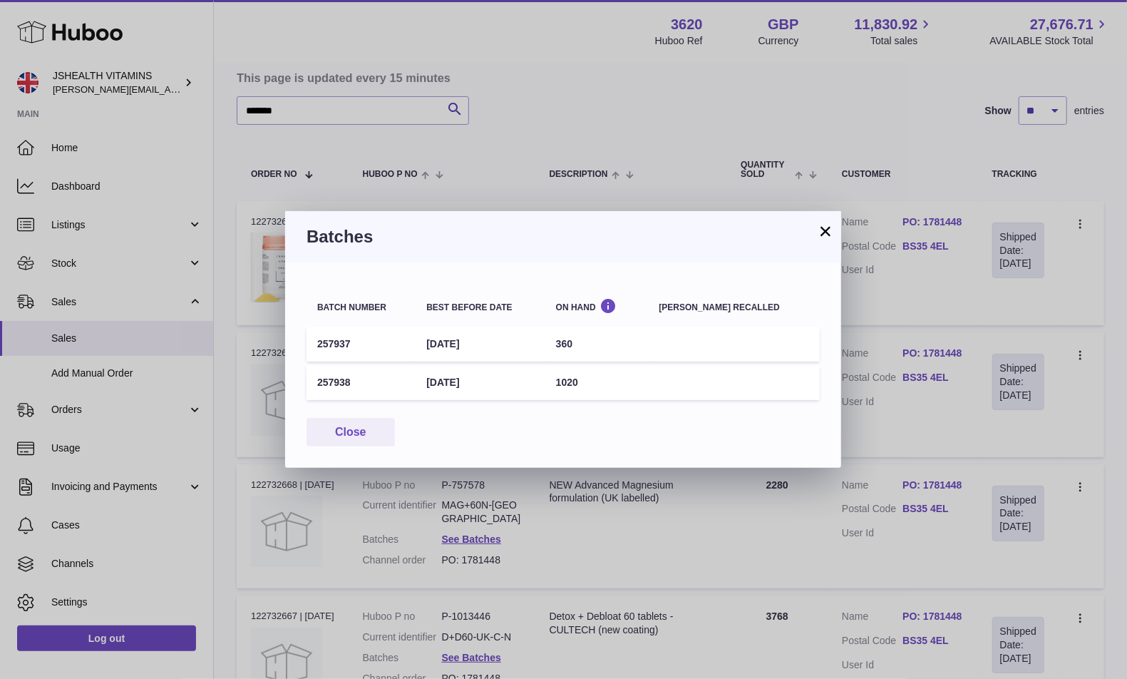
click at [327, 343] on td "257937" at bounding box center [361, 344] width 109 height 35
click at [336, 376] on td "257938" at bounding box center [361, 382] width 109 height 35
click at [590, 343] on td "360" at bounding box center [596, 344] width 103 height 35
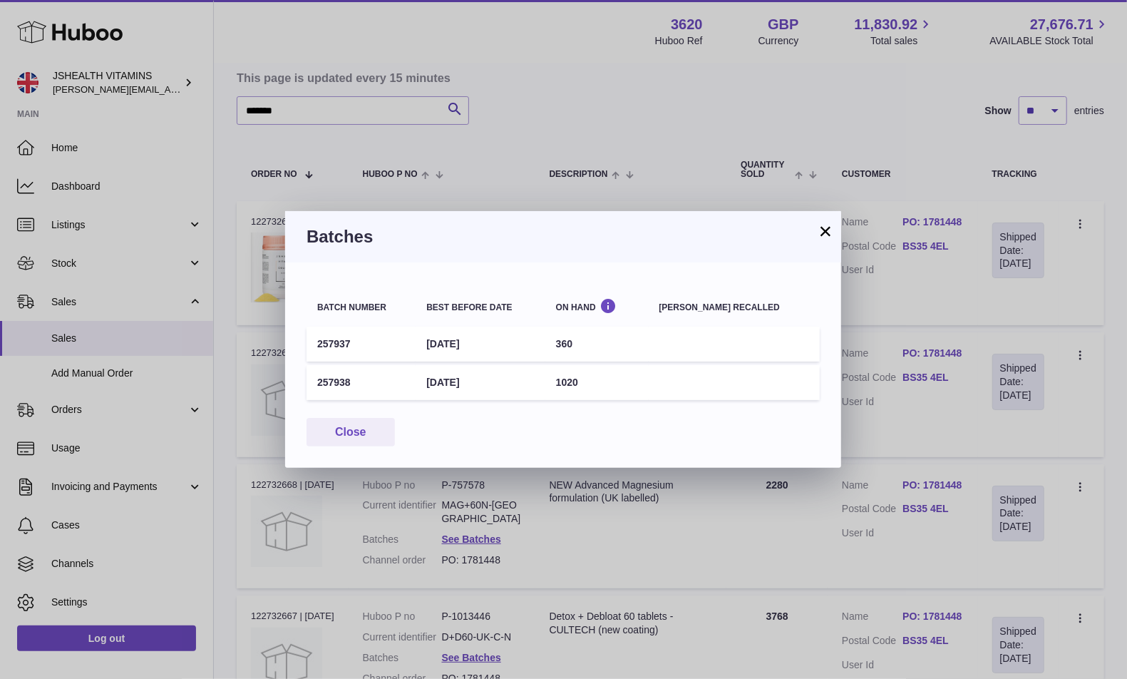
click at [590, 343] on td "360" at bounding box center [596, 344] width 103 height 35
click at [587, 382] on td "1020" at bounding box center [596, 382] width 103 height 35
click at [449, 164] on div "× Batches Batch number Best before date On Hand Batch recalled 257937 31st Mar …" at bounding box center [563, 339] width 1127 height 679
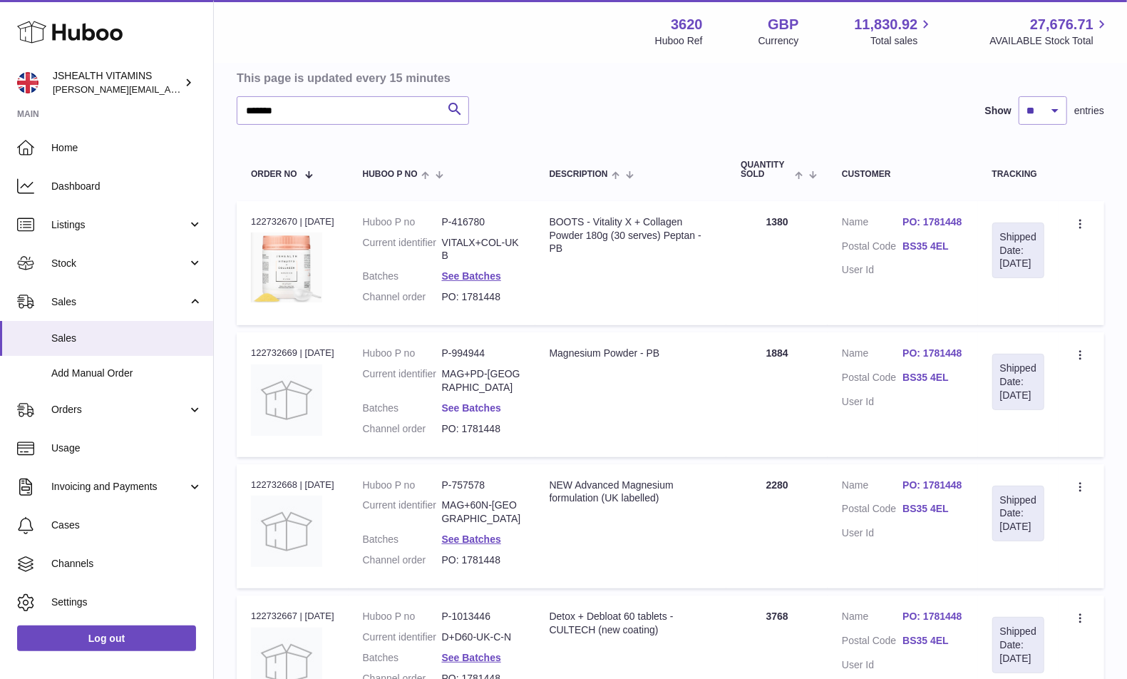
click at [462, 402] on link "See Batches" at bounding box center [471, 407] width 59 height 11
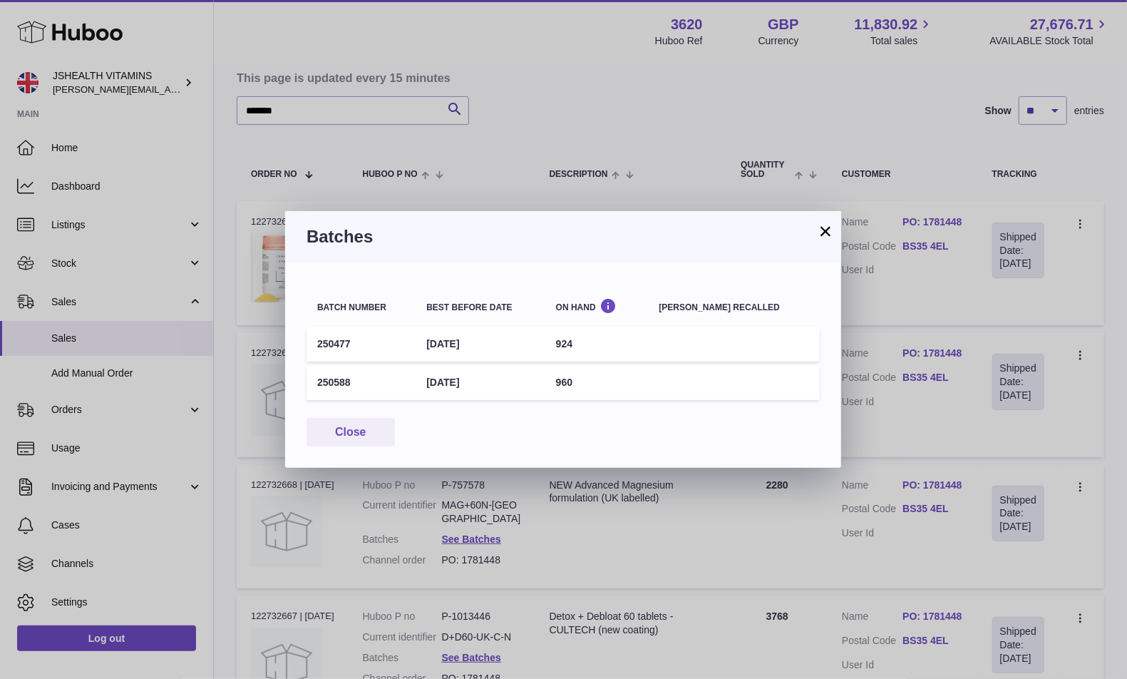
click at [324, 344] on td "250477" at bounding box center [361, 344] width 109 height 35
click at [329, 381] on td "250588" at bounding box center [361, 382] width 109 height 35
click at [585, 344] on td "924" at bounding box center [596, 344] width 103 height 35
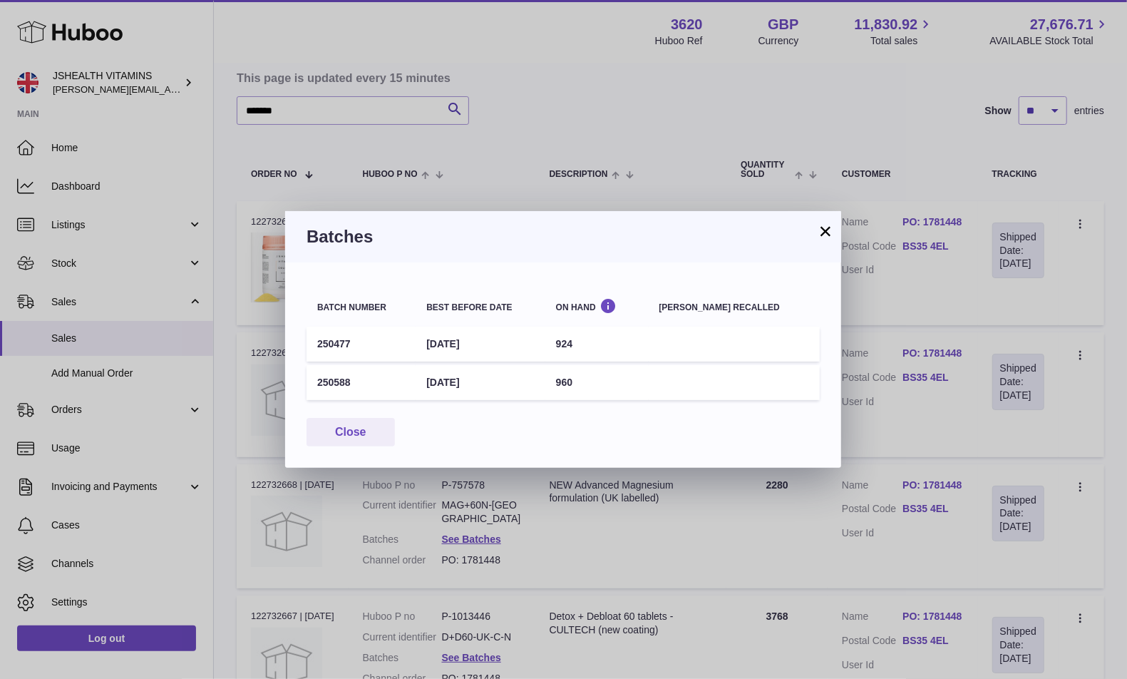
click at [585, 344] on td "924" at bounding box center [596, 344] width 103 height 35
click at [587, 139] on div "× Batches Batch number Best before date On Hand Batch recalled 250477 30th Apr …" at bounding box center [563, 339] width 1127 height 679
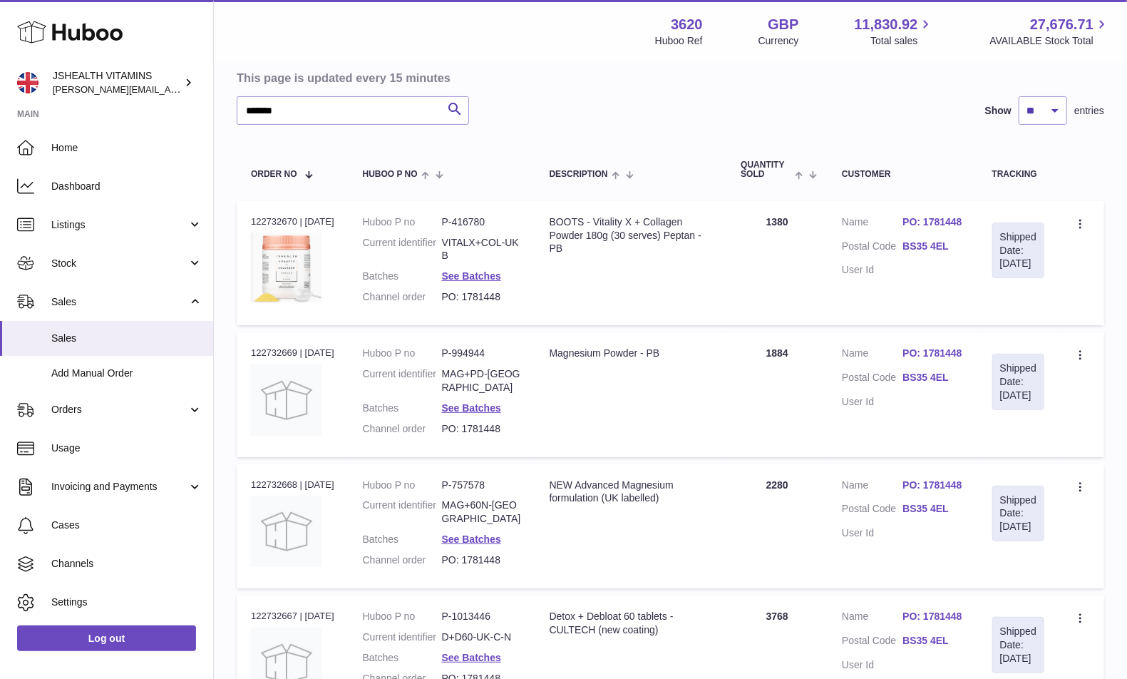
scroll to position [228, 0]
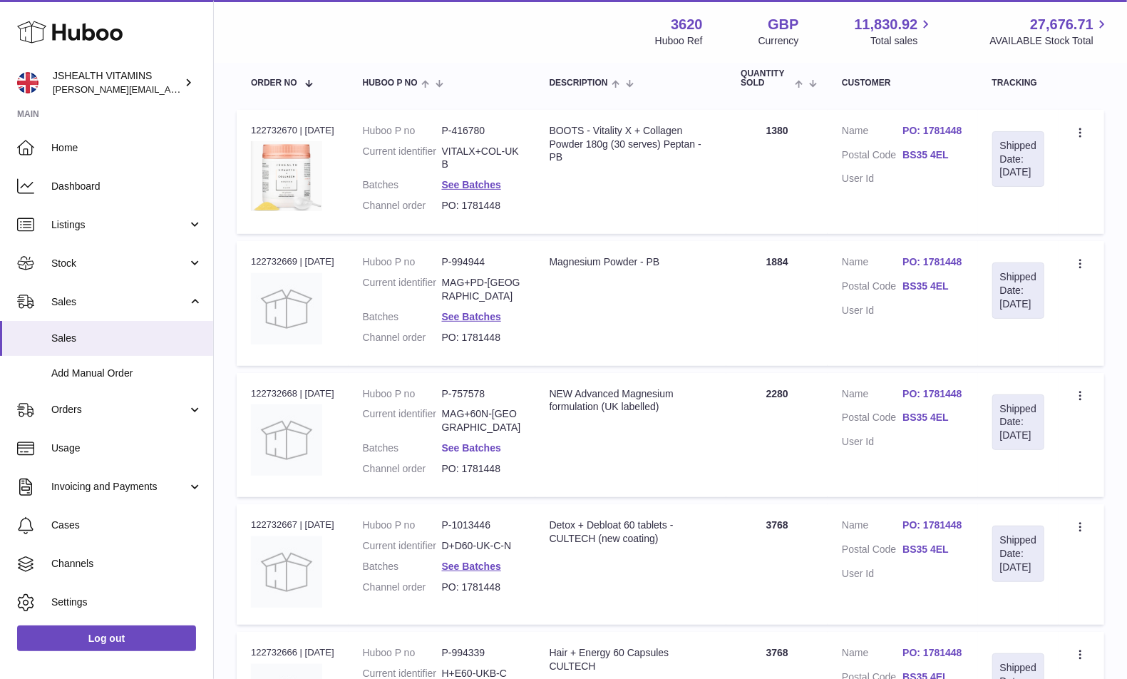
click at [472, 442] on link "See Batches" at bounding box center [471, 447] width 59 height 11
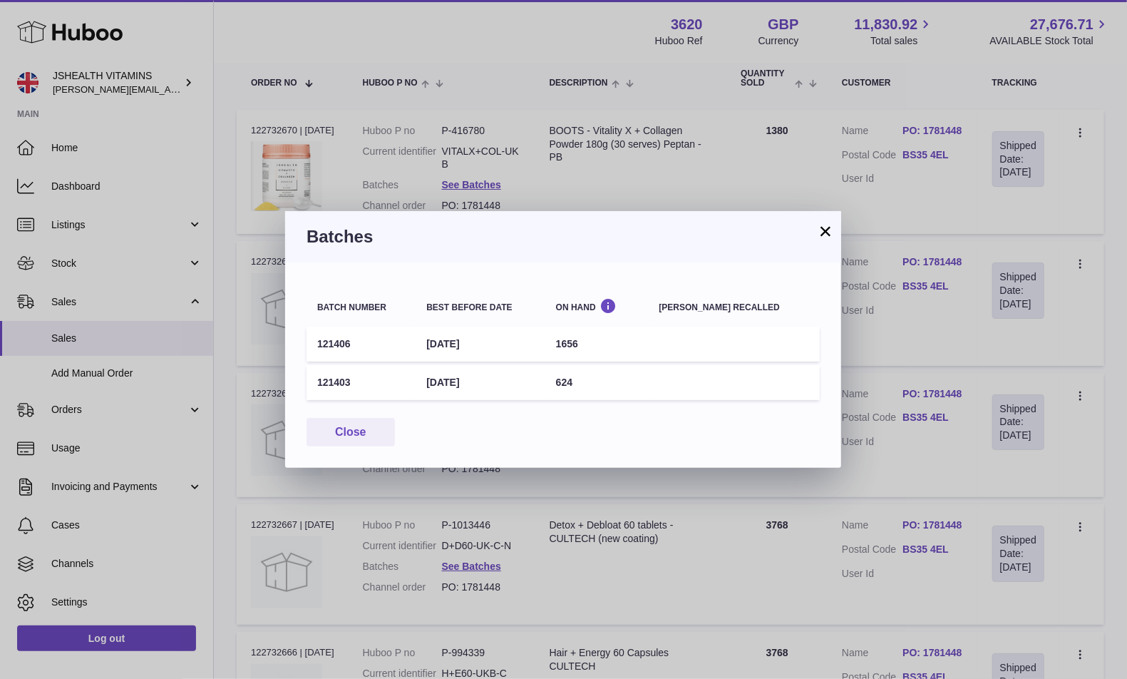
click at [333, 339] on td "121406" at bounding box center [361, 344] width 109 height 35
click at [326, 381] on td "121403" at bounding box center [361, 382] width 109 height 35
click at [597, 339] on td "1656" at bounding box center [596, 344] width 103 height 35
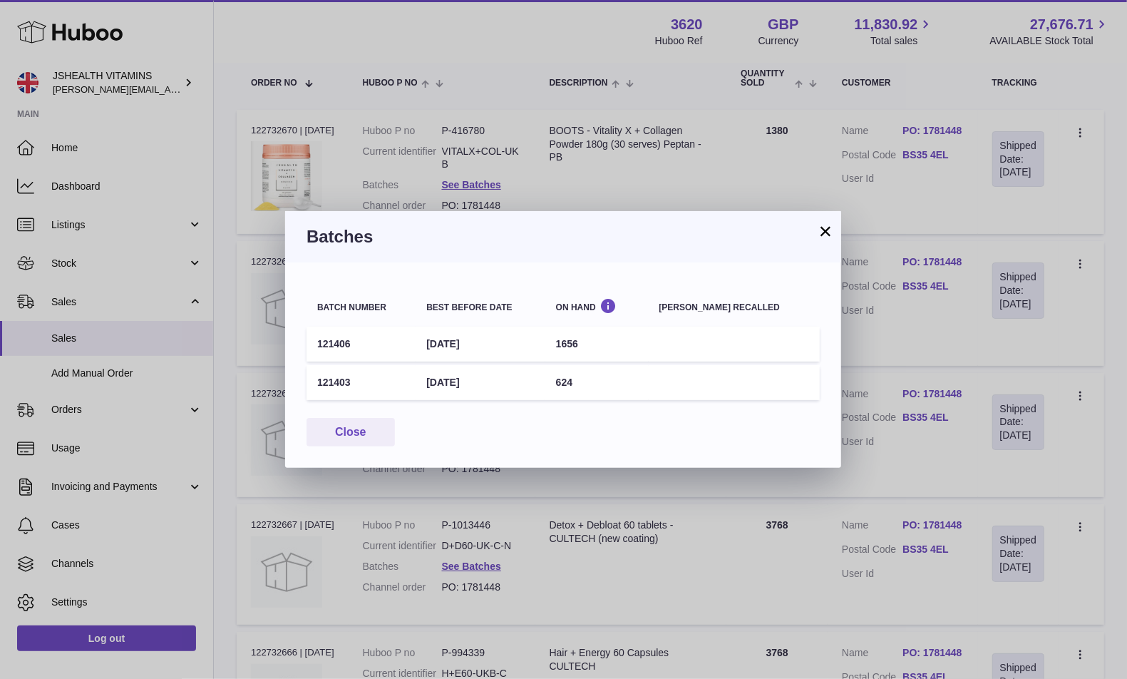
click at [597, 339] on td "1656" at bounding box center [596, 344] width 103 height 35
click at [592, 378] on td "624" at bounding box center [596, 382] width 103 height 35
click at [918, 347] on div "× Batches Batch number Best before date On Hand Batch recalled 121406 31st May …" at bounding box center [563, 339] width 1127 height 679
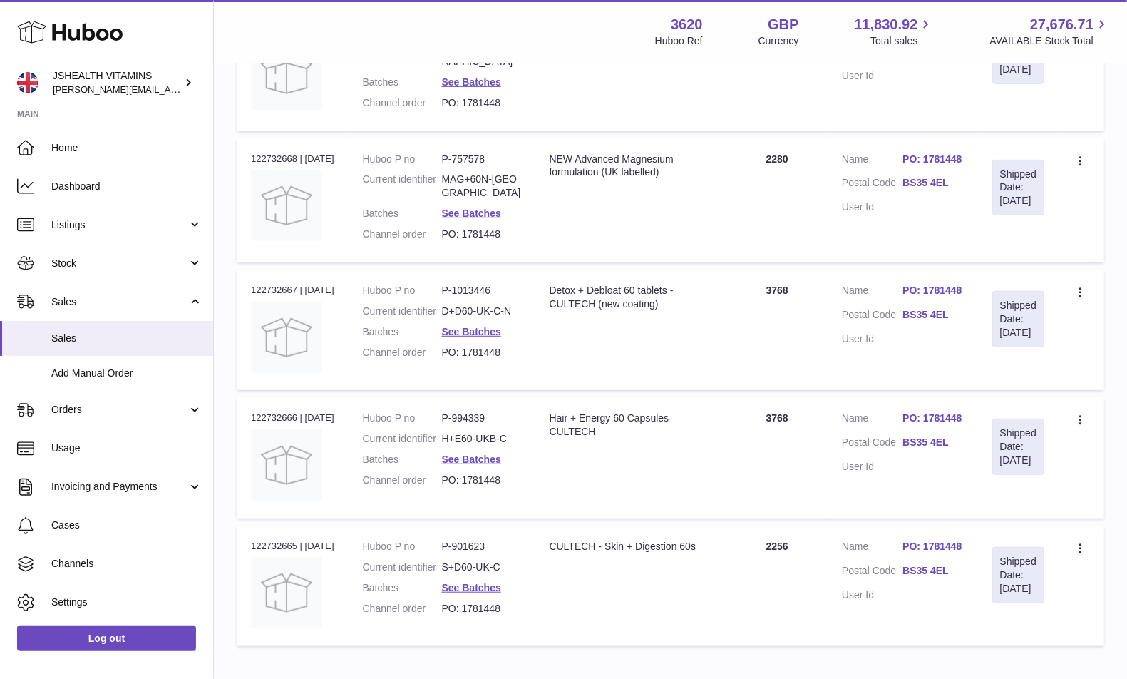
scroll to position [474, 0]
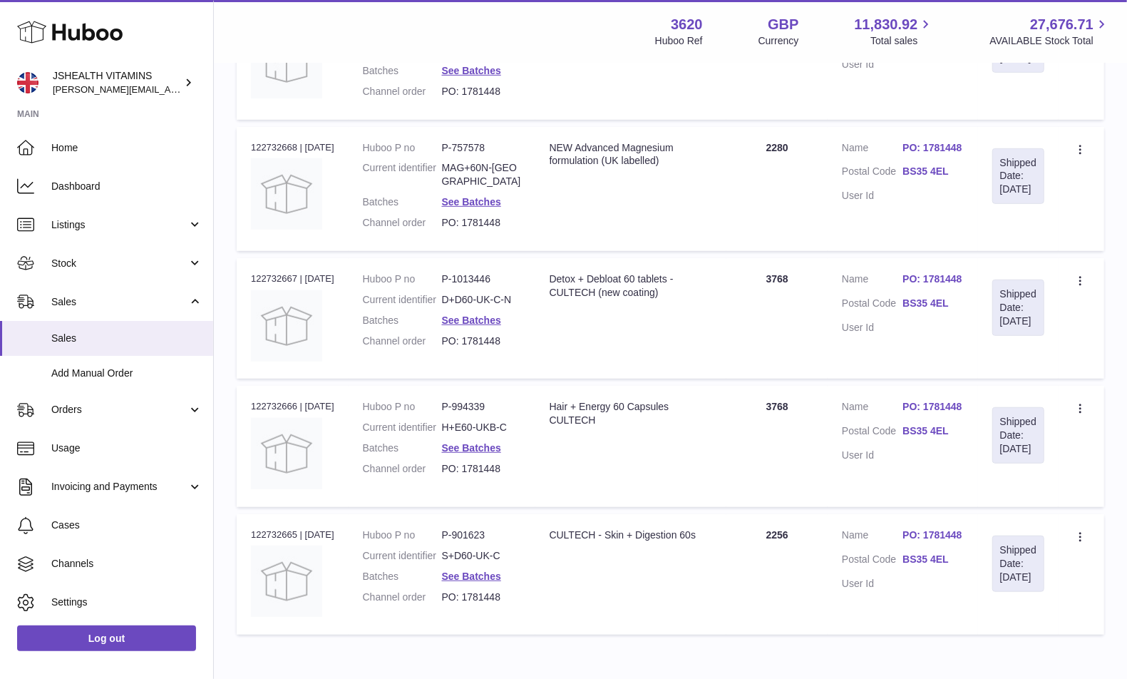
click at [476, 312] on dl "Huboo P no P-1013446 Current identifier D+D60-UK-C-N Batches See Batches Channe…" at bounding box center [442, 313] width 158 height 83
click at [475, 326] on link "See Batches" at bounding box center [471, 319] width 59 height 11
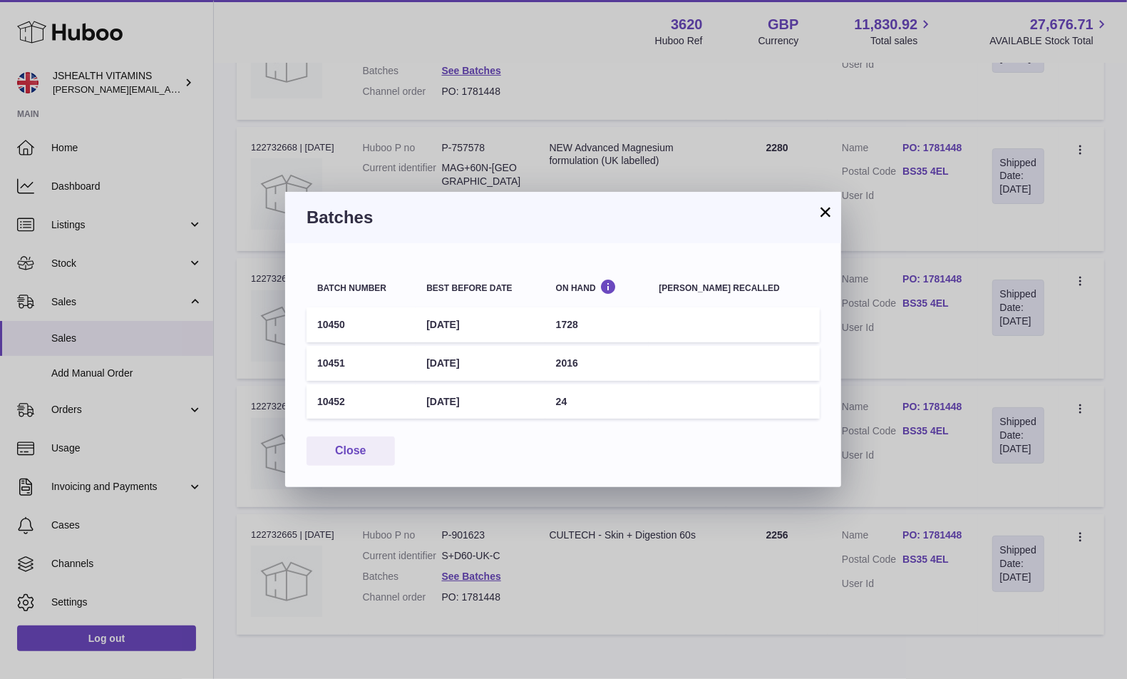
click at [332, 318] on td "10450" at bounding box center [361, 324] width 109 height 35
click at [324, 369] on td "10451" at bounding box center [361, 363] width 109 height 35
click at [326, 394] on td "10452" at bounding box center [361, 401] width 109 height 35
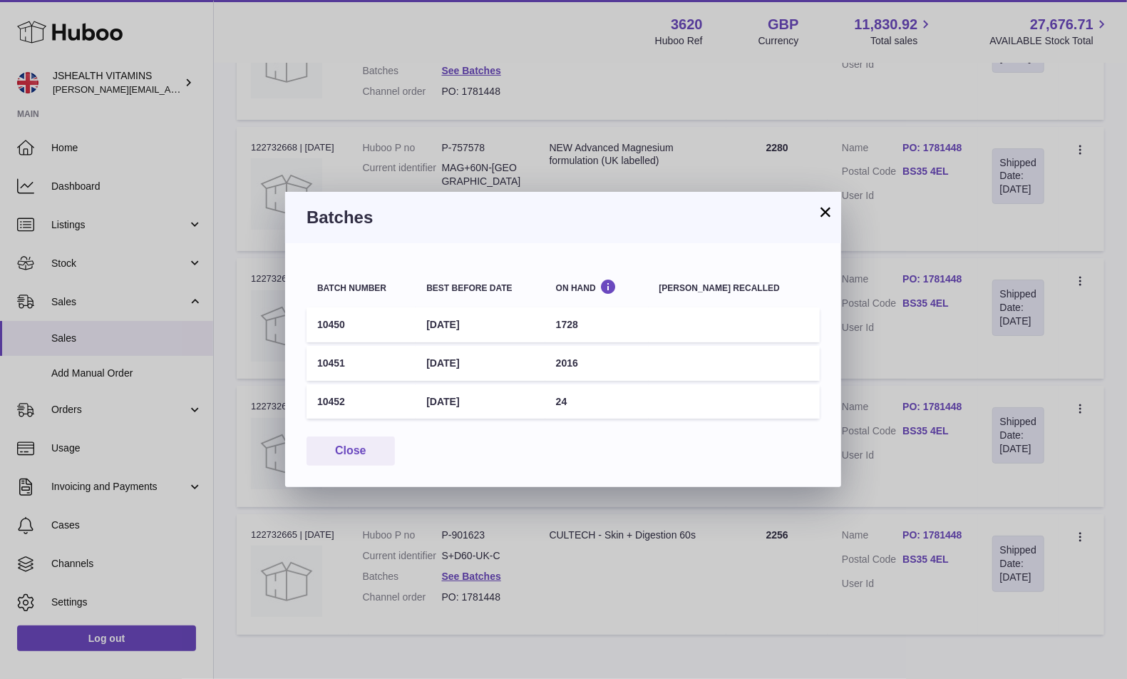
click at [326, 394] on td "10452" at bounding box center [361, 401] width 109 height 35
click at [580, 355] on td "2016" at bounding box center [596, 363] width 103 height 35
click at [598, 322] on td "1728" at bounding box center [596, 324] width 103 height 35
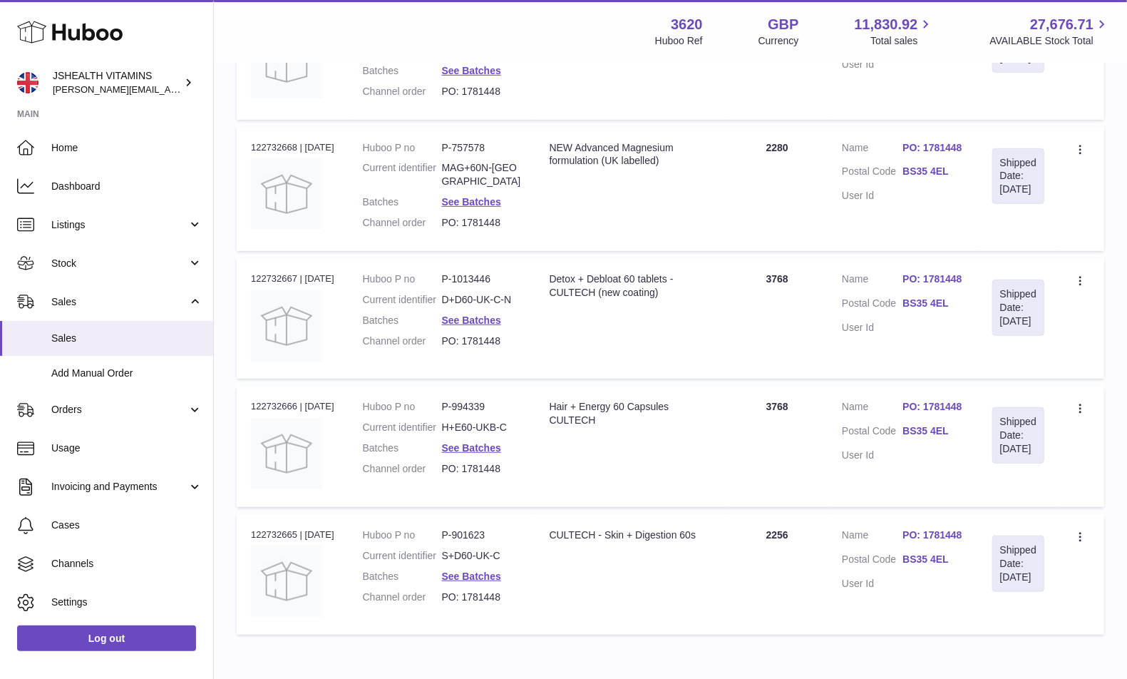
click at [879, 364] on div at bounding box center [563, 339] width 1127 height 679
click at [487, 453] on link "See Batches" at bounding box center [471, 447] width 59 height 11
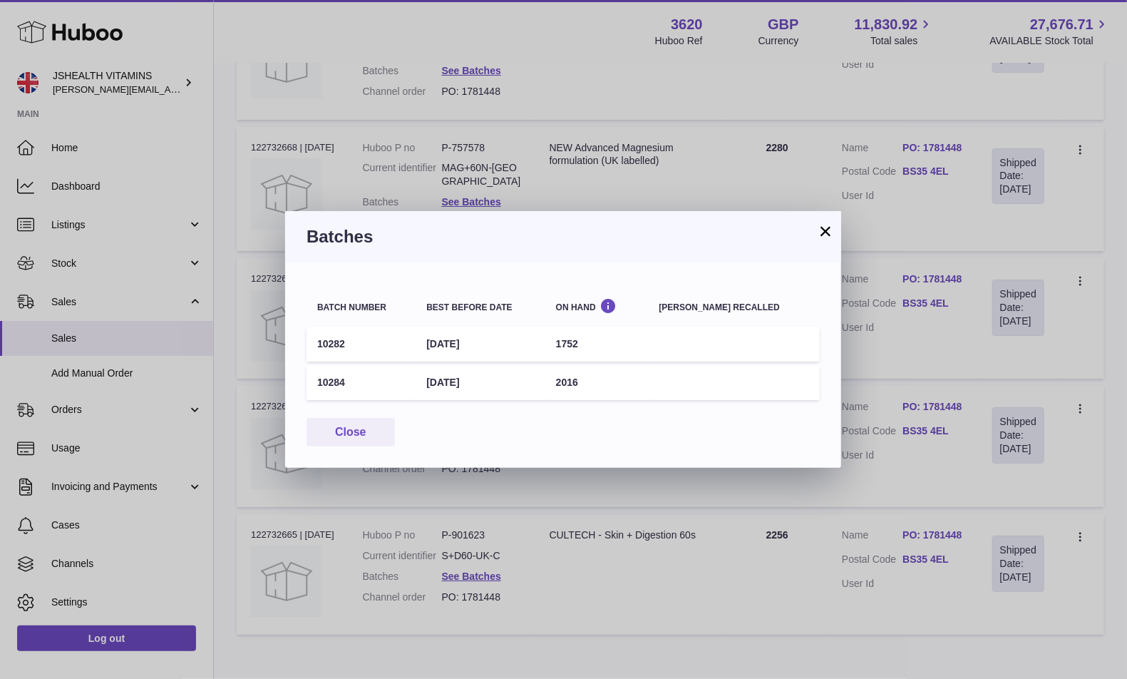
click at [319, 338] on td "10282" at bounding box center [361, 344] width 109 height 35
click at [330, 376] on td "10284" at bounding box center [361, 382] width 109 height 35
click at [590, 342] on td "1752" at bounding box center [596, 344] width 103 height 35
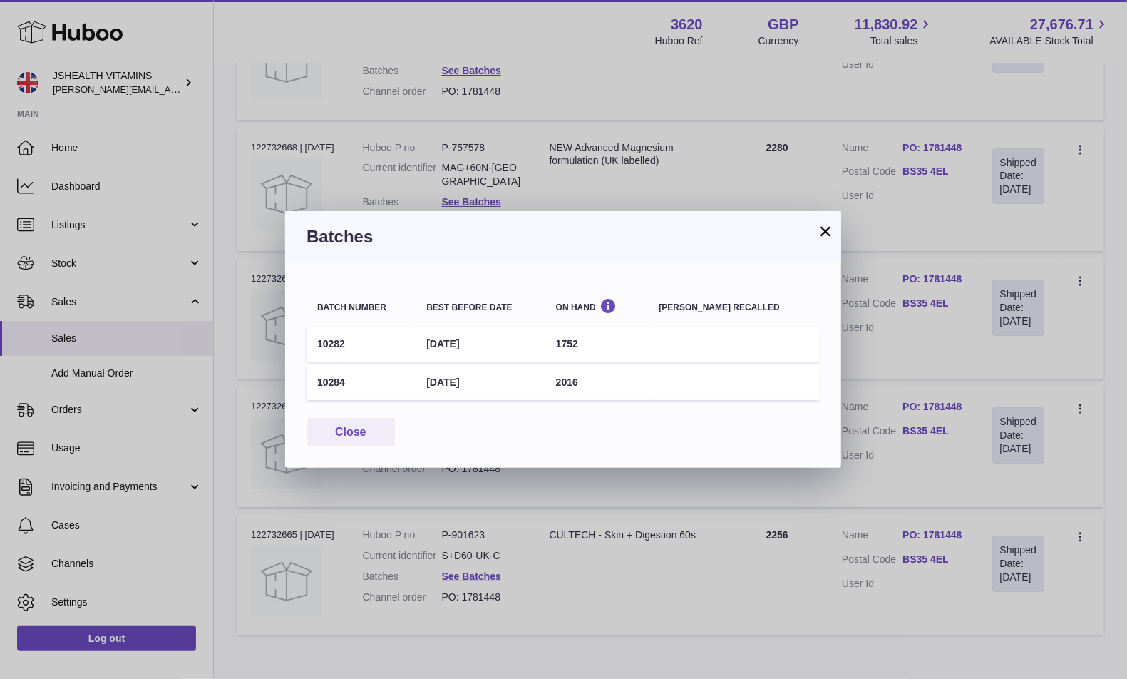
click at [590, 342] on td "1752" at bounding box center [596, 344] width 103 height 35
click at [587, 382] on td "2016" at bounding box center [596, 382] width 103 height 35
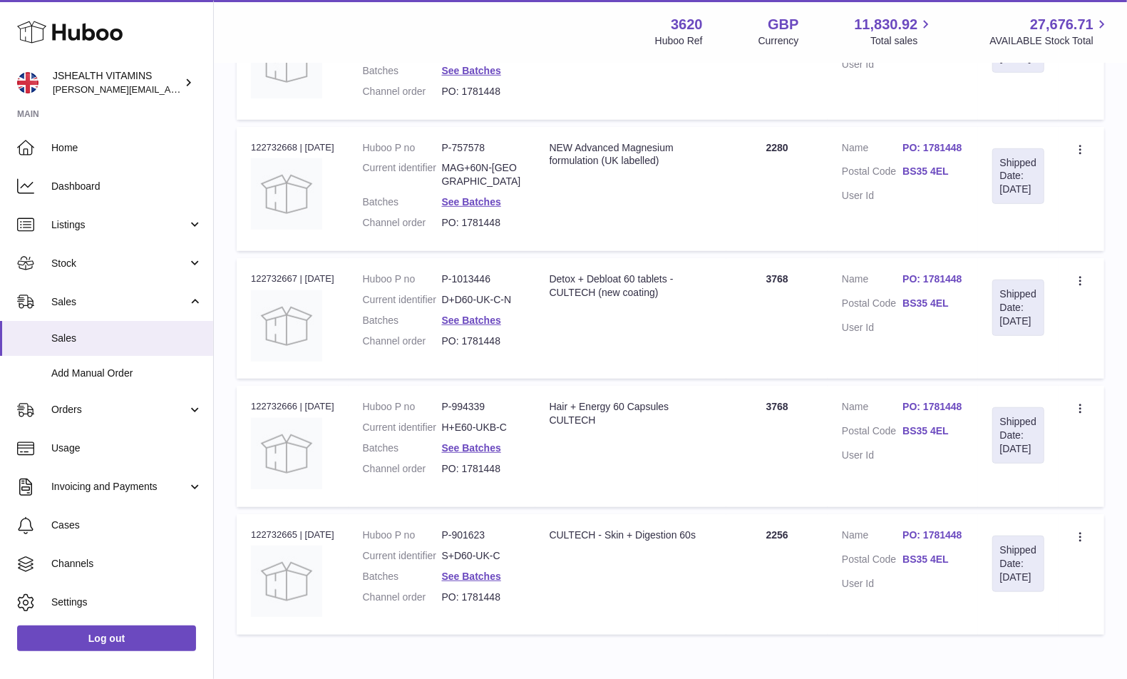
click at [563, 515] on div at bounding box center [563, 339] width 1127 height 679
click at [484, 582] on link "See Batches" at bounding box center [471, 575] width 59 height 11
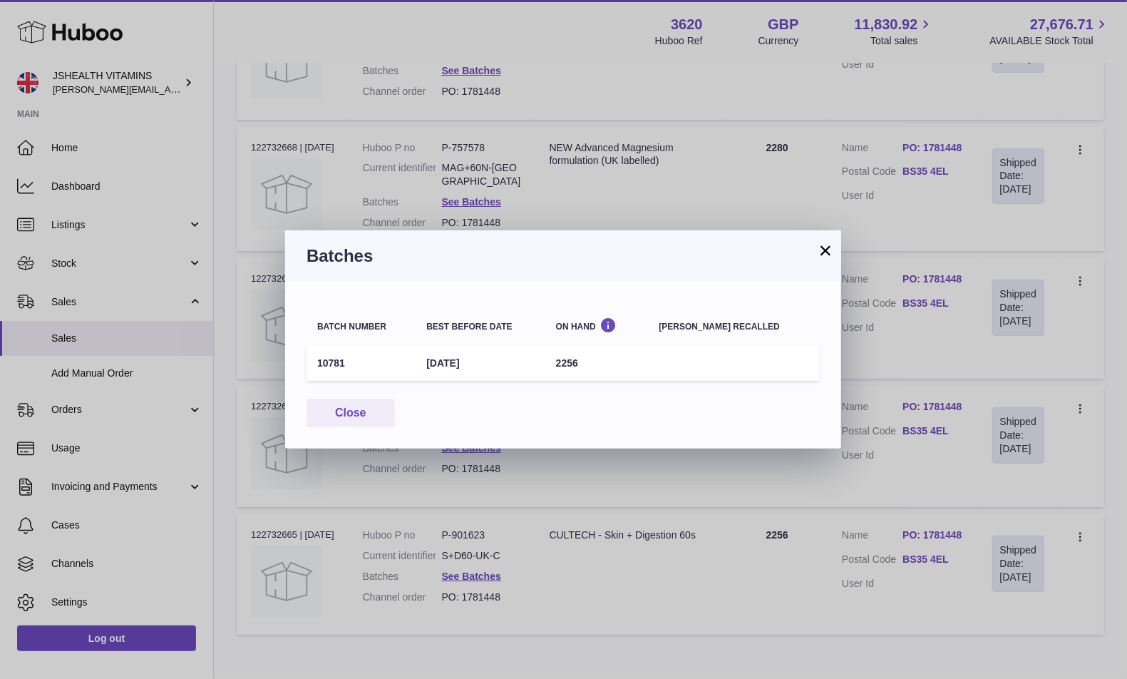
click at [336, 364] on td "10781" at bounding box center [361, 363] width 109 height 35
click at [587, 349] on td "2256" at bounding box center [596, 363] width 103 height 35
click at [627, 199] on div "× Batches Batch number Best before date On Hand Batch recalled 10781 31st Jul 2…" at bounding box center [563, 339] width 1127 height 679
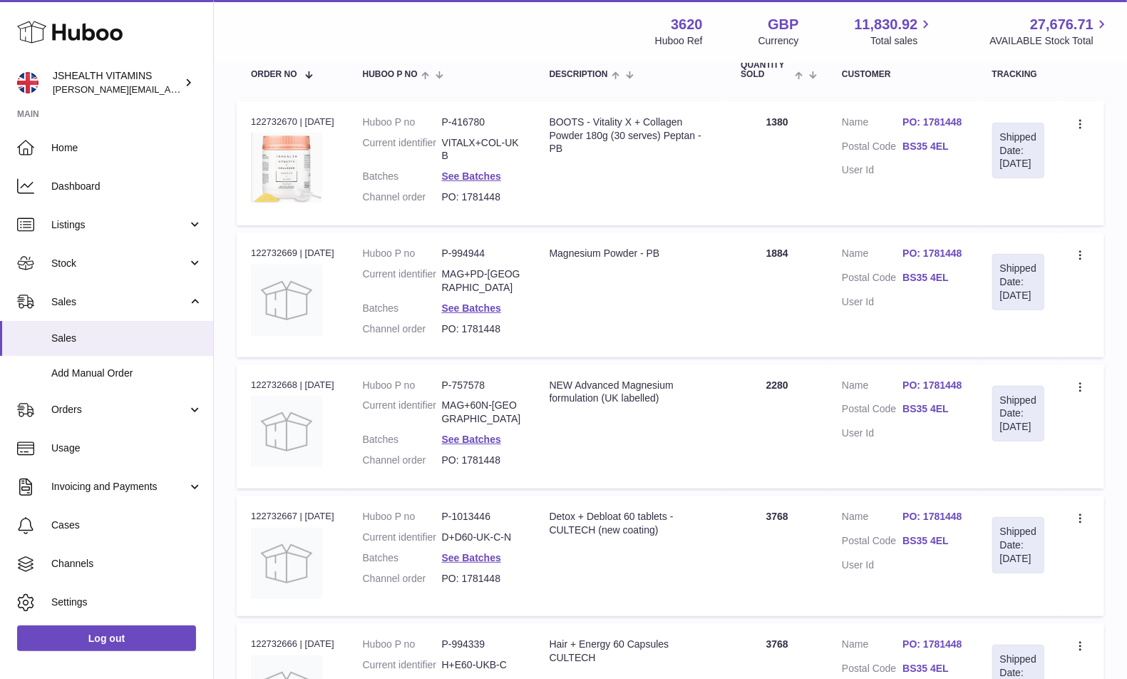
scroll to position [170, 0]
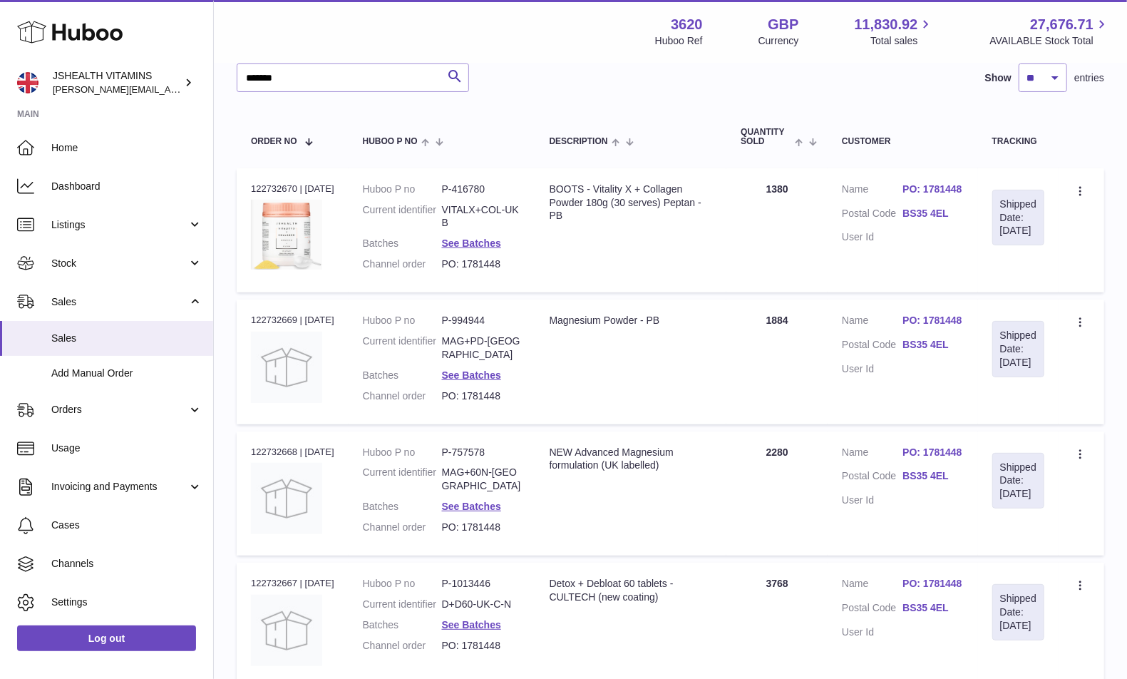
click at [478, 237] on dd "See Batches" at bounding box center [481, 244] width 79 height 14
click at [478, 240] on link "See Batches" at bounding box center [471, 242] width 59 height 11
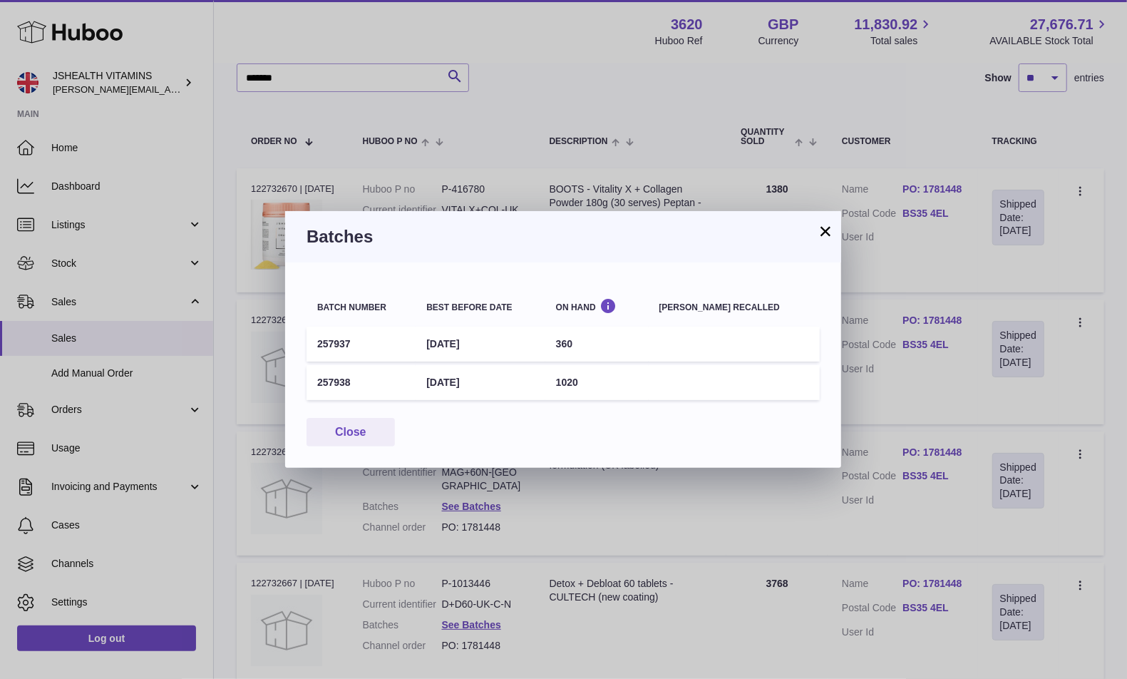
click at [325, 344] on td "257937" at bounding box center [361, 344] width 109 height 35
click at [327, 378] on td "257938" at bounding box center [361, 382] width 109 height 35
click at [491, 175] on div "× Batches Batch number Best before date On Hand Batch recalled 257937 31st Mar …" at bounding box center [563, 339] width 1127 height 679
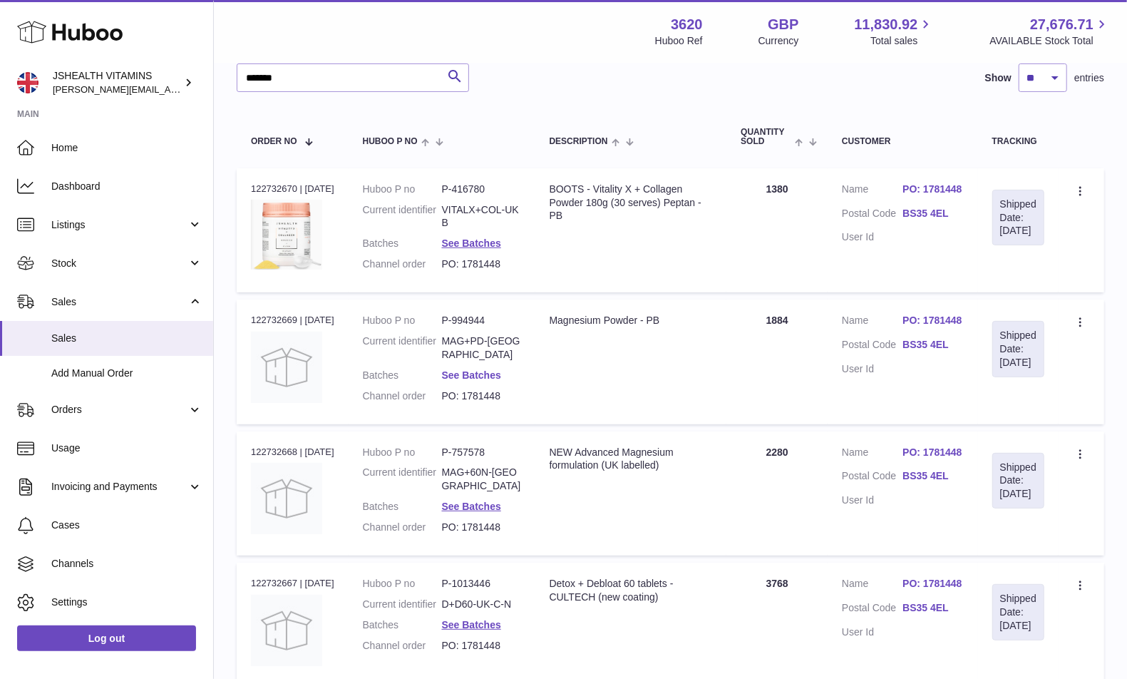
click at [479, 369] on link "See Batches" at bounding box center [471, 374] width 59 height 11
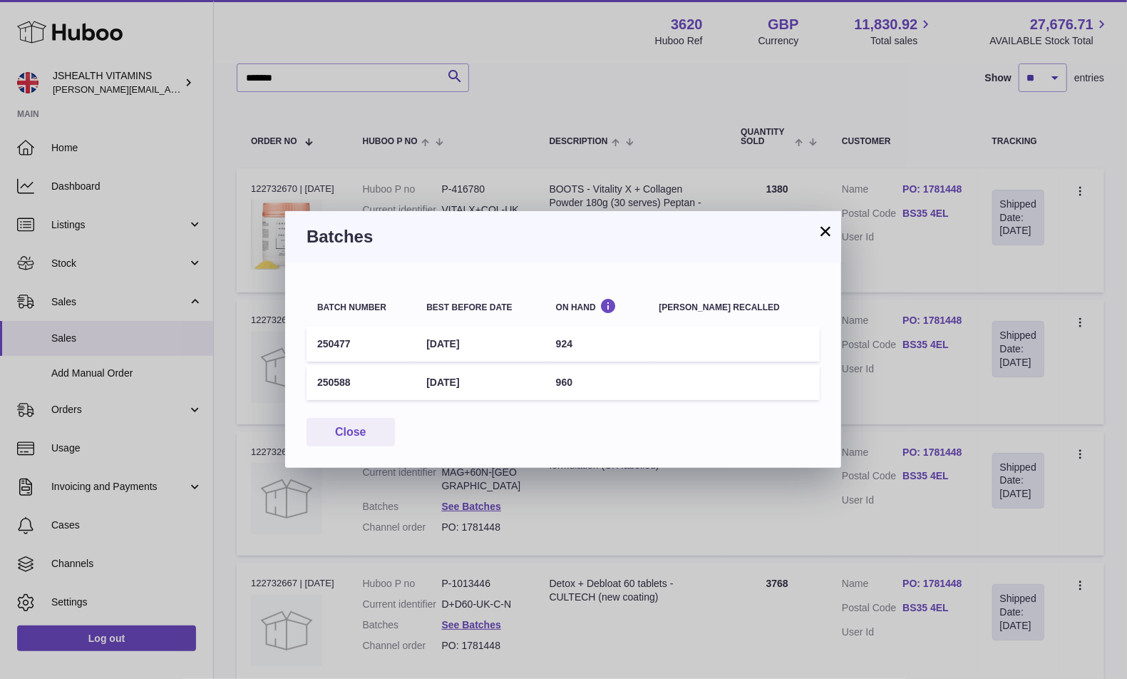
click at [329, 345] on td "250477" at bounding box center [361, 344] width 109 height 35
click at [342, 376] on td "250588" at bounding box center [361, 382] width 109 height 35
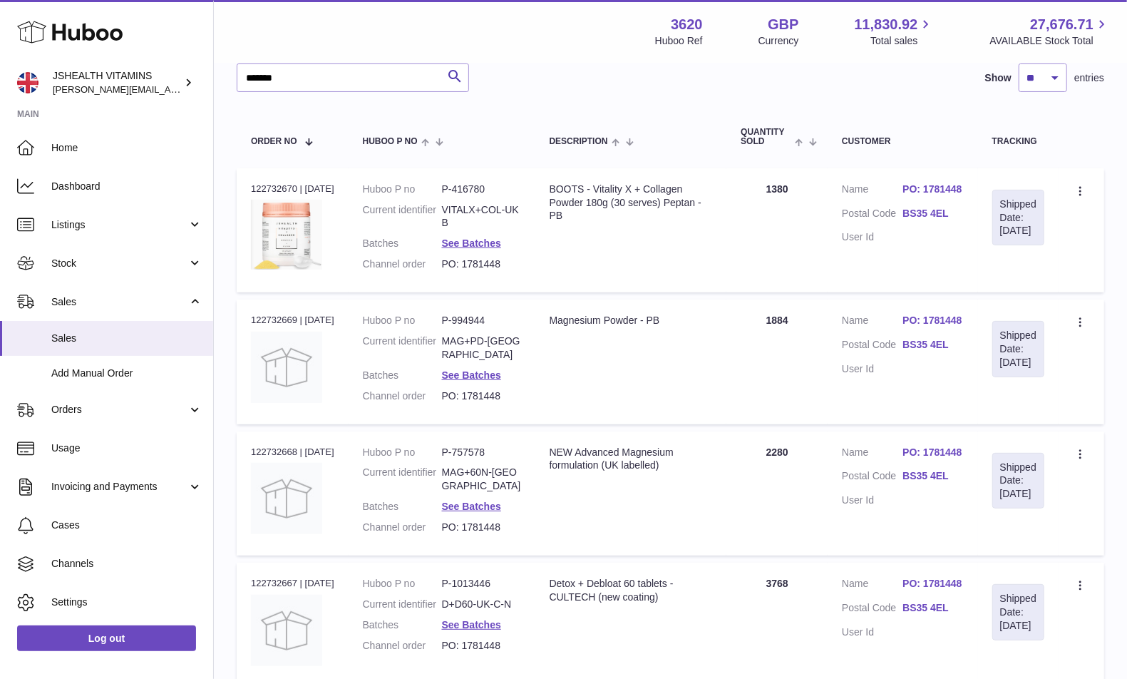
click at [980, 372] on div at bounding box center [563, 339] width 1127 height 679
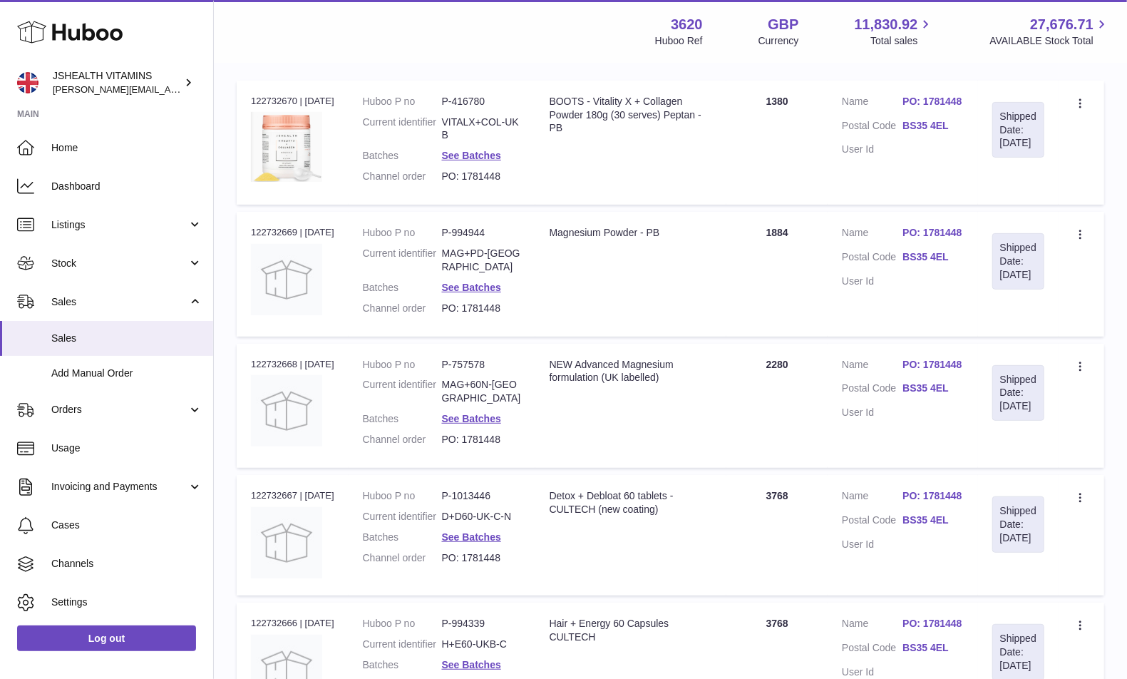
scroll to position [270, 0]
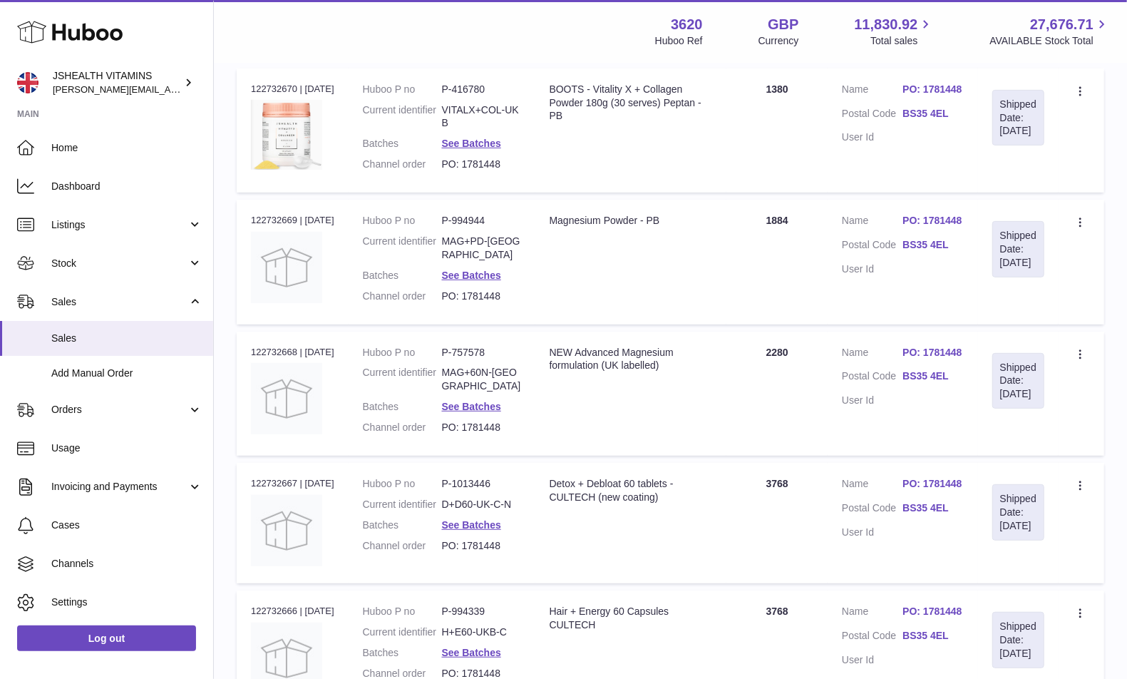
click at [487, 401] on dd "See Batches" at bounding box center [481, 407] width 79 height 14
click at [487, 401] on link "See Batches" at bounding box center [471, 406] width 59 height 11
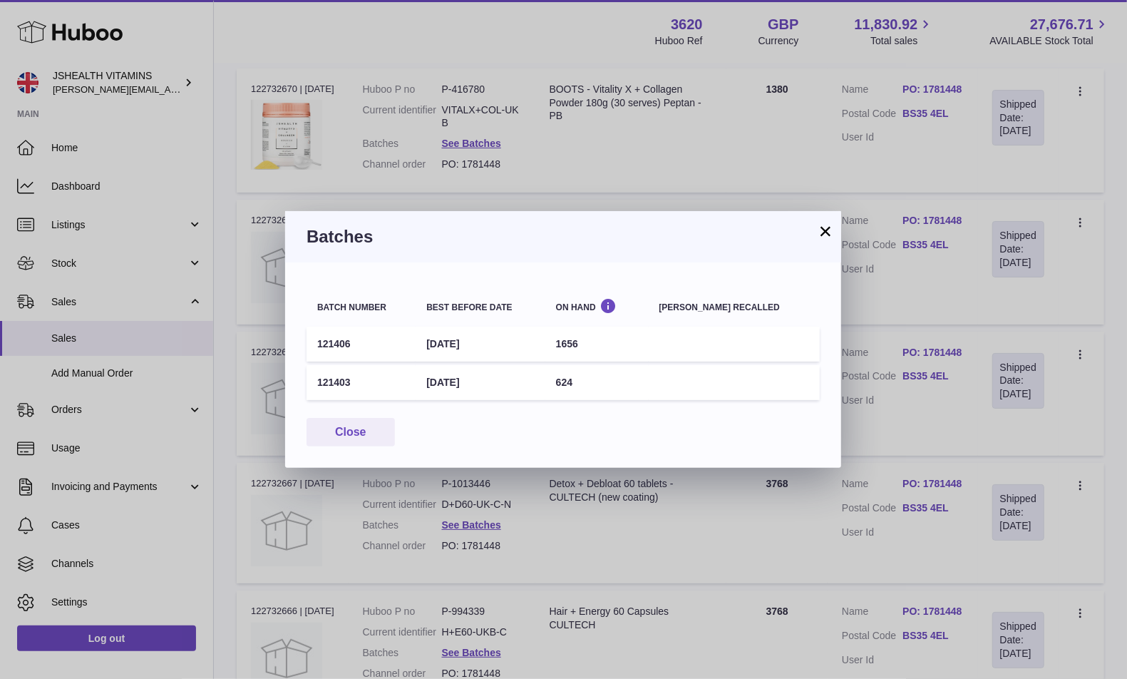
click at [326, 342] on td "121406" at bounding box center [361, 344] width 109 height 35
click at [330, 389] on td "121403" at bounding box center [361, 382] width 109 height 35
click at [330, 380] on td "121403" at bounding box center [361, 382] width 109 height 35
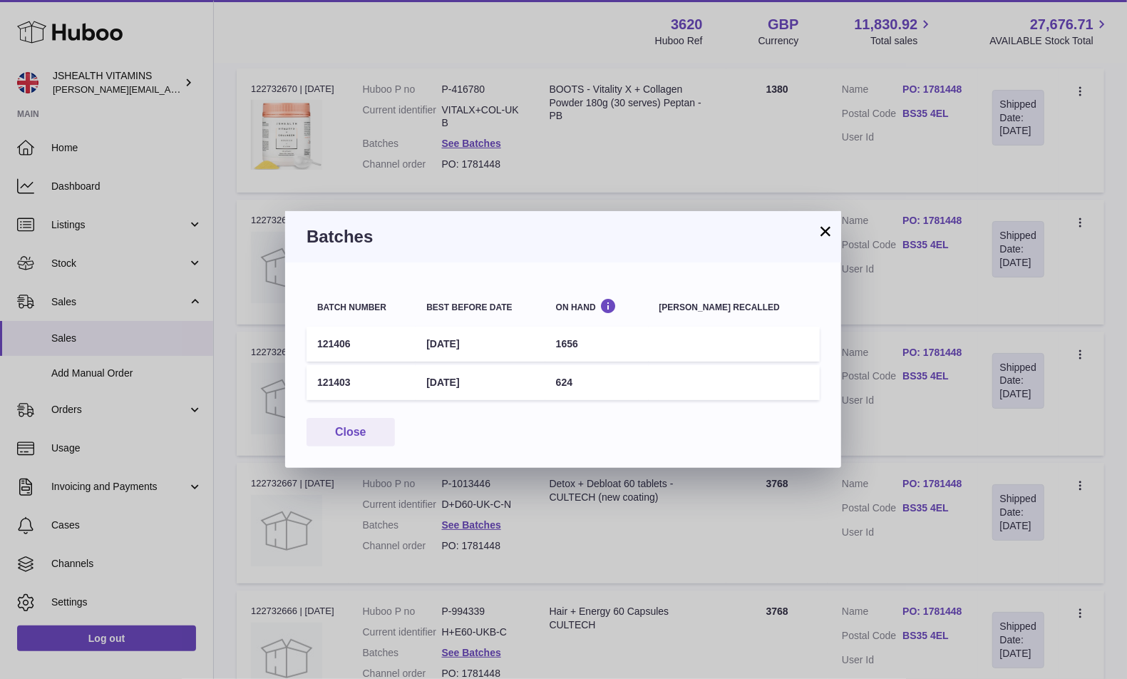
click at [330, 380] on td "121403" at bounding box center [361, 382] width 109 height 35
click at [511, 482] on div "× Batches Batch number Best before date On Hand Batch recalled 121406 31st May …" at bounding box center [563, 339] width 1127 height 679
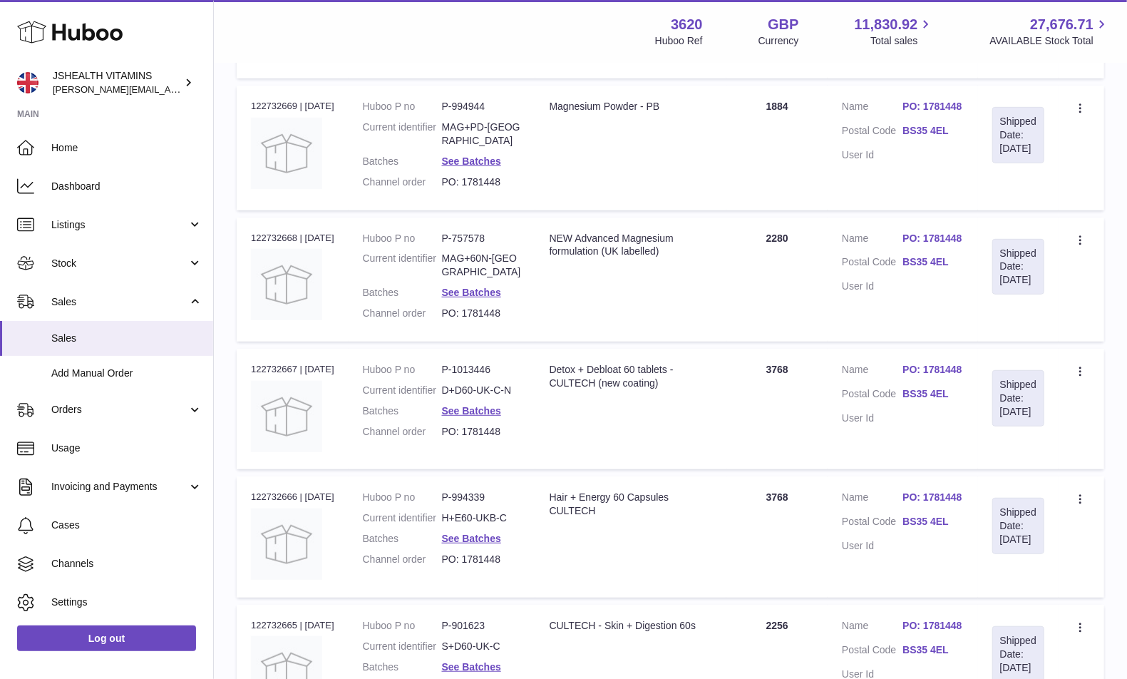
scroll to position [394, 0]
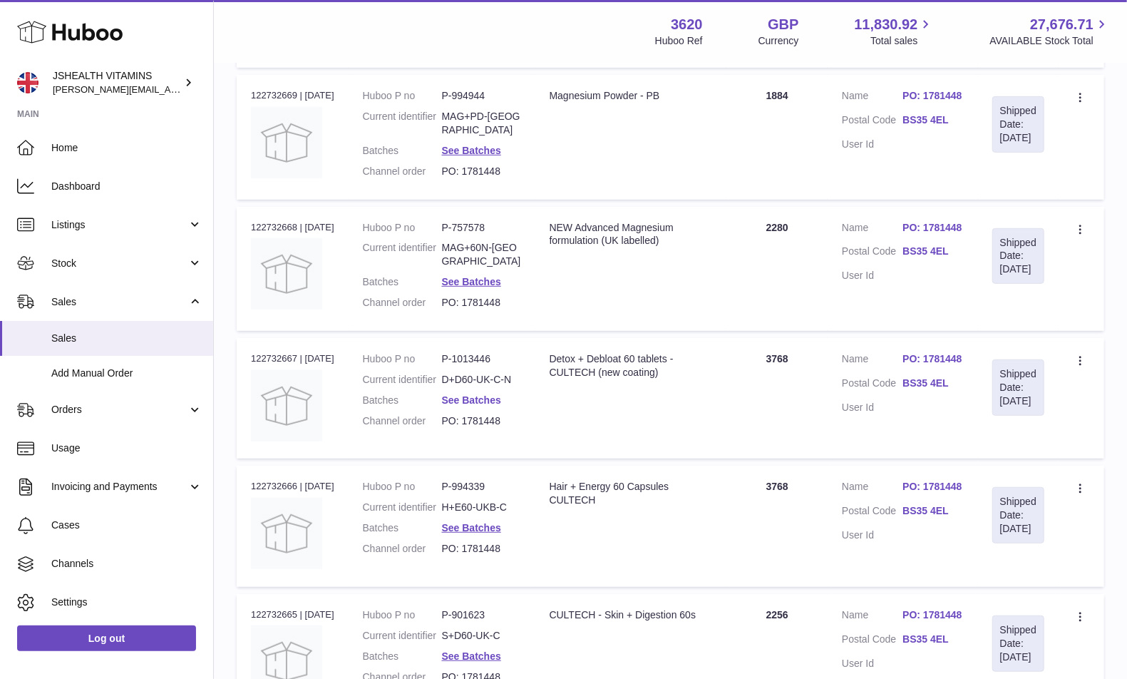
click at [483, 405] on link "See Batches" at bounding box center [471, 399] width 59 height 11
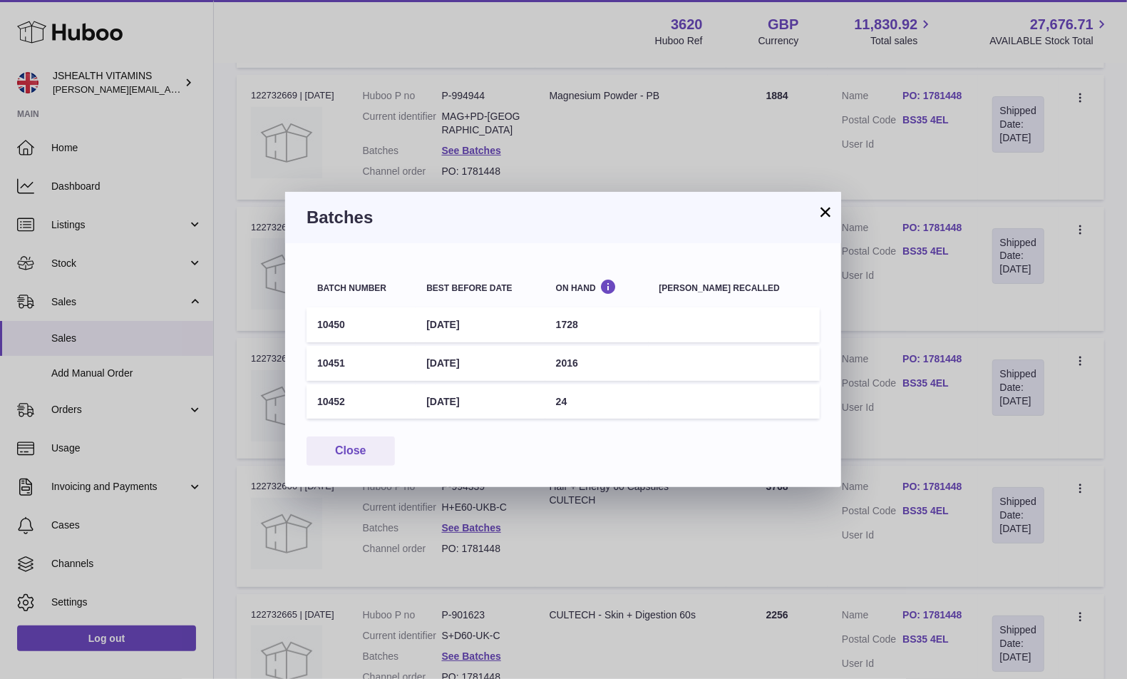
click at [323, 325] on td "10450" at bounding box center [361, 324] width 109 height 35
click at [332, 364] on td "10451" at bounding box center [361, 363] width 109 height 35
click at [332, 393] on td "10452" at bounding box center [361, 401] width 109 height 35
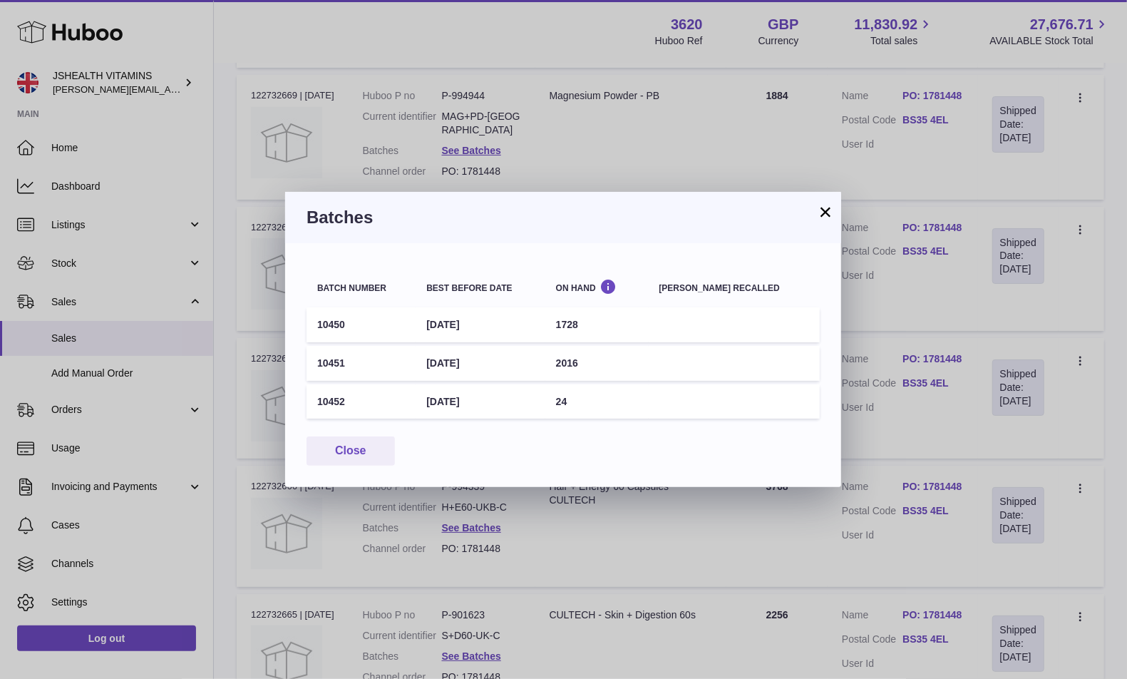
click at [332, 393] on td "10452" at bounding box center [361, 401] width 109 height 35
click at [940, 372] on div "× Batches Batch number Best before date On Hand Batch recalled 10450 30th Jun 2…" at bounding box center [563, 339] width 1127 height 679
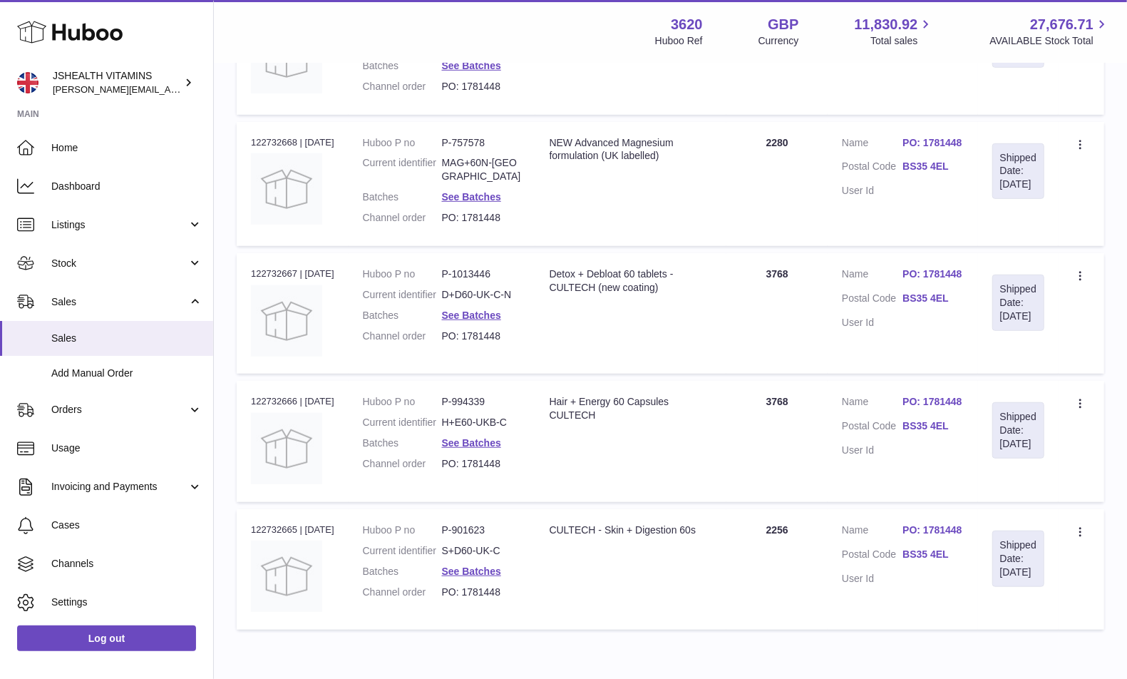
scroll to position [566, 0]
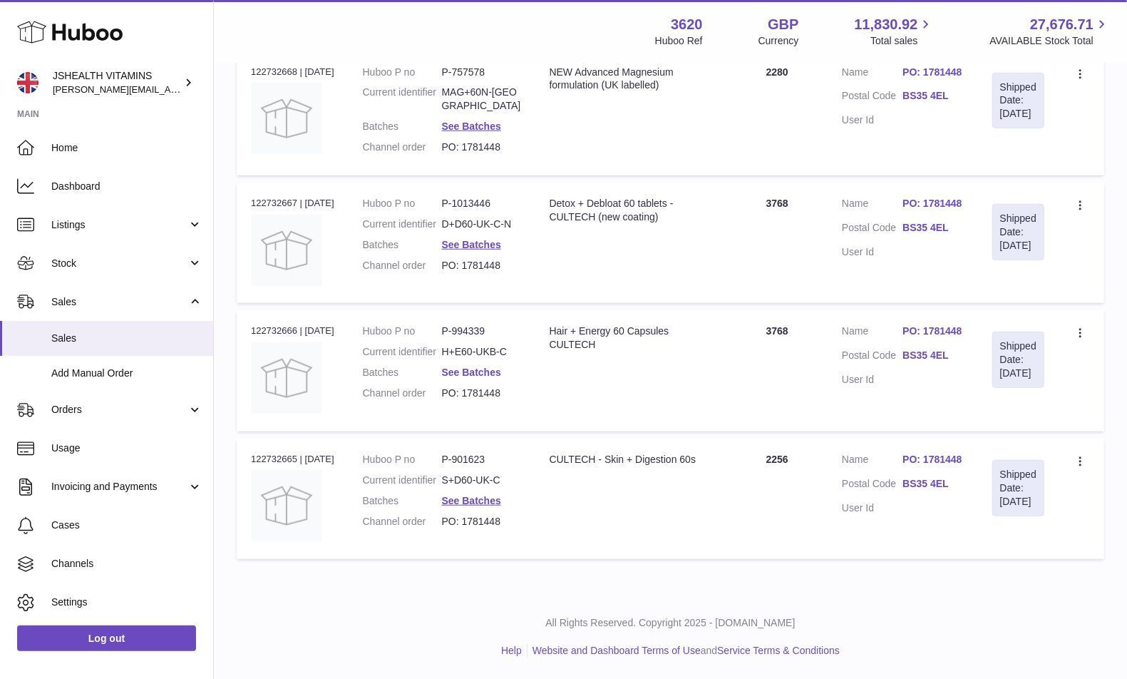
click at [478, 368] on link "See Batches" at bounding box center [471, 371] width 59 height 11
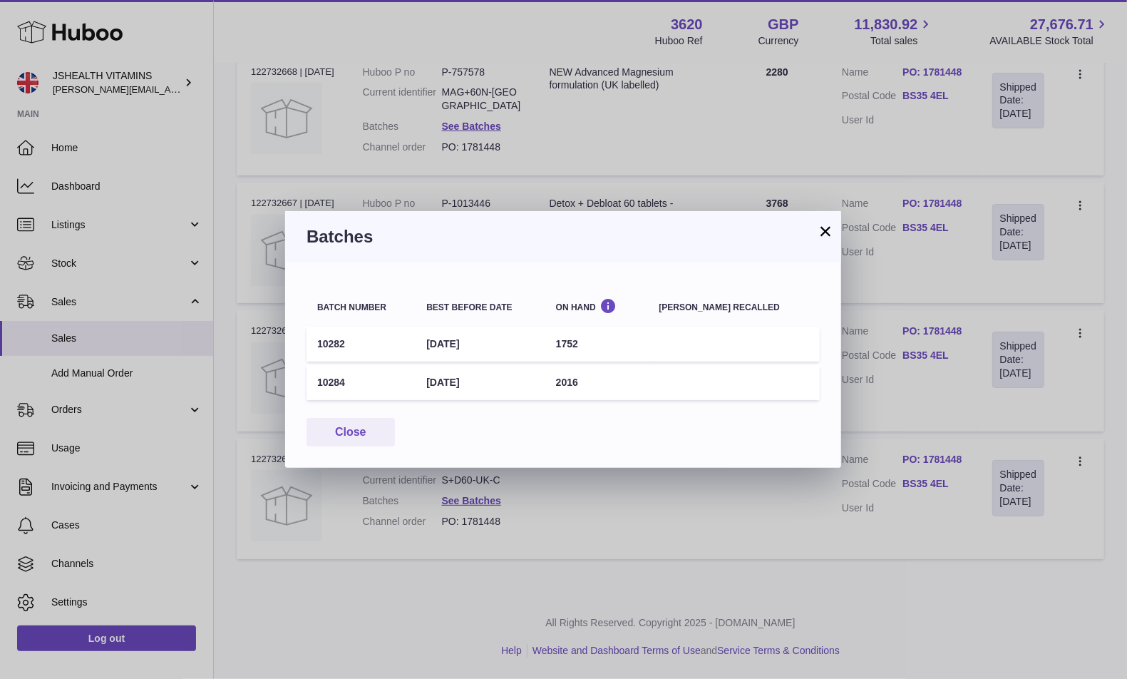
click at [324, 342] on td "10282" at bounding box center [361, 344] width 109 height 35
click at [323, 374] on td "10284" at bounding box center [361, 382] width 109 height 35
click at [493, 527] on div "× Batches Batch number Best before date On Hand Batch recalled 10282 30th Apr 2…" at bounding box center [563, 339] width 1127 height 679
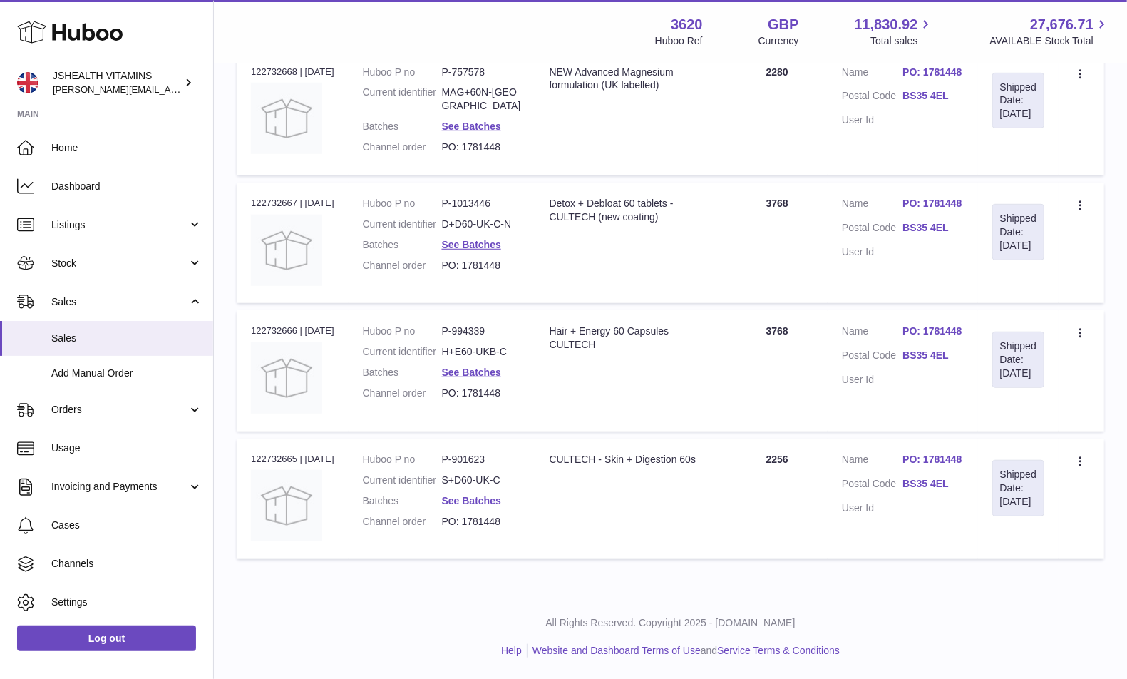
click at [481, 496] on link "See Batches" at bounding box center [471, 500] width 59 height 11
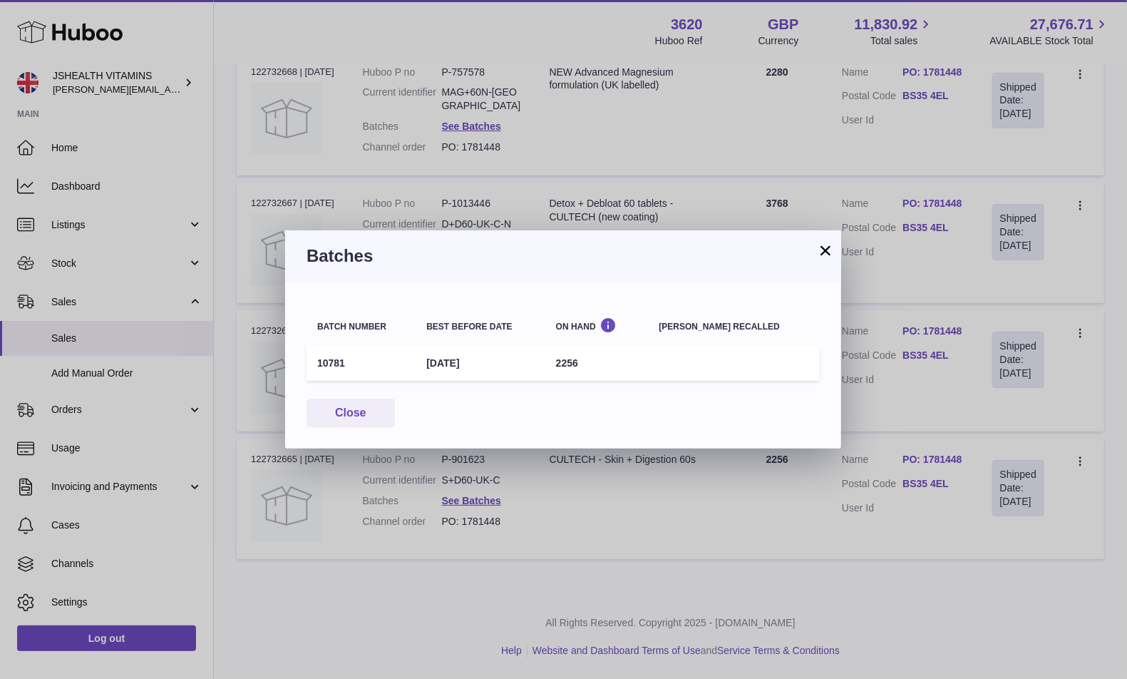
click at [314, 364] on td "10781" at bounding box center [361, 363] width 109 height 35
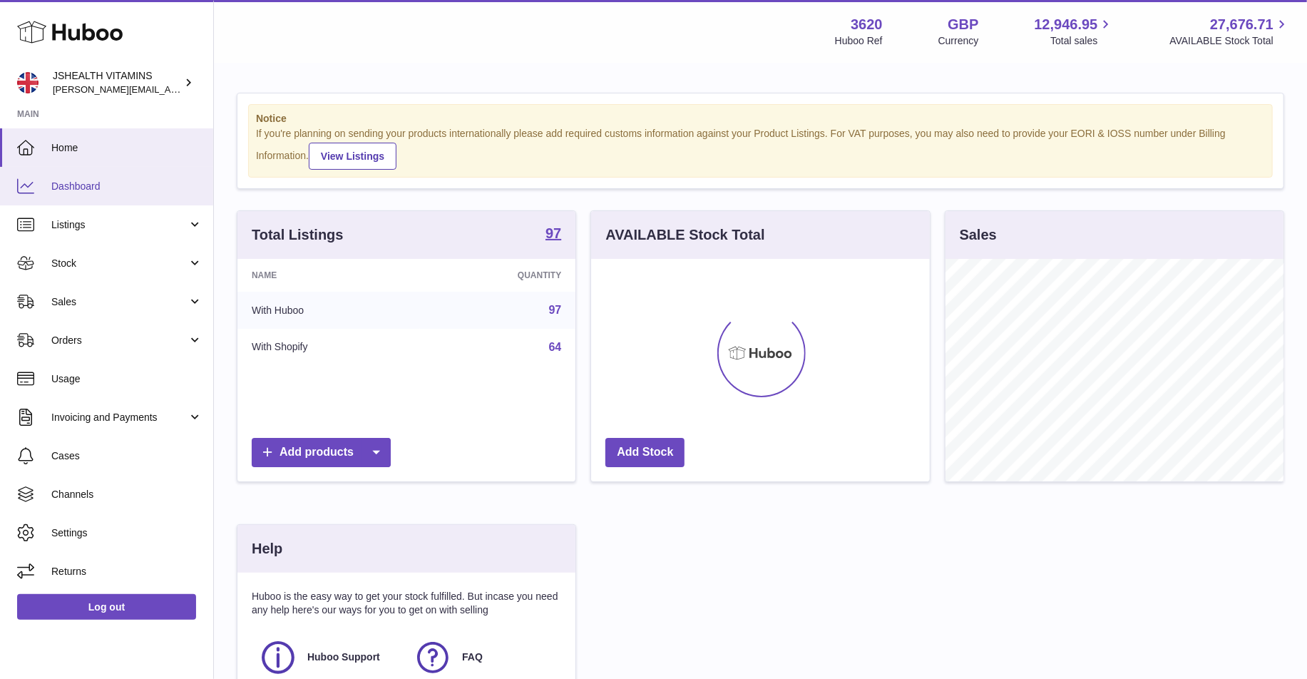
scroll to position [222, 338]
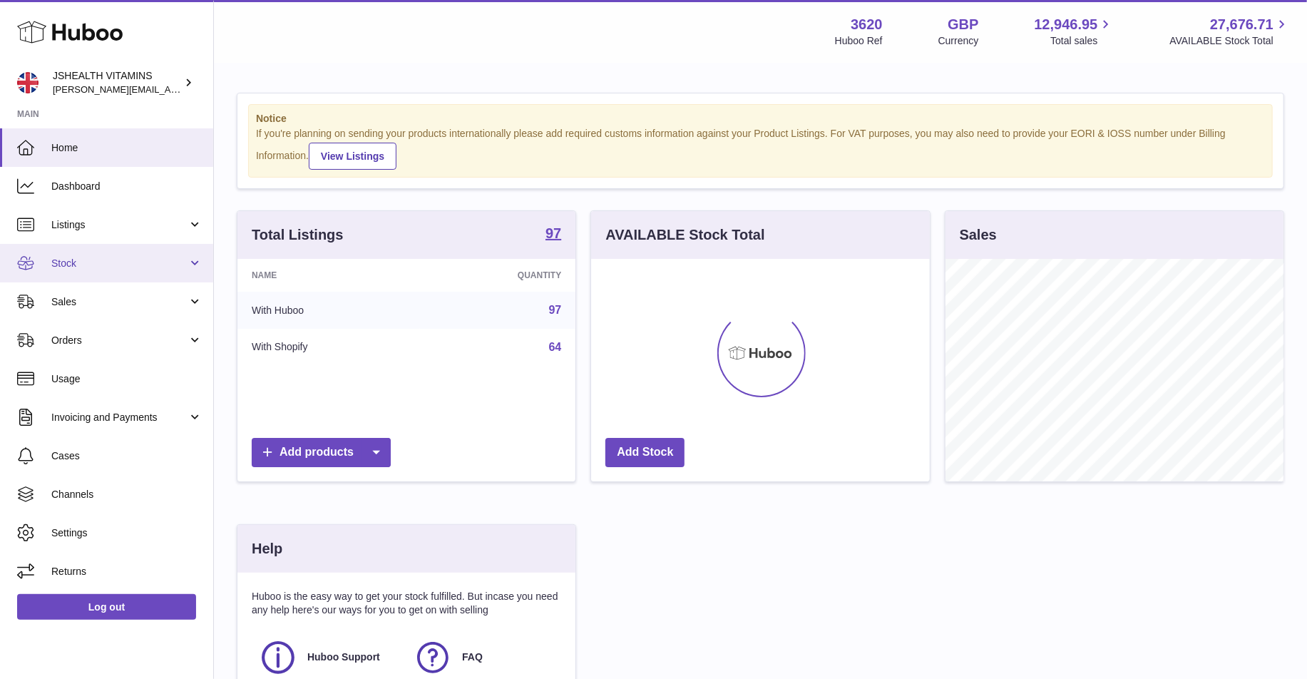
click at [111, 255] on link "Stock" at bounding box center [106, 263] width 213 height 39
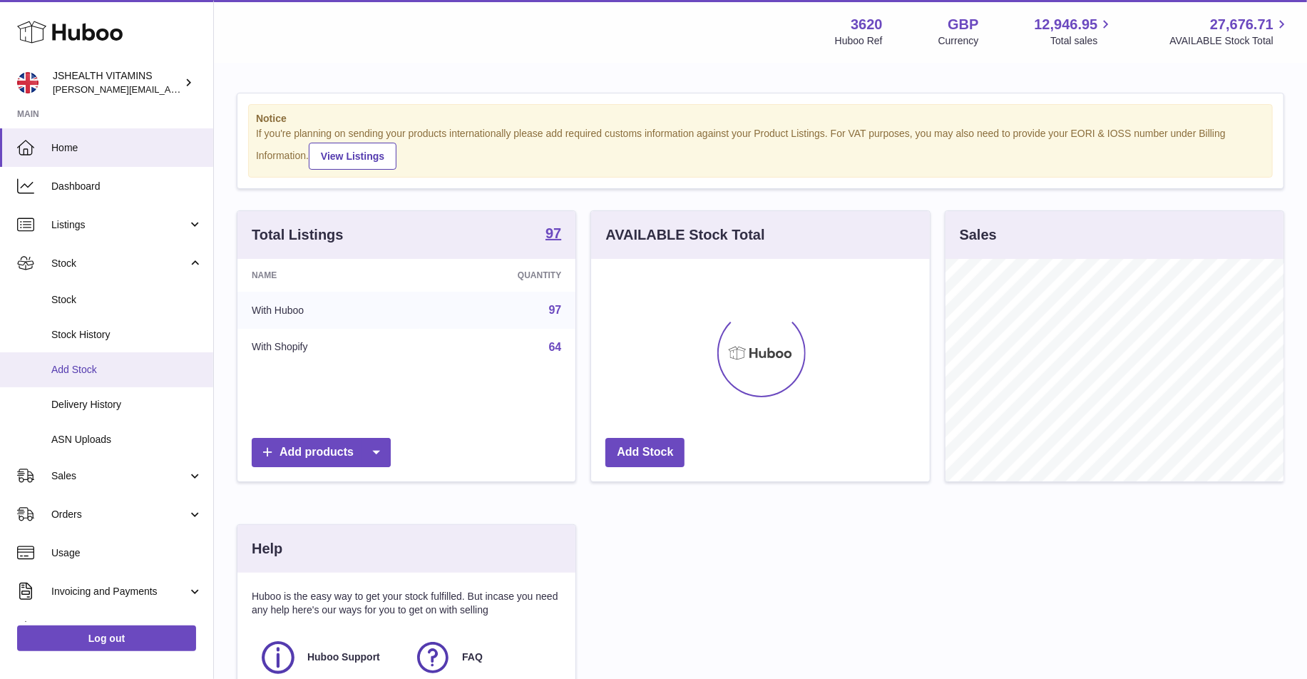
click at [116, 379] on link "Add Stock" at bounding box center [106, 369] width 213 height 35
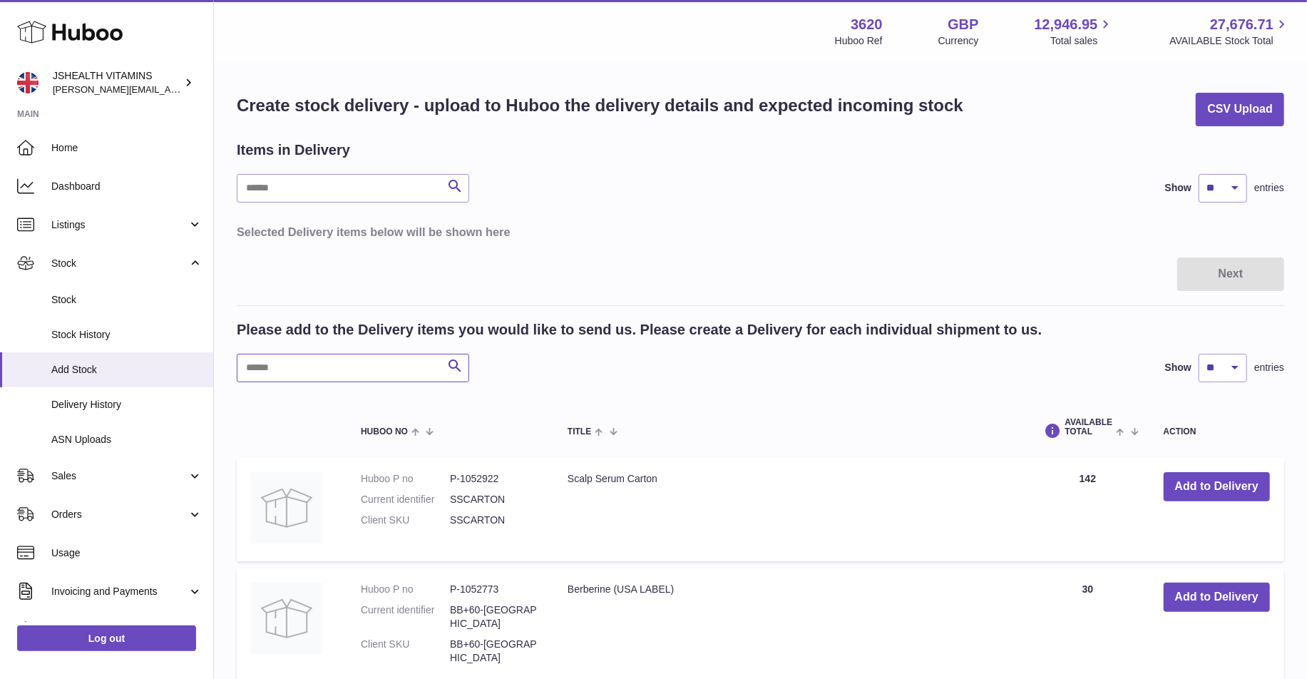
click at [328, 359] on input "text" at bounding box center [353, 368] width 232 height 29
paste input "*******"
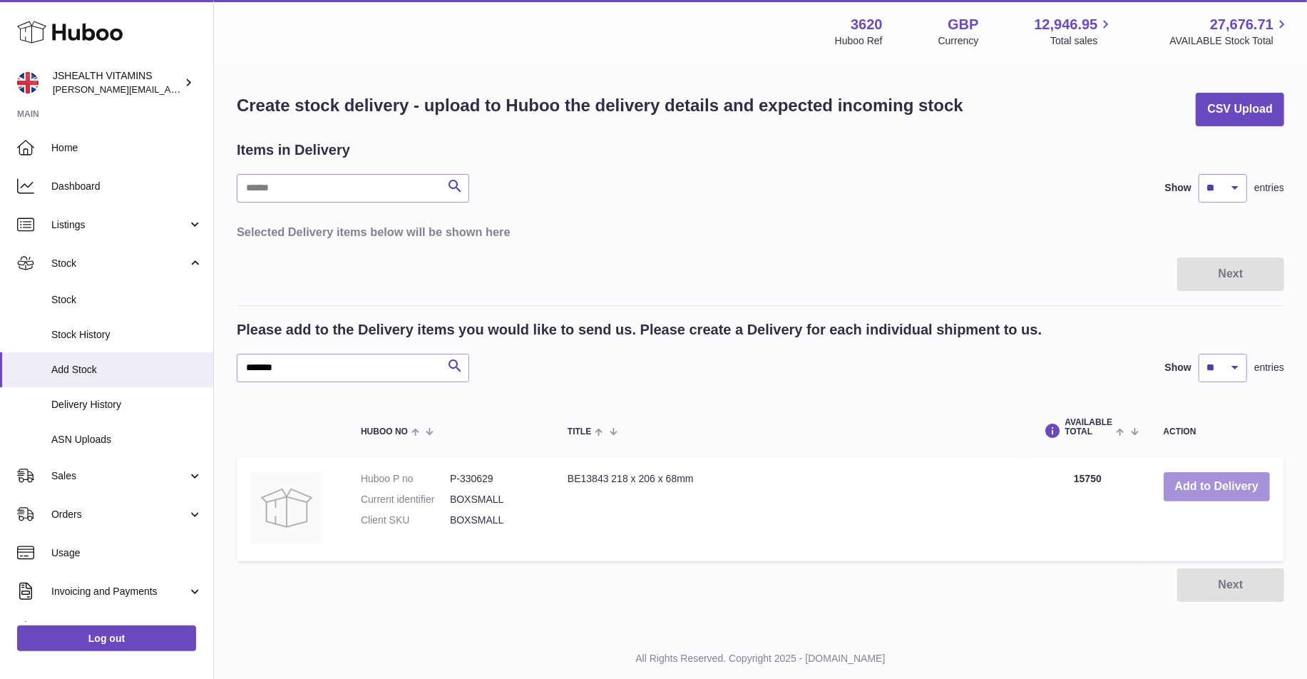
click at [1223, 491] on button "Add to Delivery" at bounding box center [1217, 486] width 106 height 29
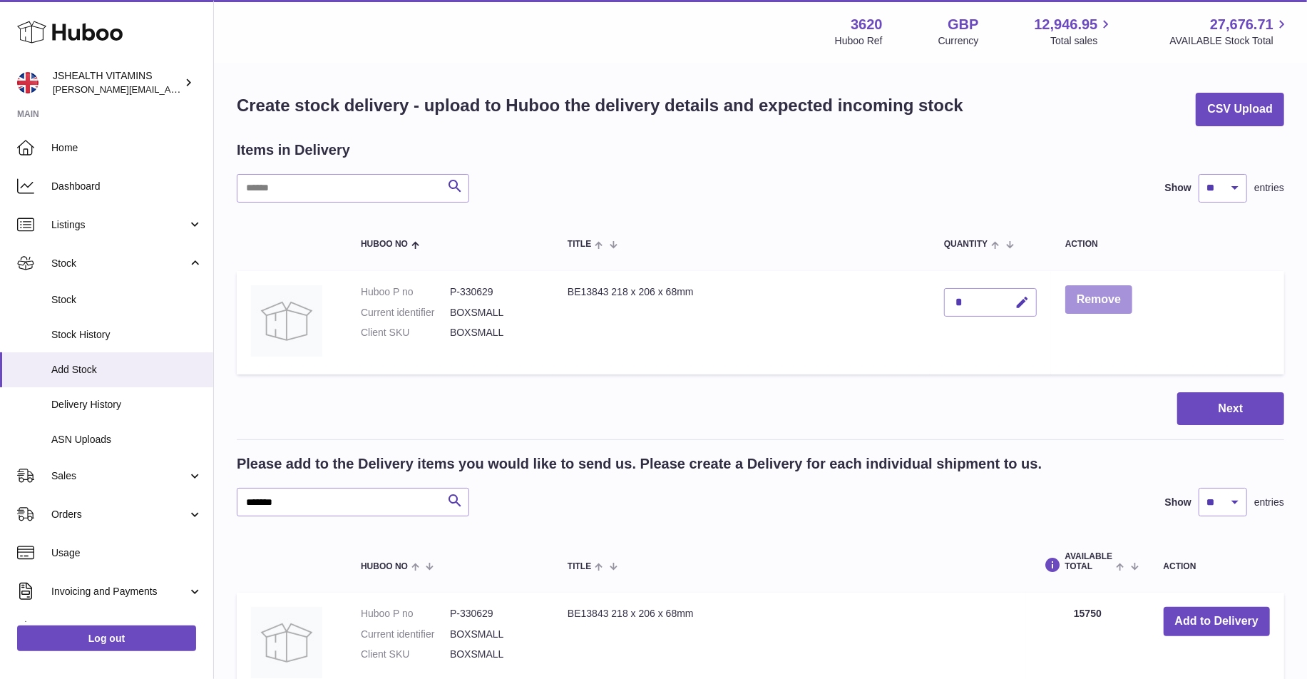
click at [1090, 298] on button "Remove" at bounding box center [1098, 299] width 67 height 29
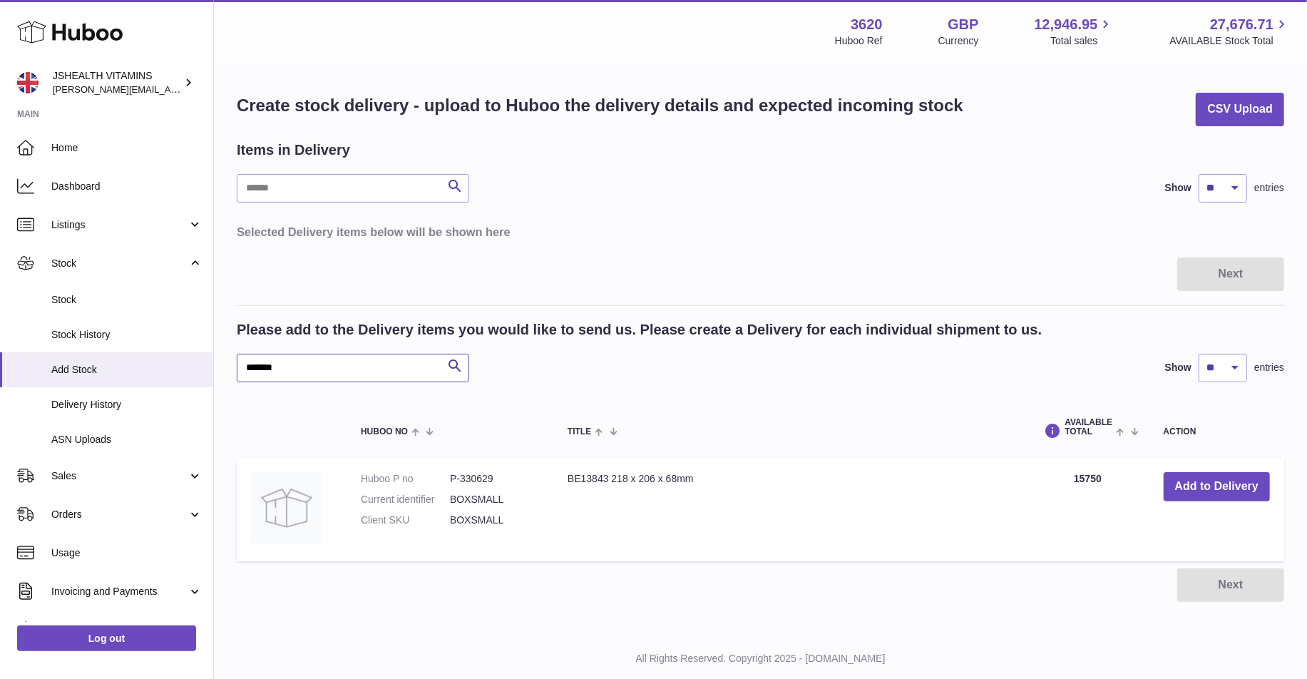
click at [376, 375] on input "*******" at bounding box center [353, 368] width 232 height 29
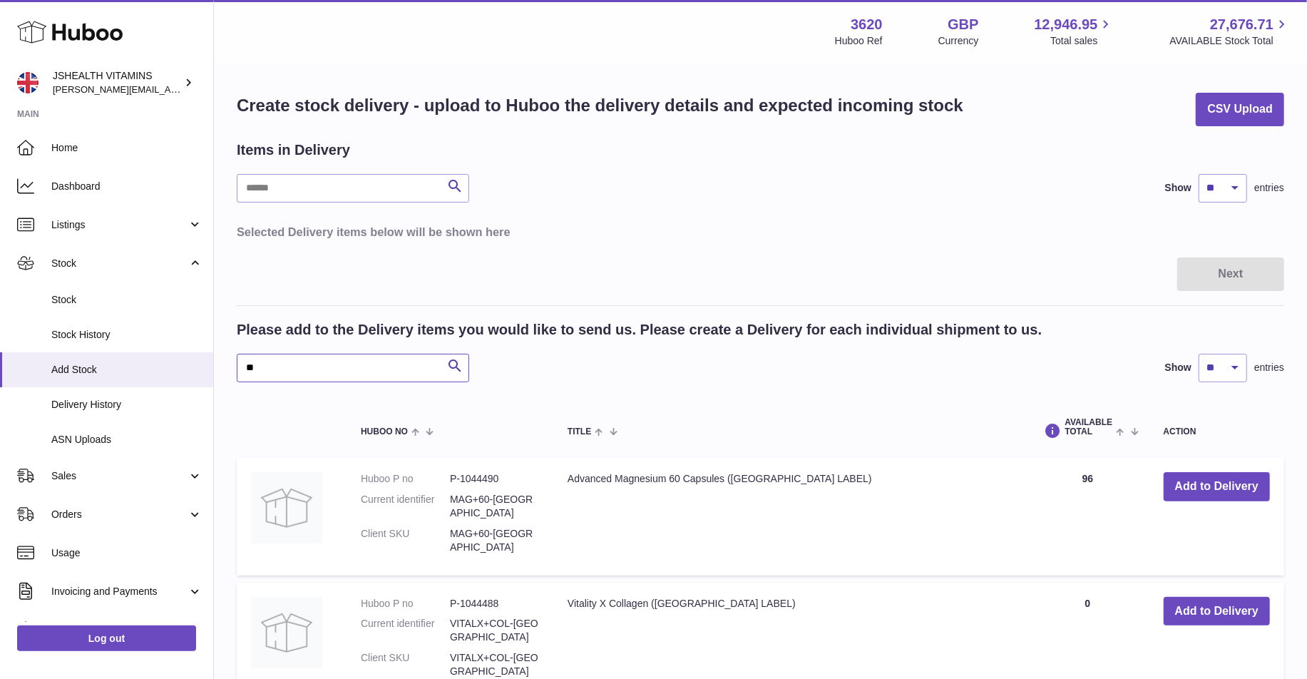
type input "*"
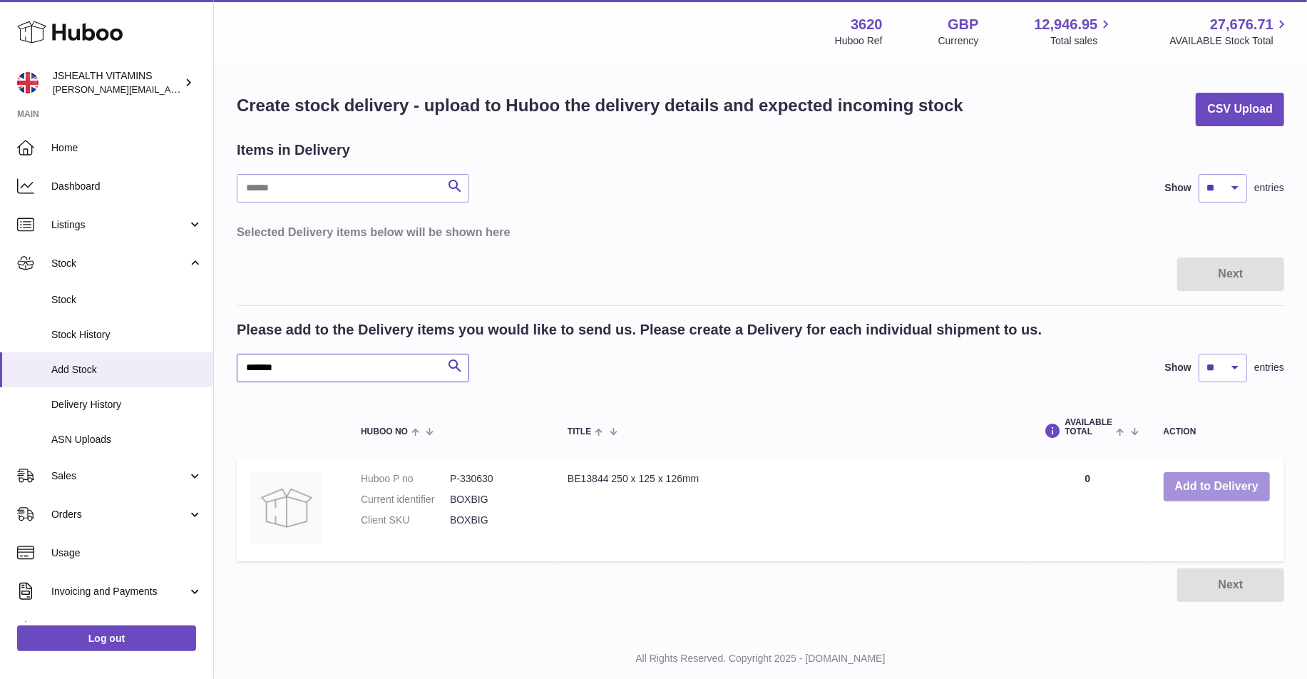
type input "*******"
click at [1189, 493] on button "Add to Delivery" at bounding box center [1217, 486] width 106 height 29
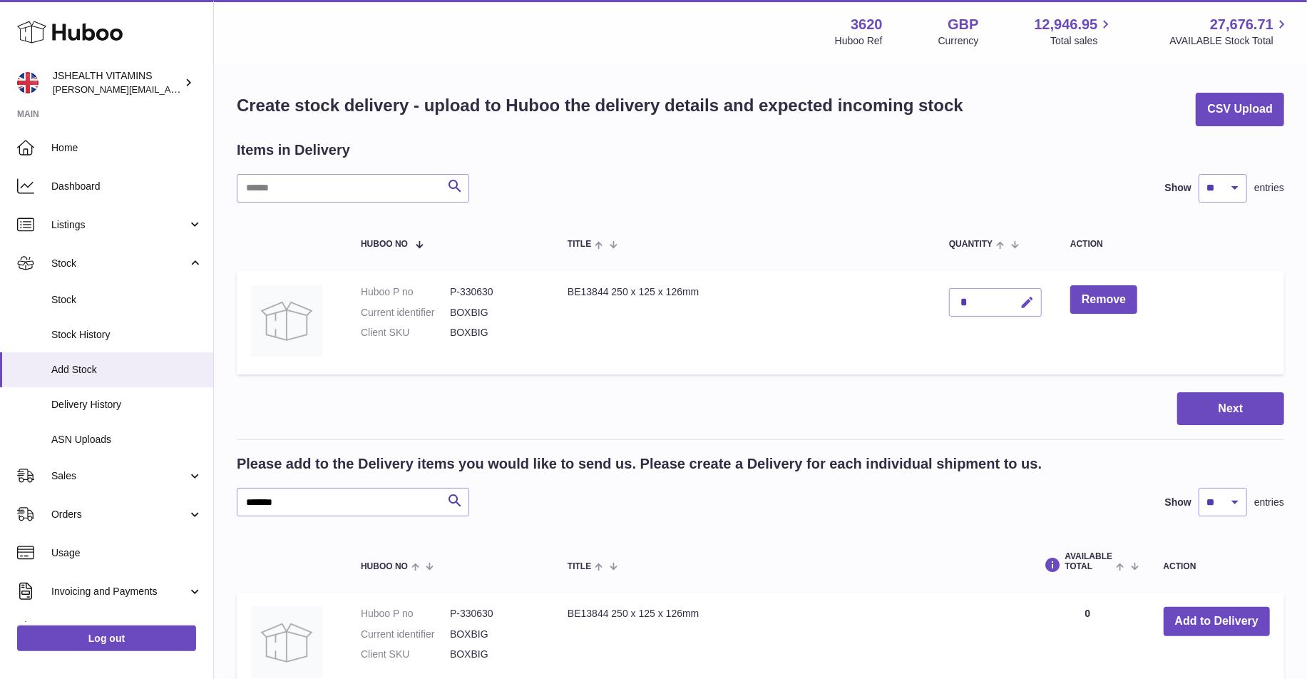
click at [1029, 295] on icon "button" at bounding box center [1027, 302] width 15 height 15
paste input "******"
click at [977, 328] on input "******" at bounding box center [995, 336] width 93 height 29
type input "*****"
click at [1045, 304] on td "*****" at bounding box center [995, 322] width 121 height 103
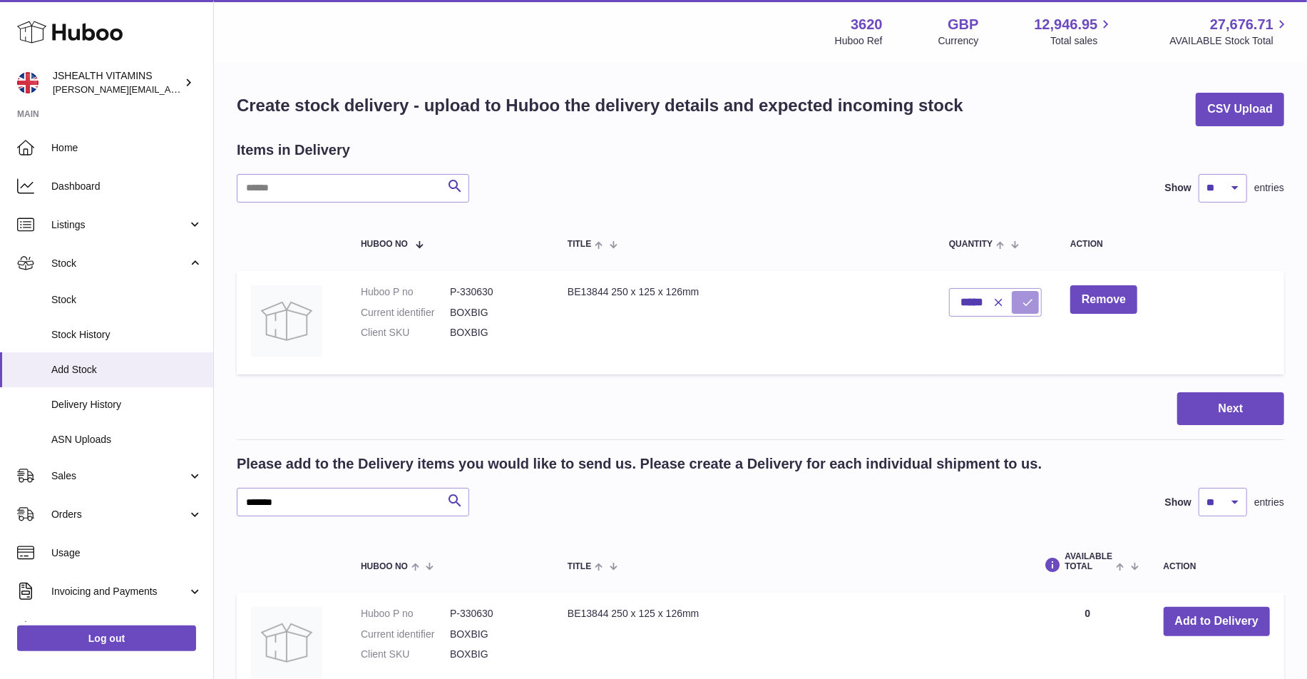
click at [1027, 304] on icon "submit" at bounding box center [1027, 302] width 13 height 13
click at [1221, 420] on button "Next" at bounding box center [1230, 409] width 107 height 34
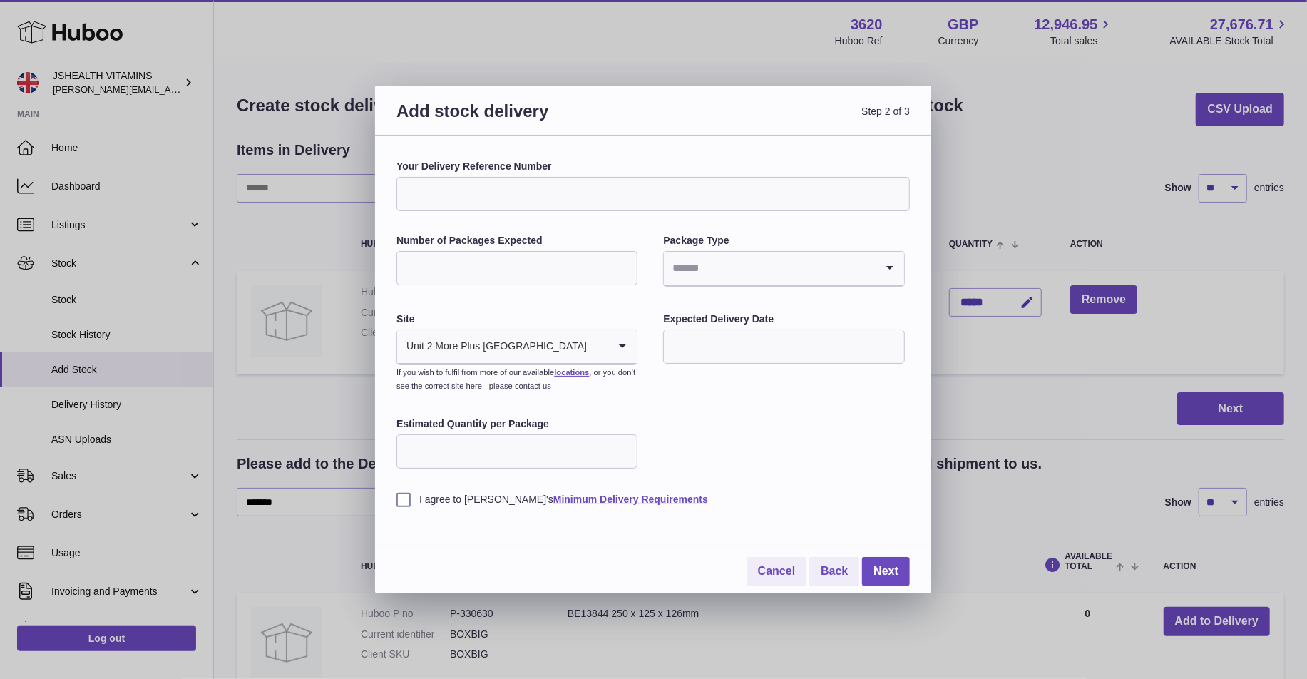
click at [545, 186] on input "Your Delivery Reference Number" at bounding box center [652, 194] width 513 height 34
paste input "*******"
paste input "**********"
type input "**********"
click at [553, 267] on input "Number of Packages Expected" at bounding box center [516, 268] width 241 height 34
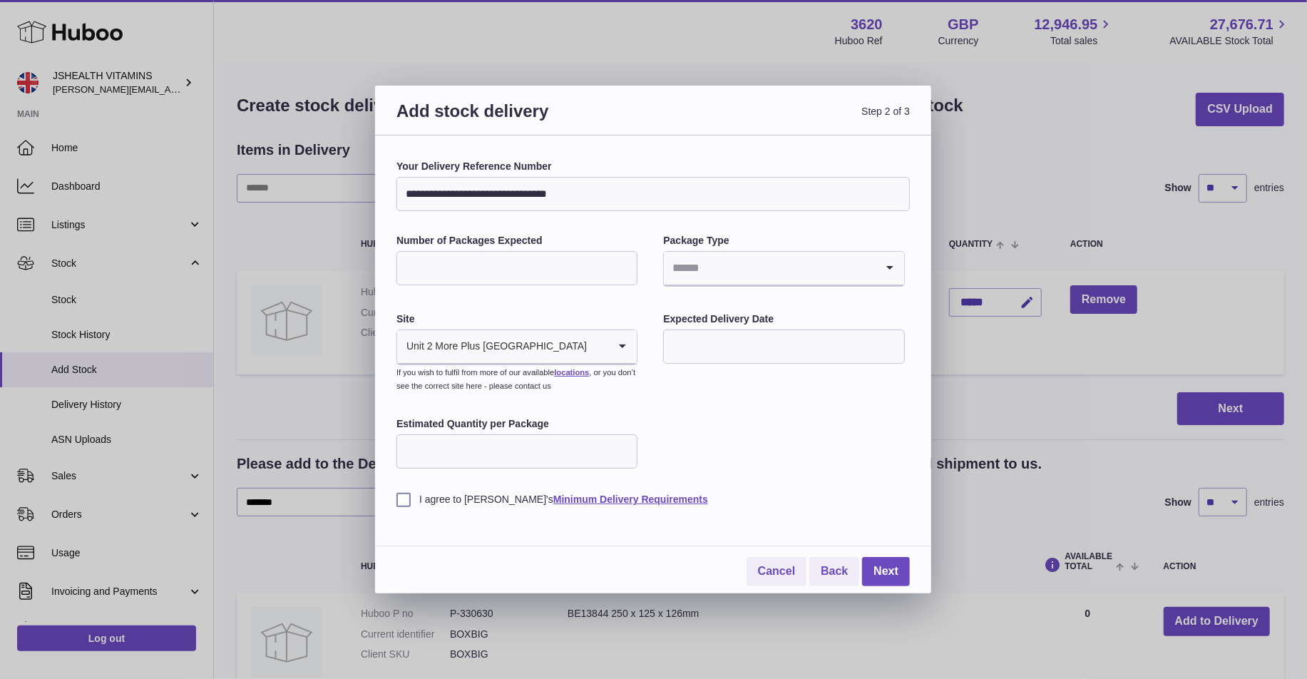
type input "**"
click at [699, 411] on div "**********" at bounding box center [652, 333] width 513 height 347
click at [703, 334] on input "text" at bounding box center [783, 346] width 241 height 34
click at [829, 550] on span "30" at bounding box center [829, 550] width 26 height 26
type input "**********"
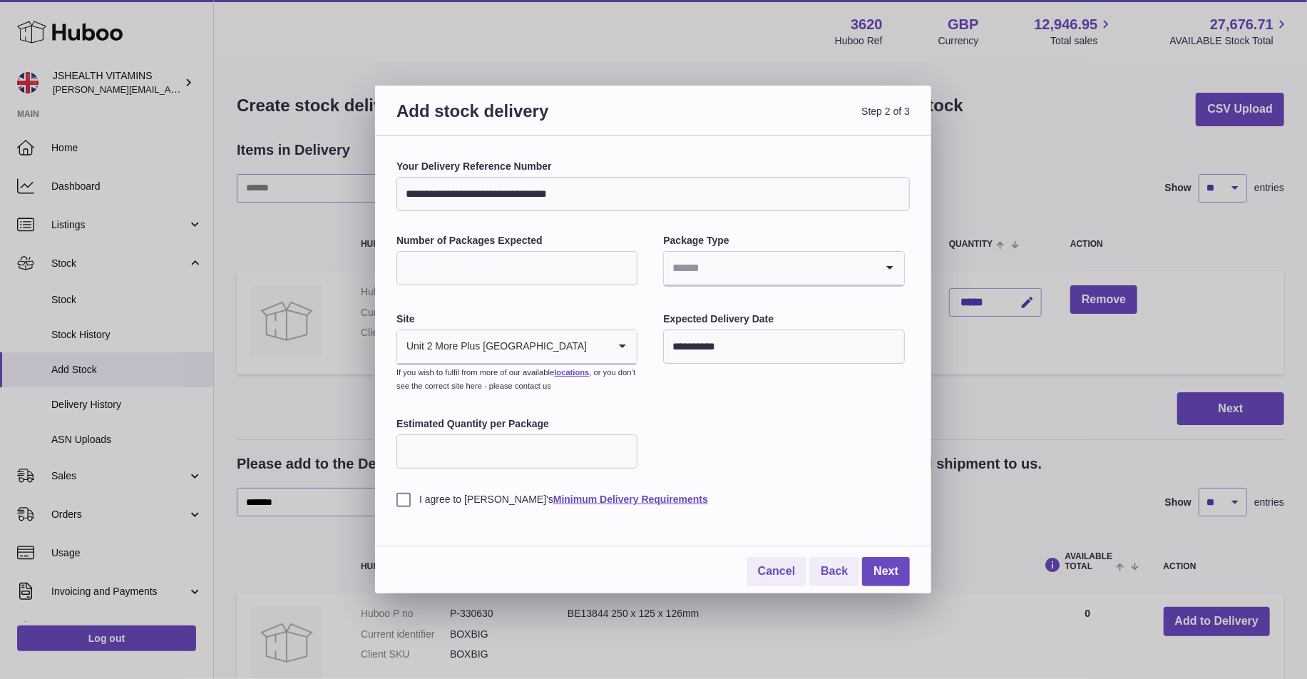
click at [397, 507] on div "**********" at bounding box center [652, 373] width 513 height 426
click at [399, 501] on label "I agree to Huboo's Minimum Delivery Requirements" at bounding box center [652, 500] width 513 height 14
click at [898, 583] on link "Next" at bounding box center [886, 571] width 48 height 29
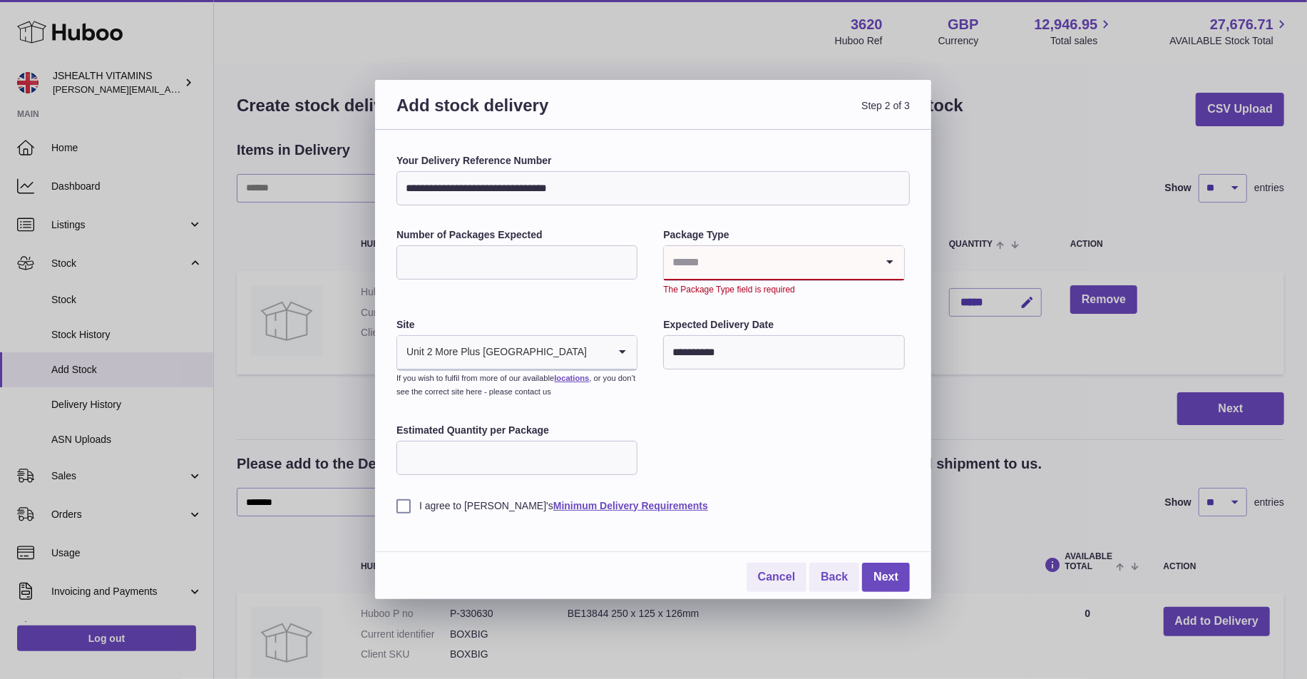
click at [782, 262] on input "Search for option" at bounding box center [769, 262] width 211 height 33
click at [747, 332] on li "Pallets" at bounding box center [783, 329] width 238 height 29
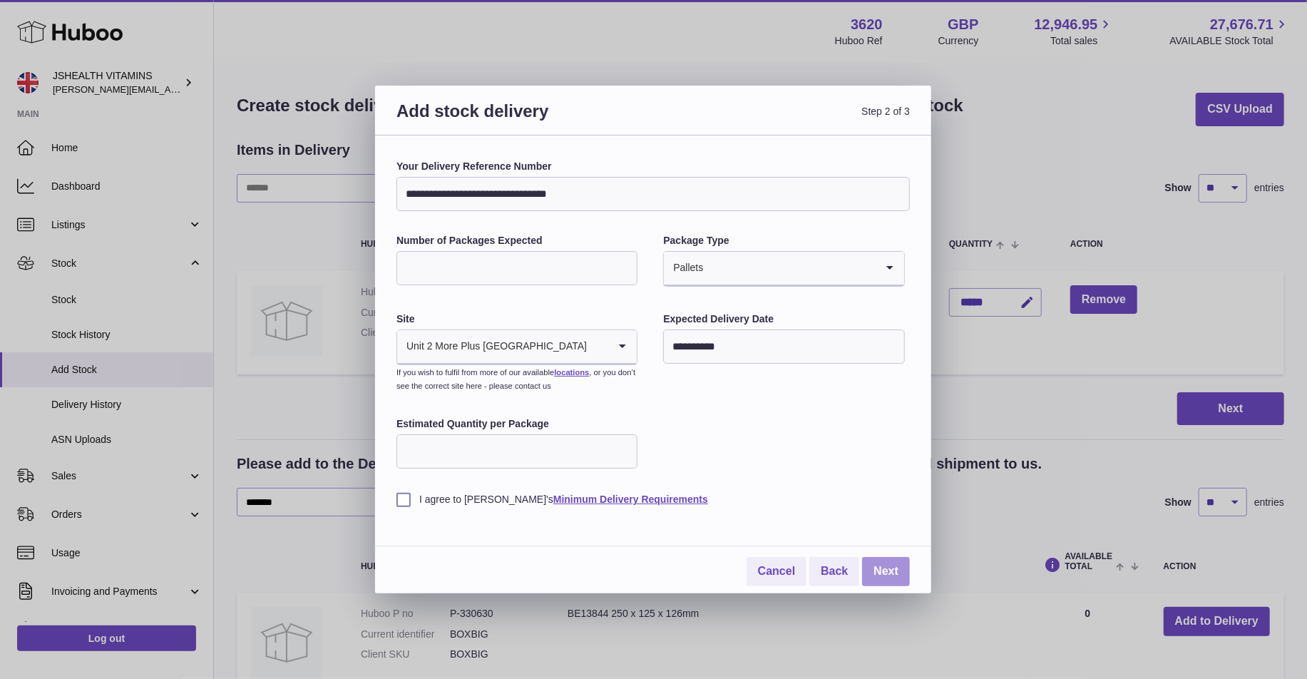
click at [893, 580] on link "Next" at bounding box center [886, 571] width 48 height 29
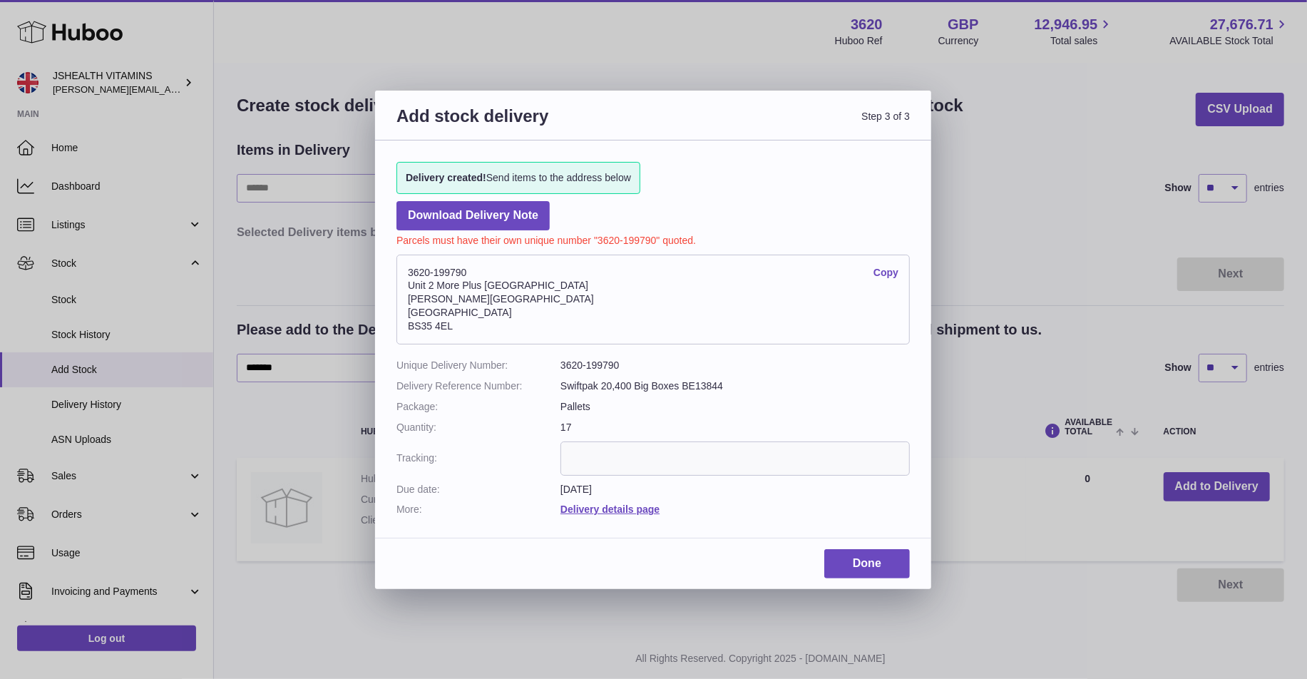
click at [612, 369] on dd "3620-199790" at bounding box center [734, 366] width 349 height 14
copy dl "3620-199790"
click at [1075, 423] on div "Add stock delivery Step 3 of 3 Delivery created! Send items to the address belo…" at bounding box center [653, 339] width 1307 height 679
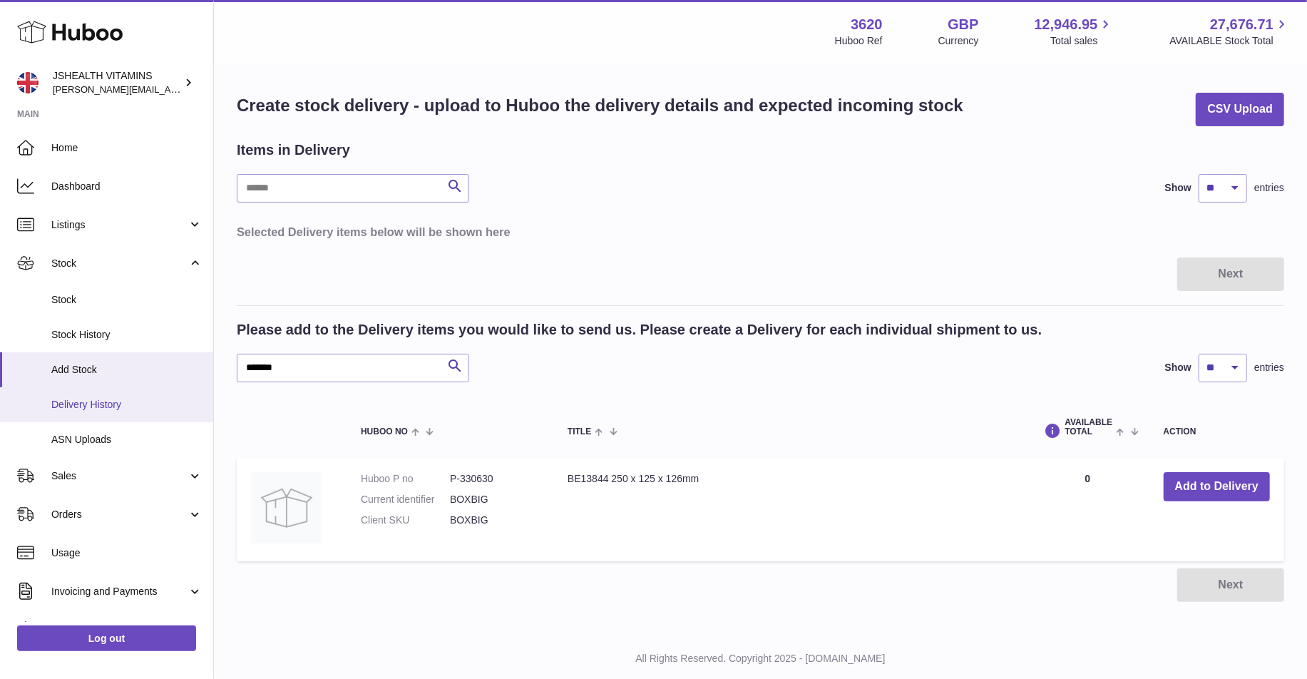
click at [123, 406] on span "Delivery History" at bounding box center [126, 405] width 151 height 14
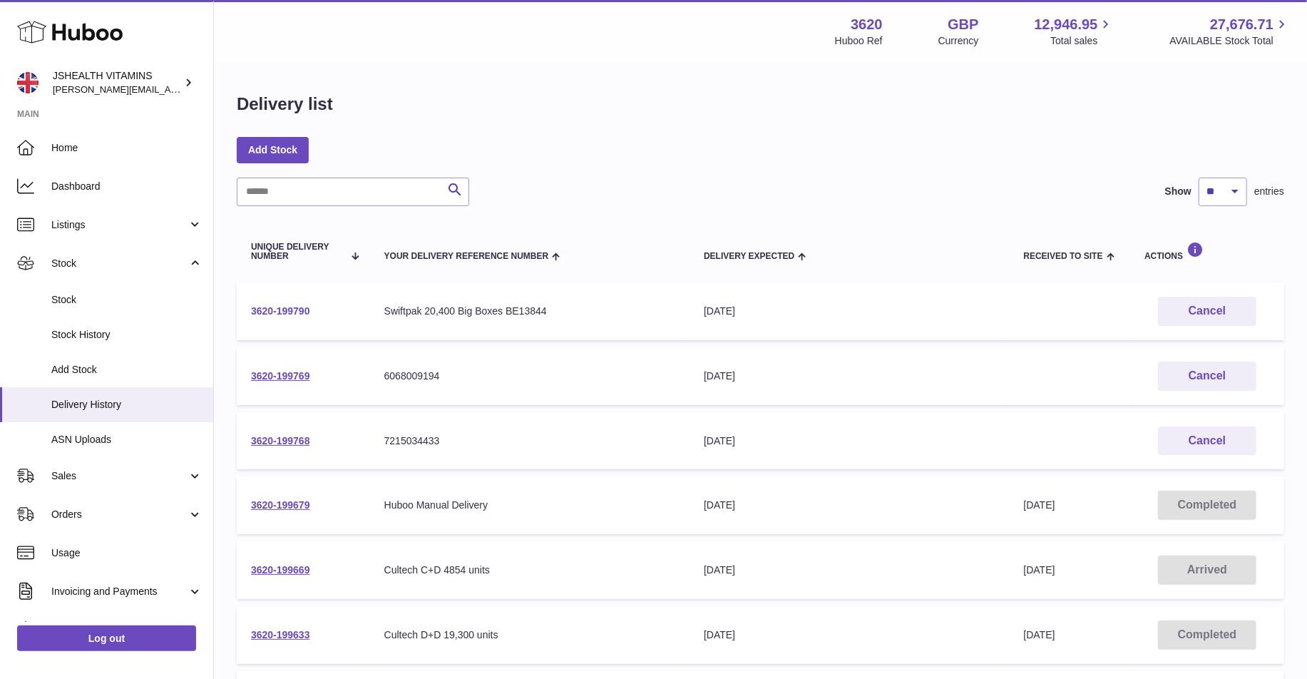
click at [295, 311] on link "3620-199790" at bounding box center [280, 310] width 59 height 11
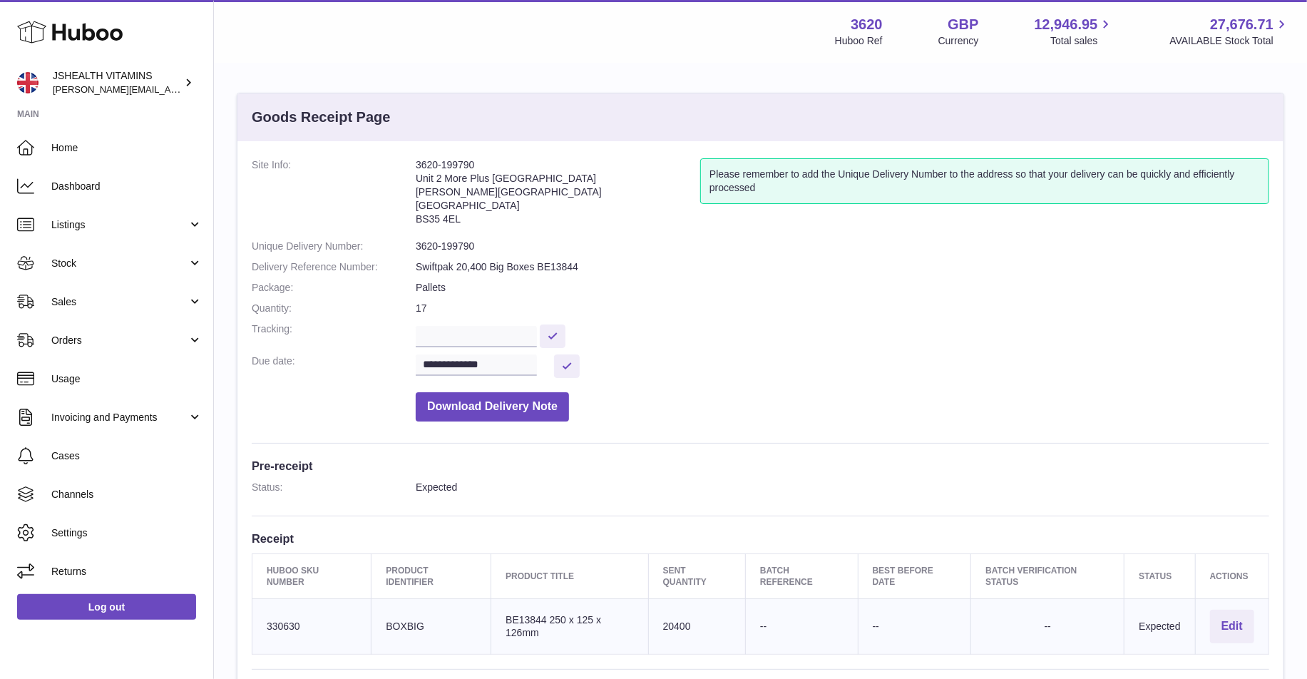
click at [447, 248] on dd "3620-199790" at bounding box center [842, 247] width 853 height 14
copy dl "3620-199790"
click at [498, 330] on input "text" at bounding box center [476, 336] width 121 height 21
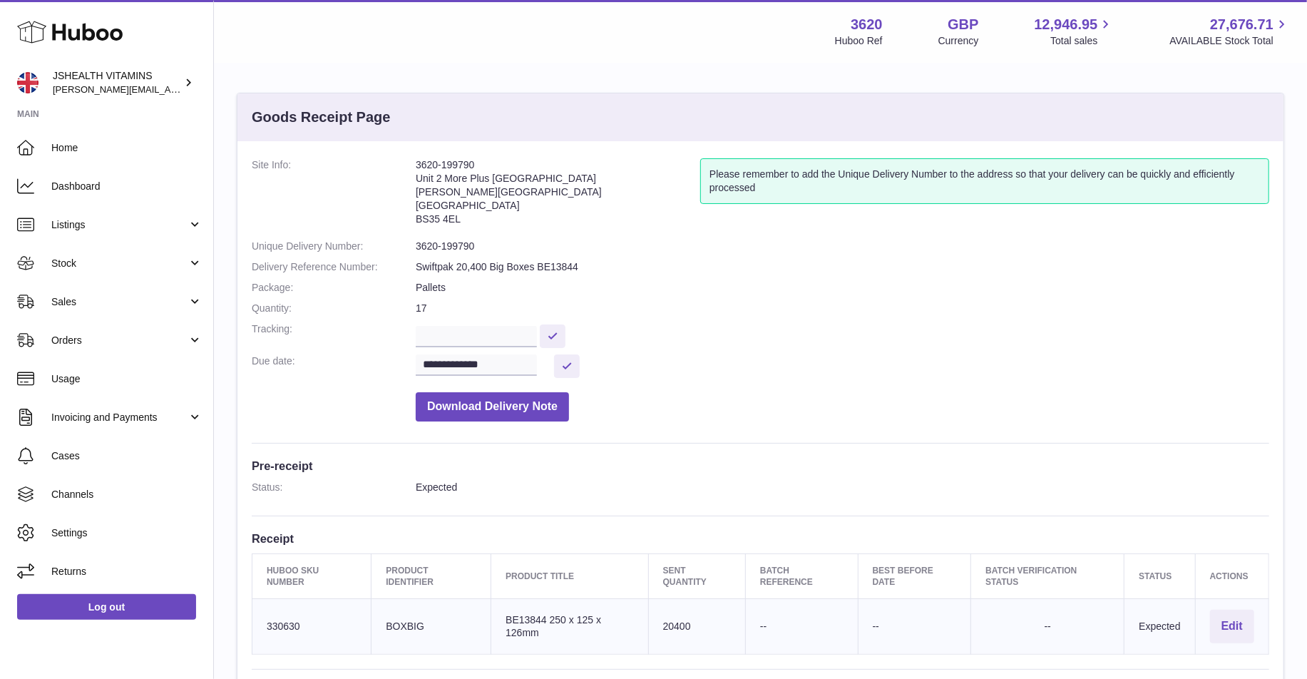
click at [525, 375] on dd "**********" at bounding box center [842, 366] width 853 height 24
click at [519, 373] on input "**********" at bounding box center [476, 364] width 121 height 21
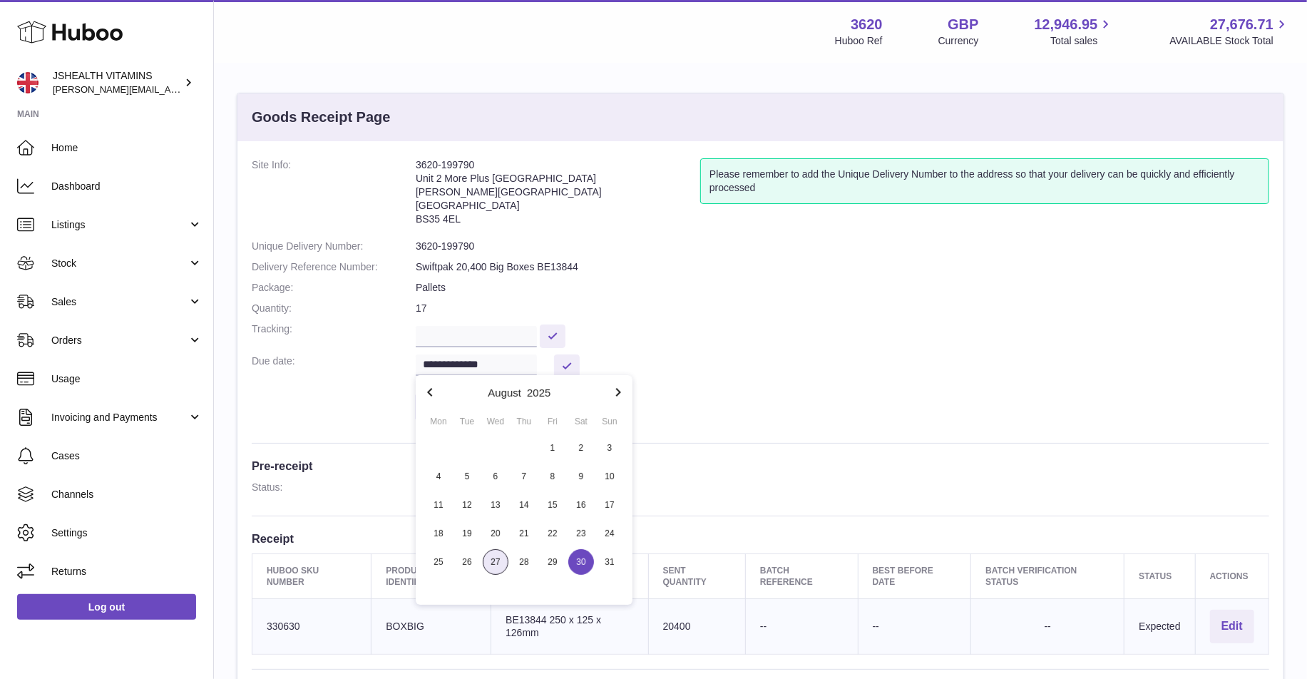
click at [495, 569] on span "27" at bounding box center [496, 562] width 26 height 26
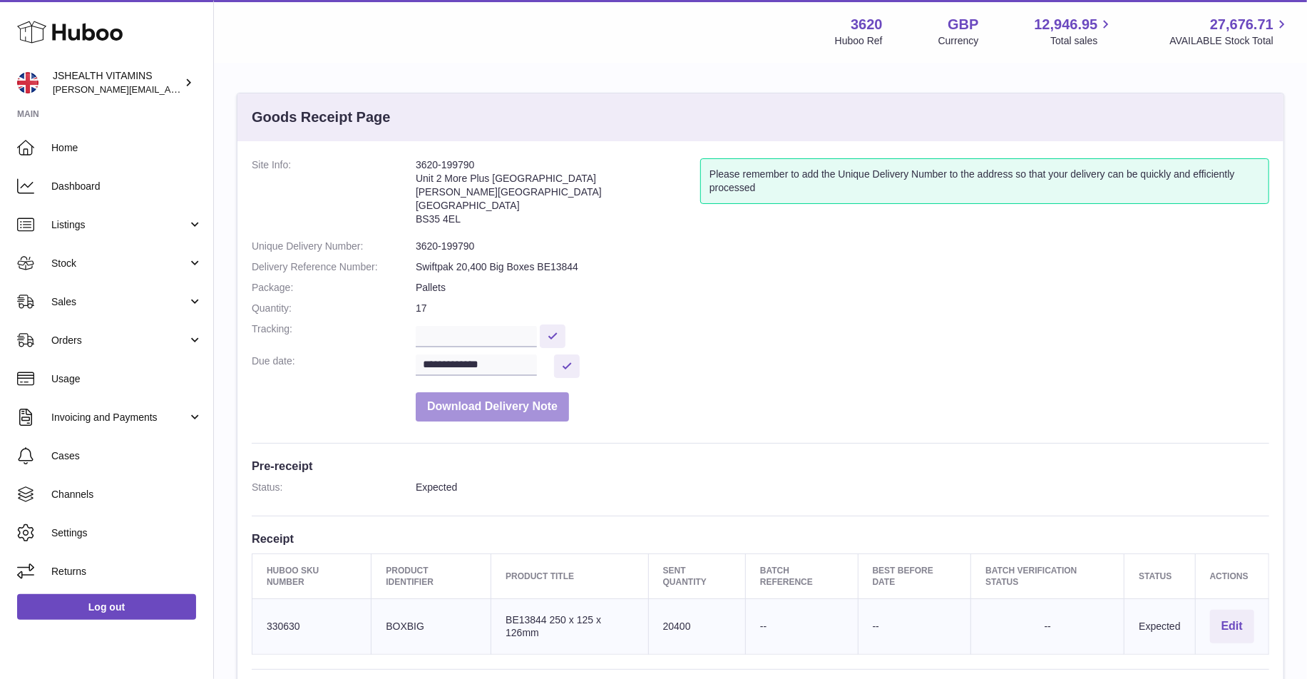
click at [509, 397] on button "Download Delivery Note" at bounding box center [492, 406] width 153 height 29
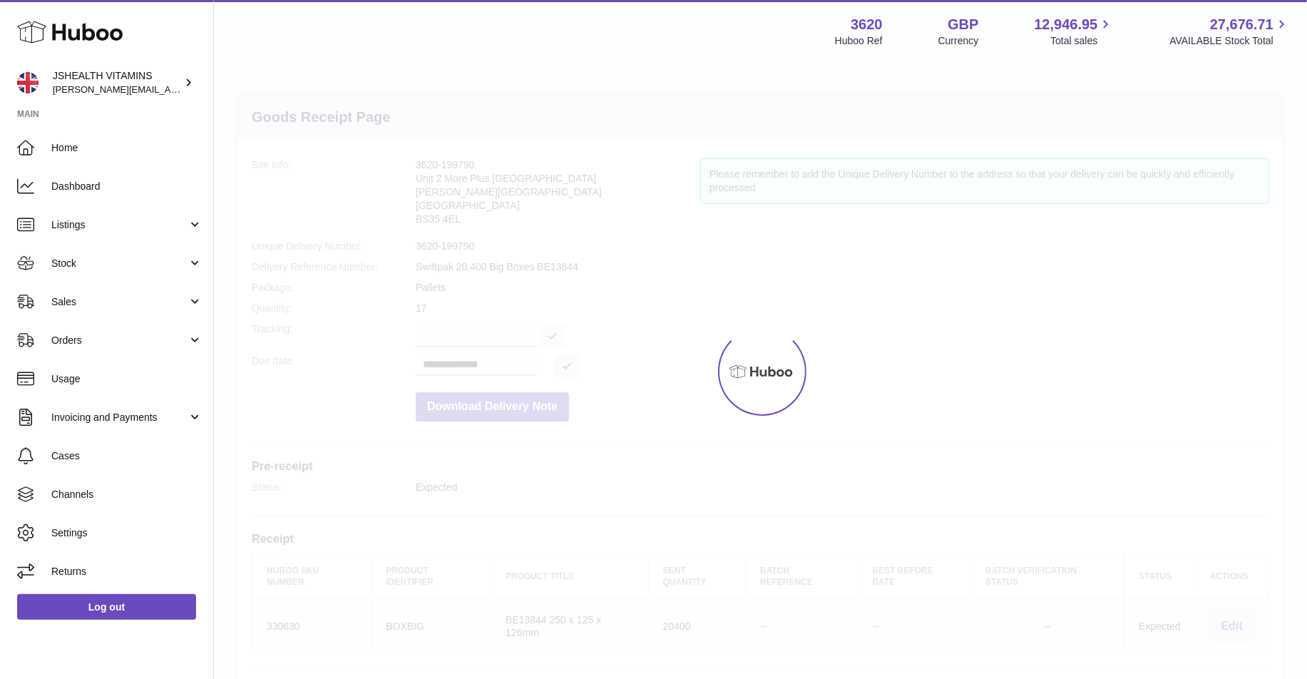
drag, startPoint x: 509, startPoint y: 397, endPoint x: 672, endPoint y: 384, distance: 163.8
click at [672, 384] on div at bounding box center [760, 371] width 1093 height 615
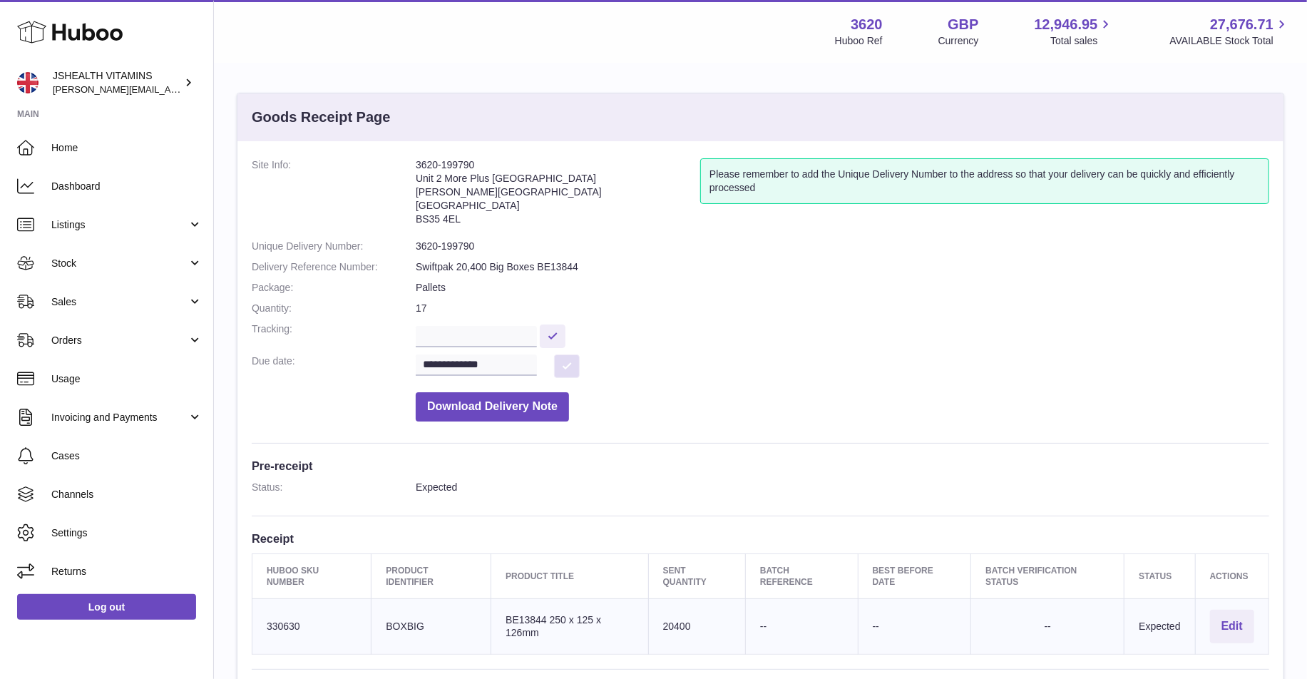
click at [565, 364] on button at bounding box center [567, 366] width 26 height 24
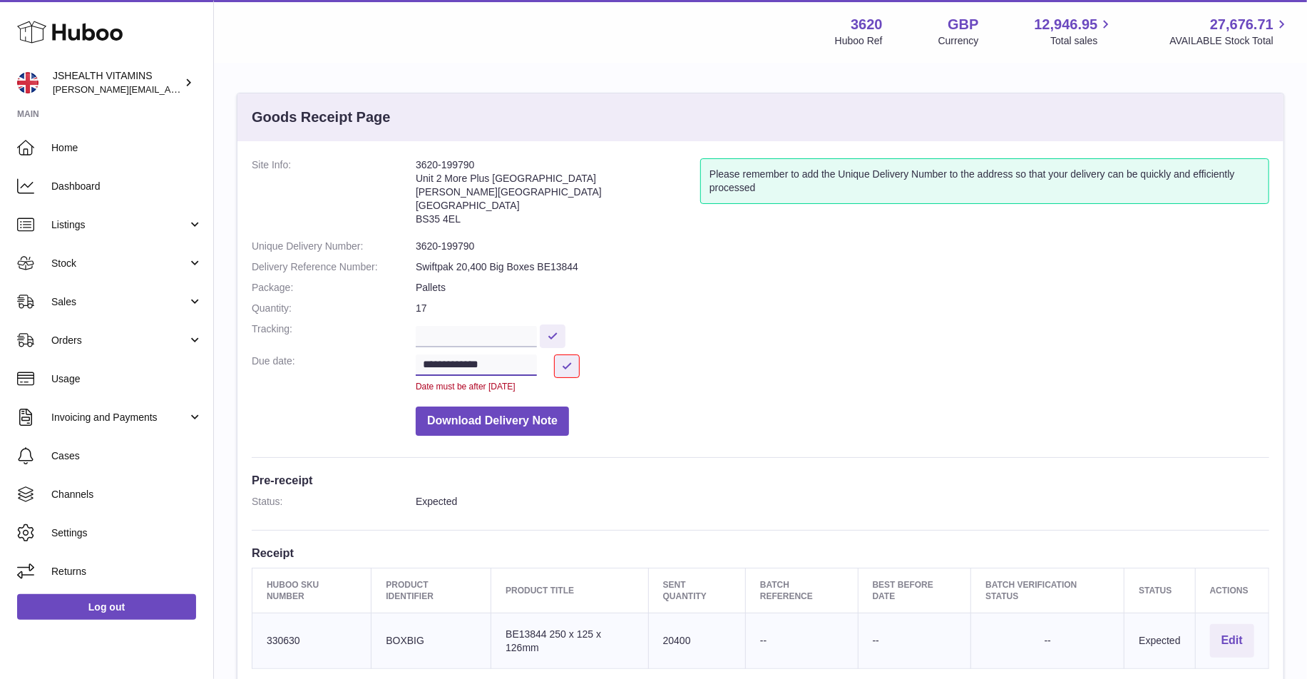
click at [475, 354] on input "**********" at bounding box center [476, 364] width 121 height 21
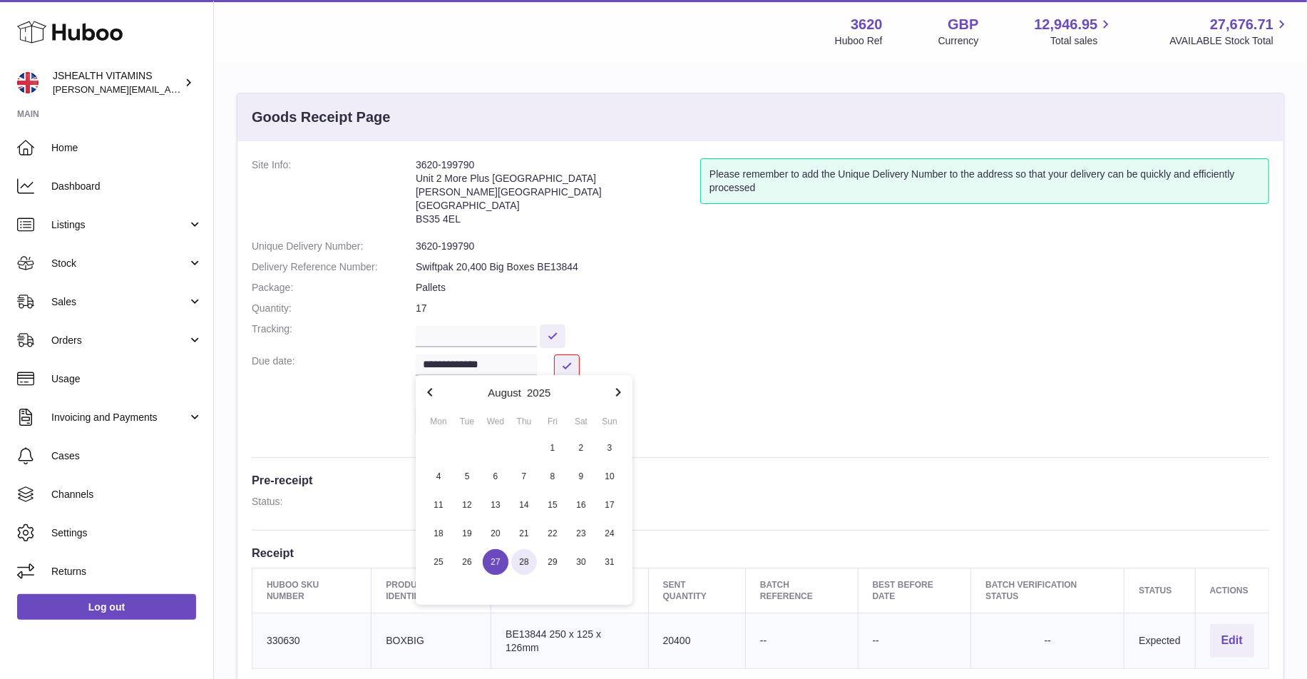
click at [515, 555] on span "28" at bounding box center [524, 562] width 26 height 26
type input "**********"
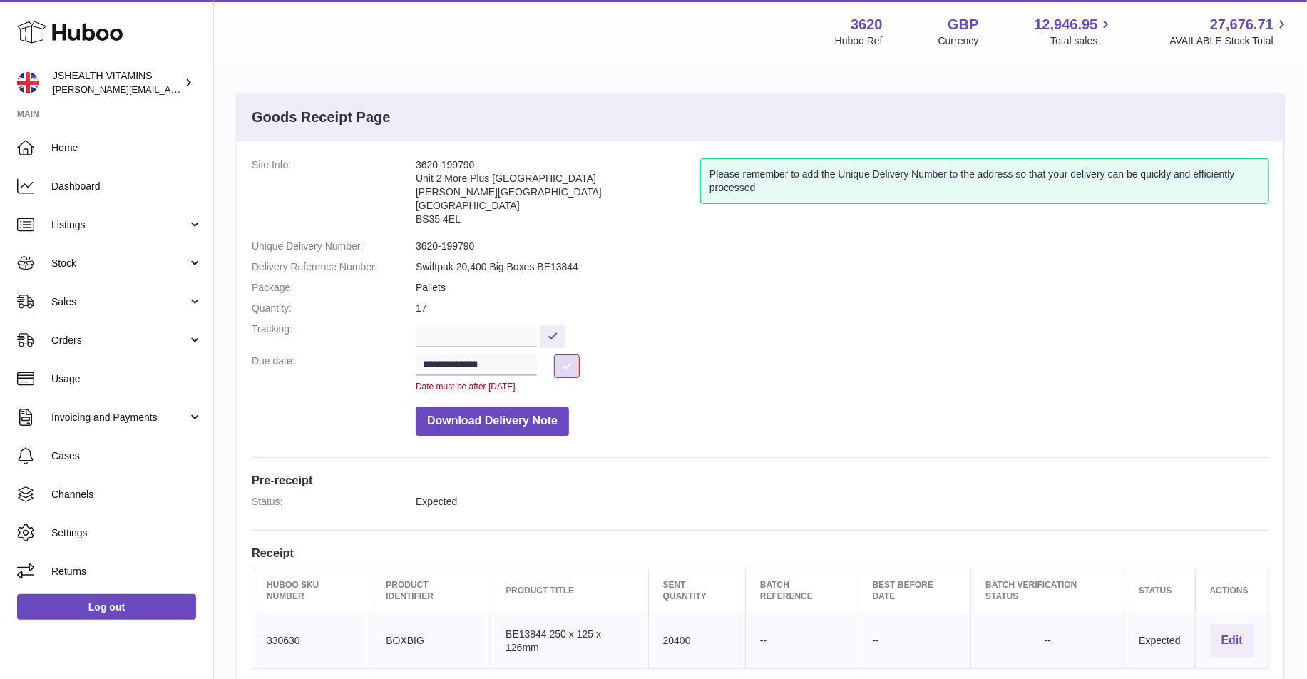
click at [564, 360] on button at bounding box center [567, 366] width 26 height 24
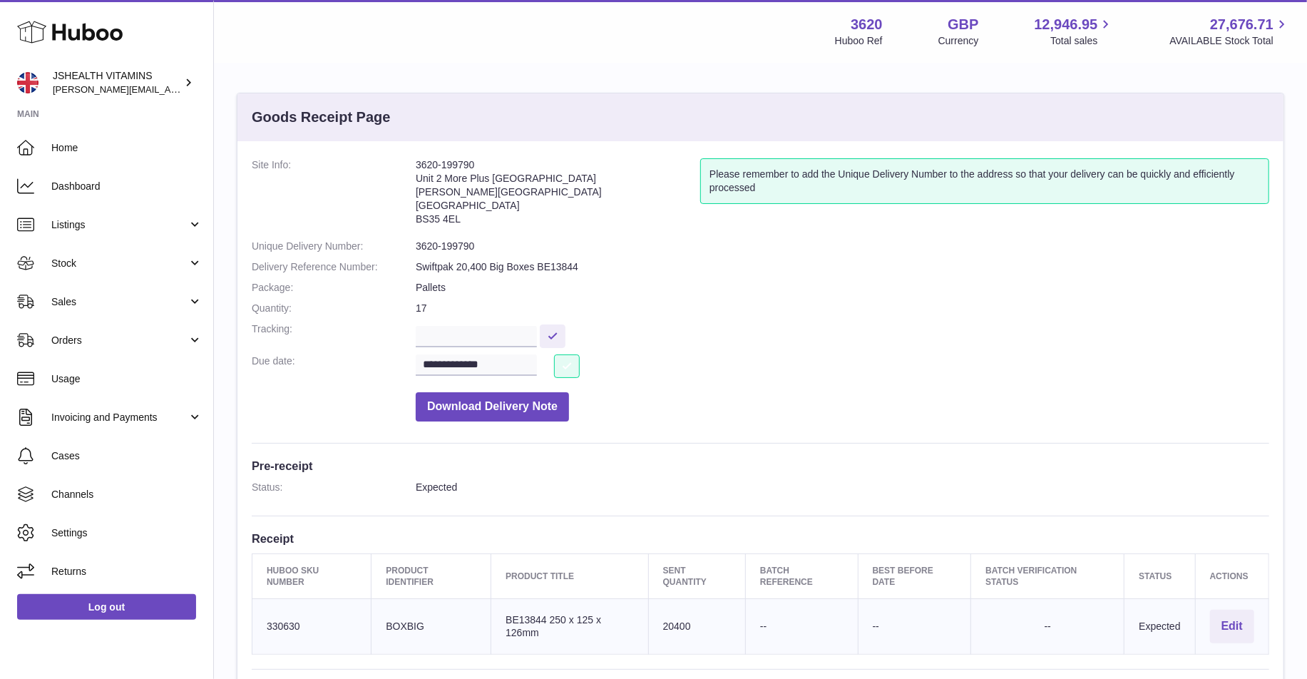
scroll to position [47, 0]
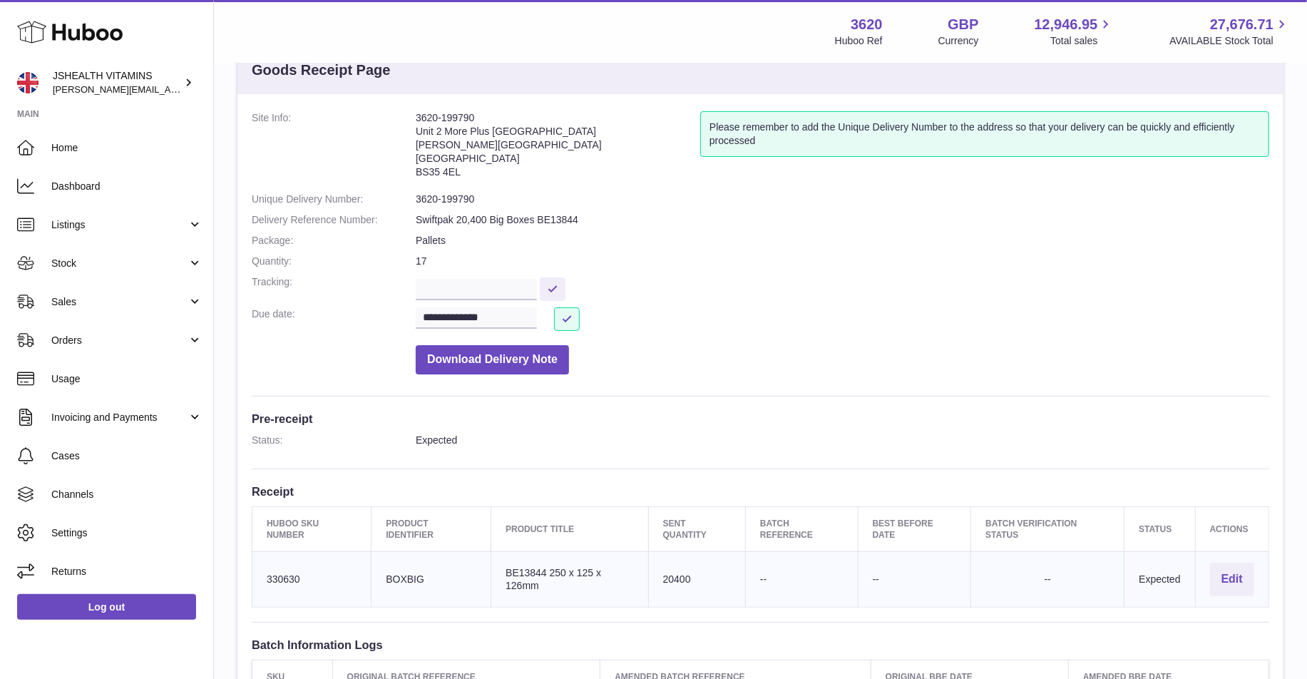
drag, startPoint x: 552, startPoint y: 587, endPoint x: 521, endPoint y: 574, distance: 33.2
click at [521, 574] on td "Product title BE13844 250 x 125 x 126mm" at bounding box center [570, 580] width 158 height 56
copy td "[PHONE_NUMBER] x 126mm"
click at [289, 570] on td "Huboo SKU Number 330630" at bounding box center [311, 580] width 119 height 56
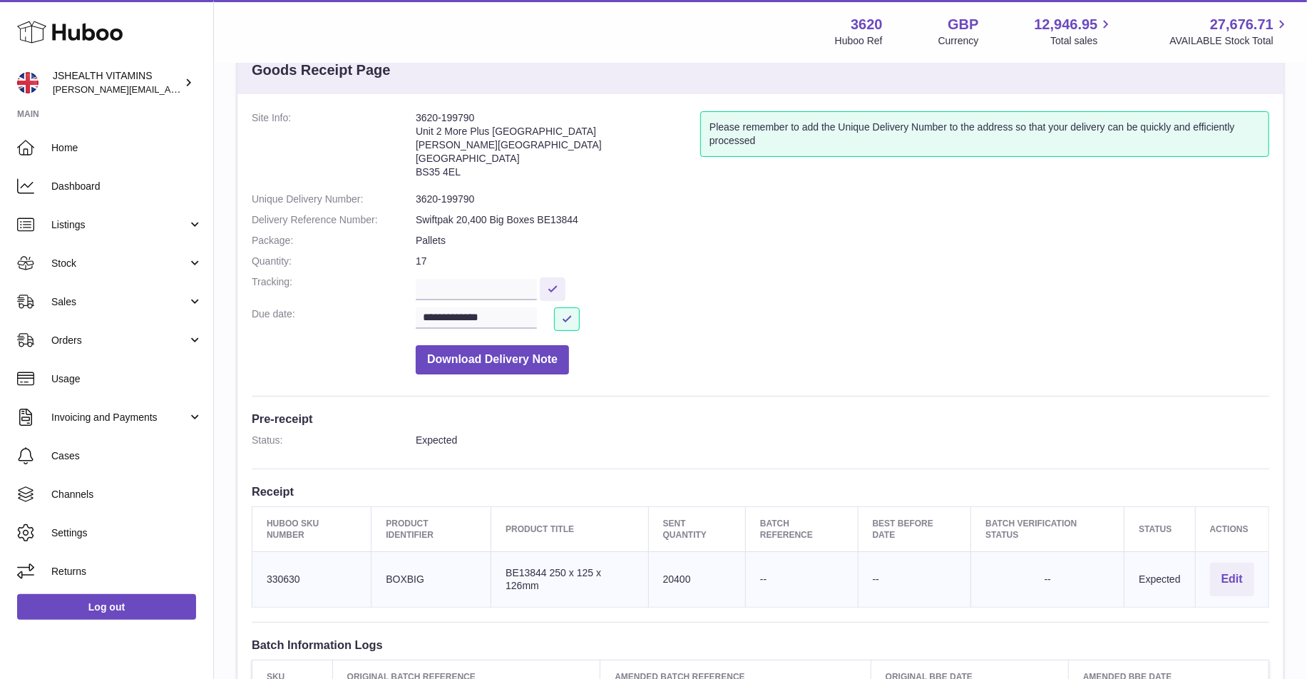
copy td "330630"
